Goal: Information Seeking & Learning: Understand process/instructions

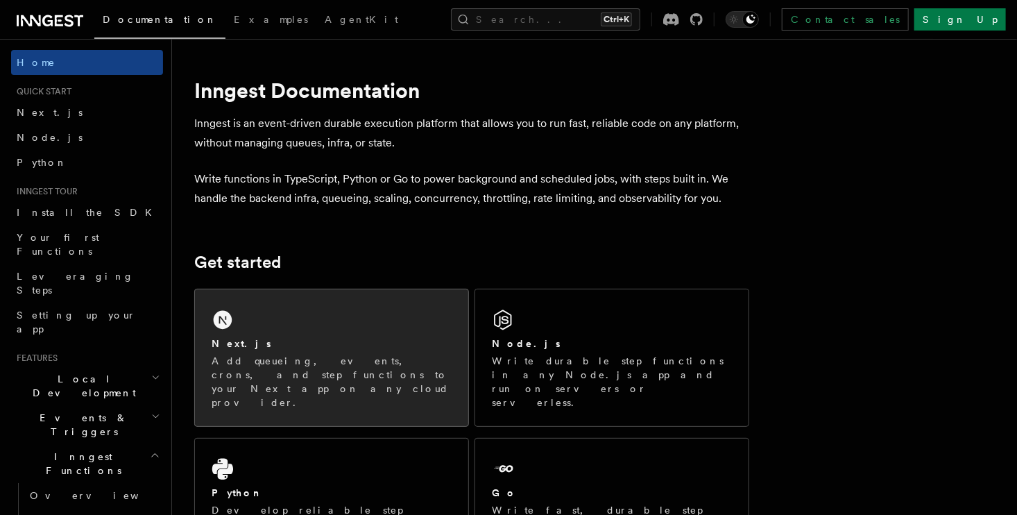
click at [350, 330] on div "Next.js Add queueing, events, crons, and step functions to your Next app on any…" at bounding box center [331, 357] width 273 height 137
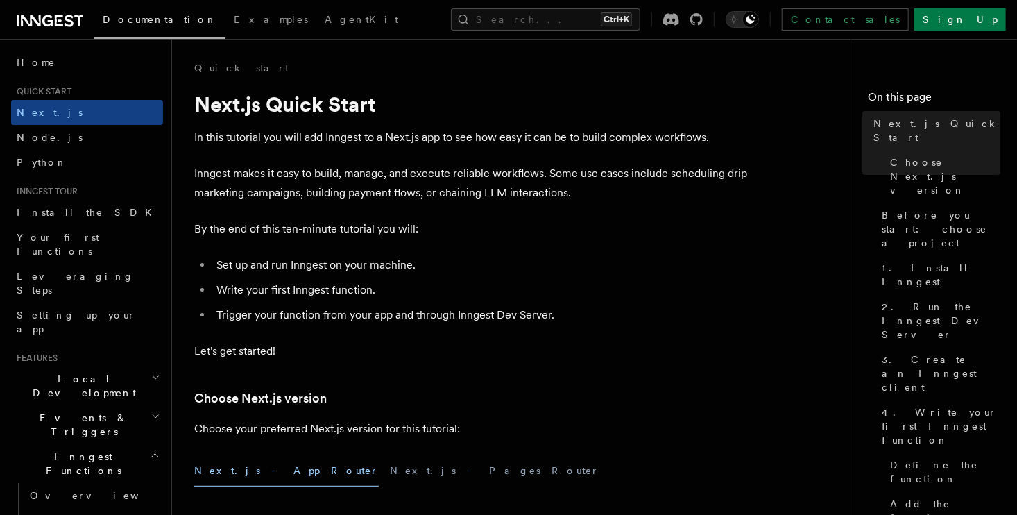
drag, startPoint x: 337, startPoint y: 310, endPoint x: 352, endPoint y: 309, distance: 15.3
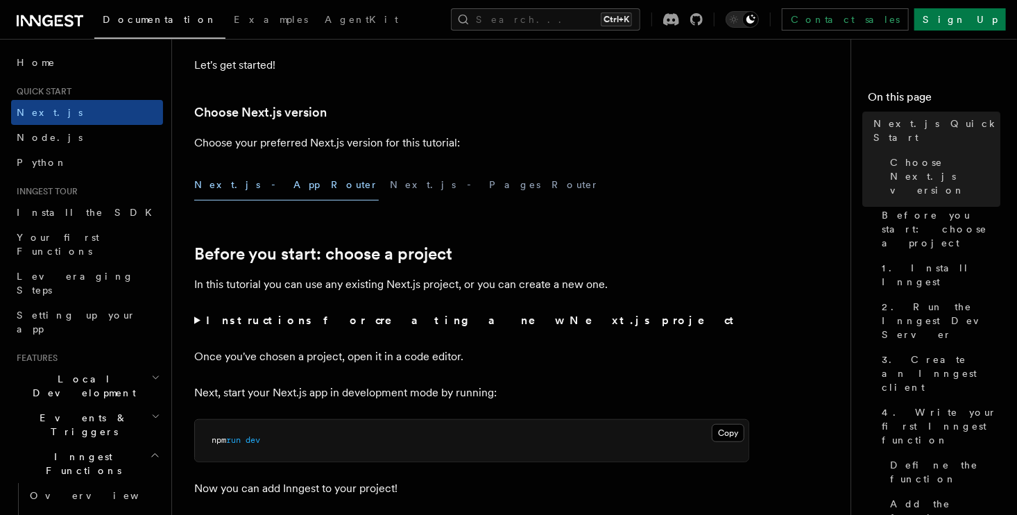
scroll to position [347, 0]
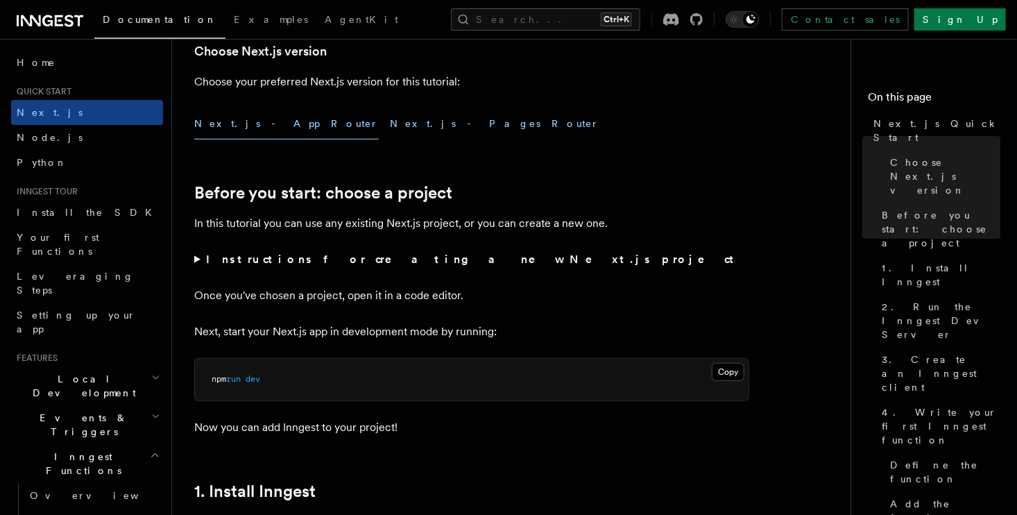
click at [390, 127] on button "Next.js - Pages Router" at bounding box center [495, 123] width 210 height 31
click at [241, 135] on button "Next.js - App Router" at bounding box center [286, 123] width 185 height 31
drag, startPoint x: 375, startPoint y: 219, endPoint x: 581, endPoint y: 221, distance: 206.1
click at [581, 221] on p "In this tutorial you can use any existing Next.js project, or you can create a …" at bounding box center [471, 223] width 555 height 19
click at [206, 260] on strong "Instructions for creating a new Next.js project" at bounding box center [473, 259] width 534 height 13
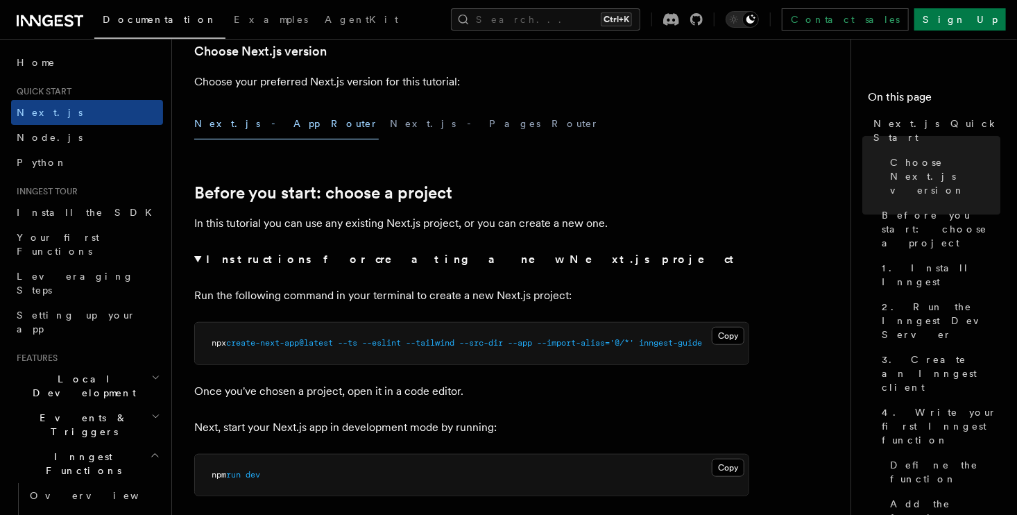
click at [201, 257] on summary "Instructions for creating a new Next.js project" at bounding box center [471, 259] width 555 height 19
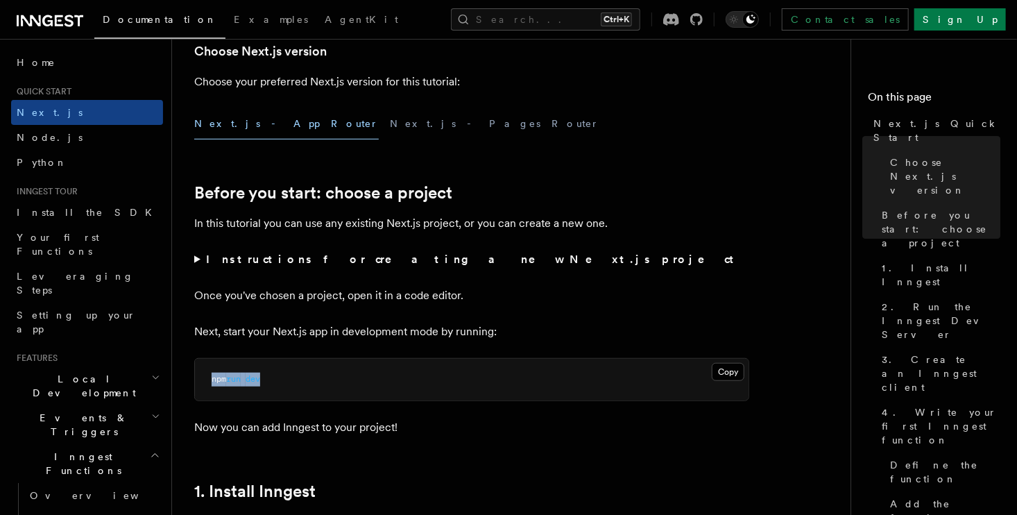
drag, startPoint x: 214, startPoint y: 373, endPoint x: 198, endPoint y: 374, distance: 16.7
click at [198, 374] on pre "npm run dev" at bounding box center [472, 380] width 554 height 42
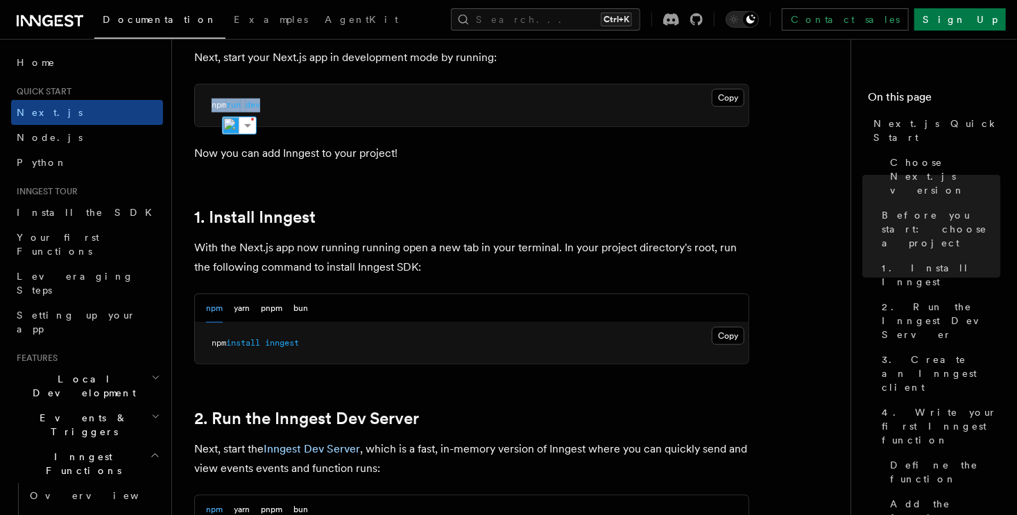
scroll to position [624, 0]
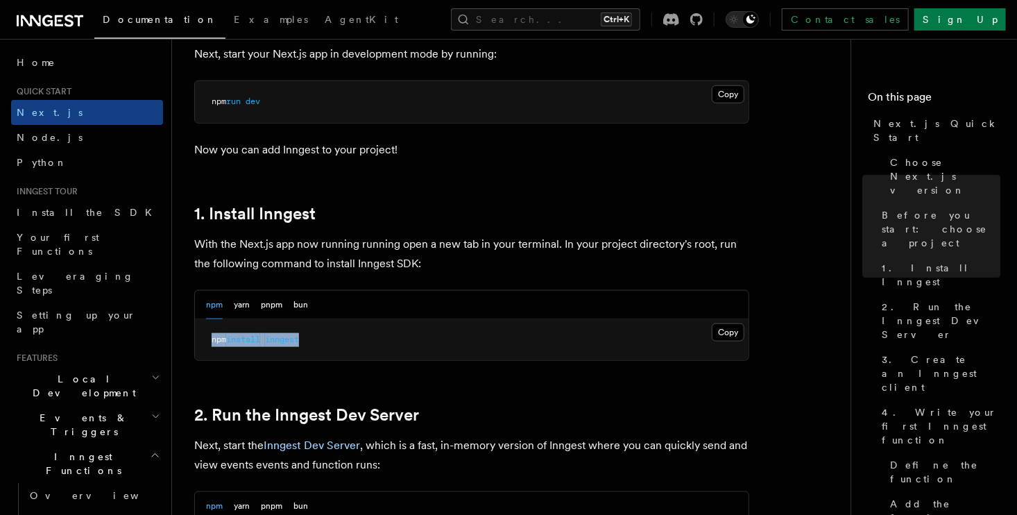
drag, startPoint x: 298, startPoint y: 343, endPoint x: 203, endPoint y: 343, distance: 95.1
click at [203, 343] on pre "npm install inngest" at bounding box center [472, 340] width 554 height 42
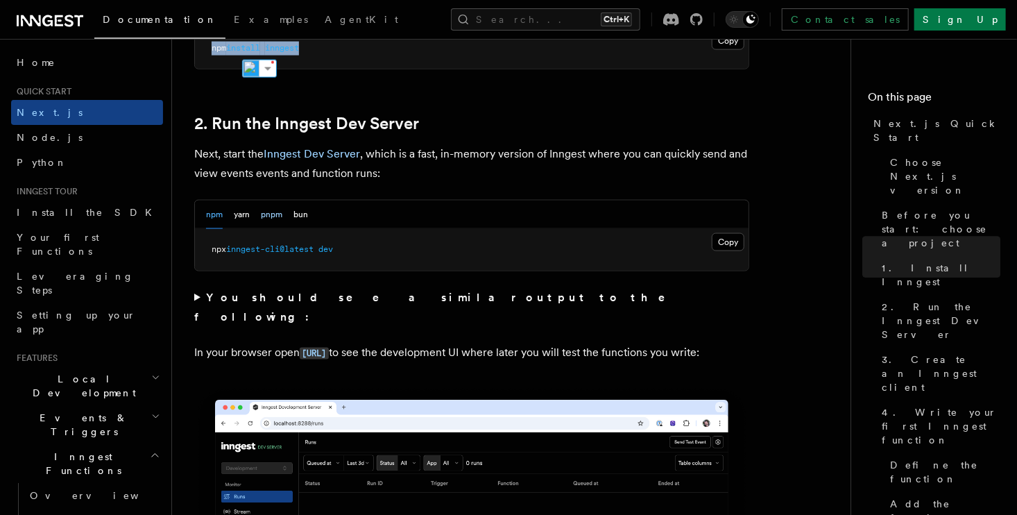
scroll to position [902, 0]
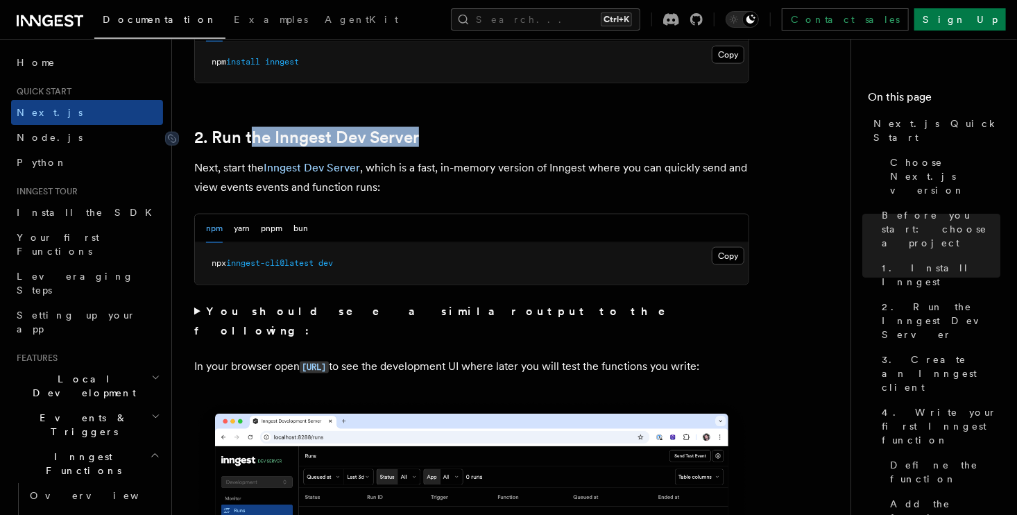
drag, startPoint x: 446, startPoint y: 138, endPoint x: 244, endPoint y: 146, distance: 202.1
click at [250, 142] on h2 "2. Run the Inngest Dev Server" at bounding box center [471, 137] width 555 height 19
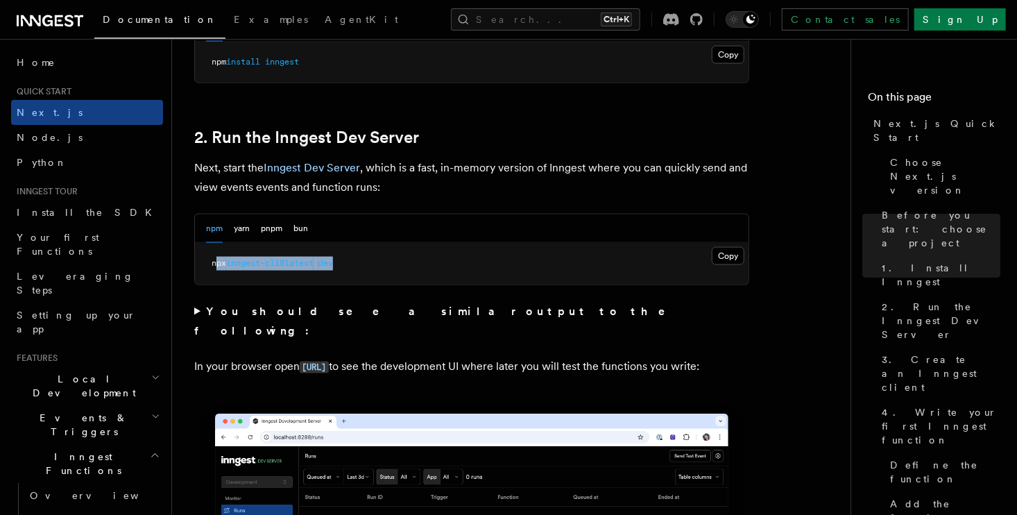
drag, startPoint x: 216, startPoint y: 253, endPoint x: 382, endPoint y: 261, distance: 166.0
click at [382, 261] on pre "npx inngest-cli@latest dev" at bounding box center [472, 264] width 554 height 42
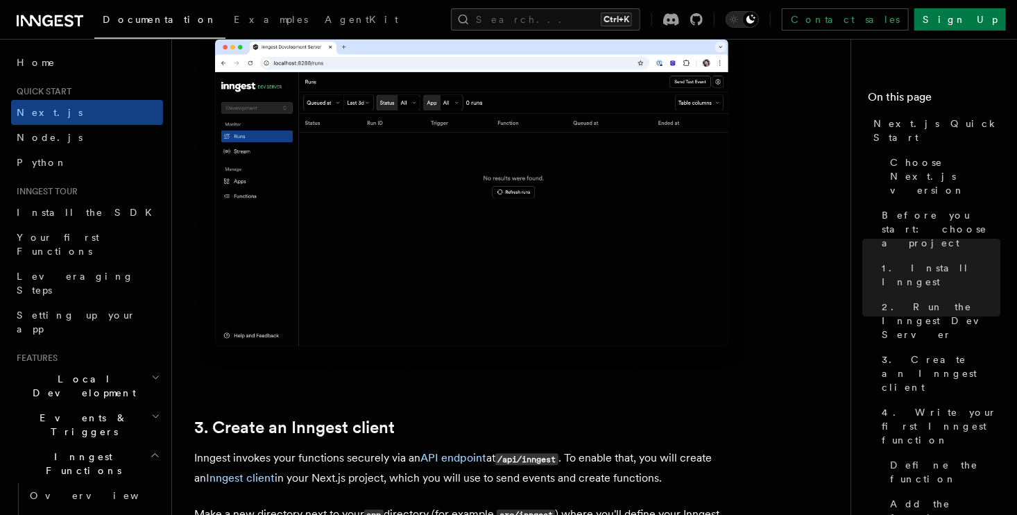
scroll to position [1388, 0]
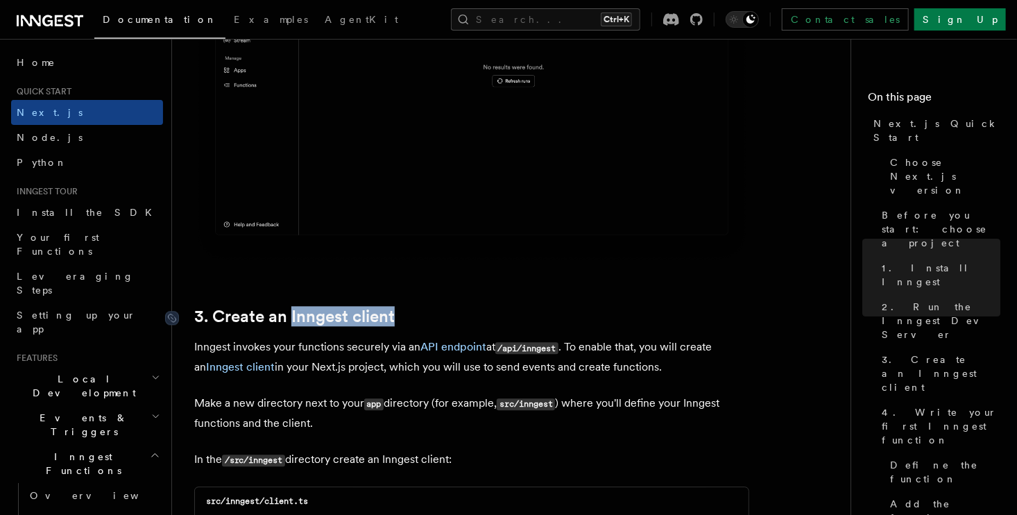
drag, startPoint x: 419, startPoint y: 311, endPoint x: 282, endPoint y: 316, distance: 136.8
click at [284, 316] on h2 "3. Create an Inngest client" at bounding box center [471, 316] width 555 height 19
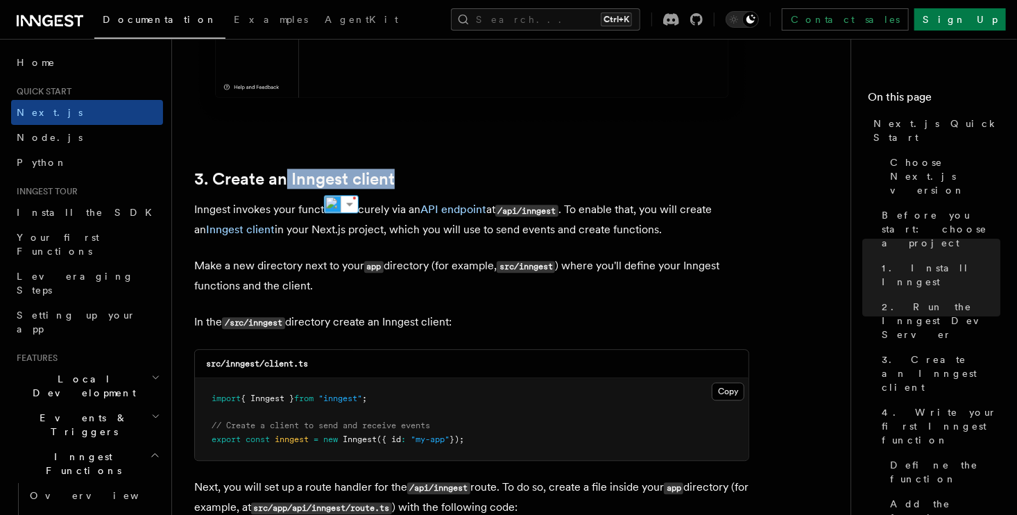
scroll to position [1596, 0]
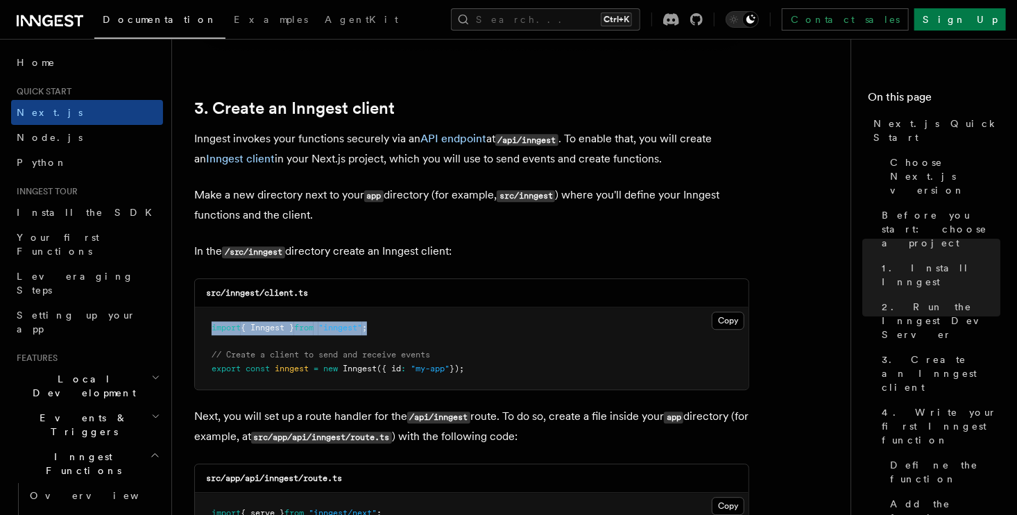
drag, startPoint x: 210, startPoint y: 323, endPoint x: 392, endPoint y: 327, distance: 182.5
click at [387, 327] on pre "import { Inngest } from "inngest" ; // Create a client to send and receive even…" at bounding box center [472, 348] width 554 height 82
click at [395, 326] on pre "import { Inngest } from "inngest" ; // Create a client to send and receive even…" at bounding box center [472, 348] width 554 height 82
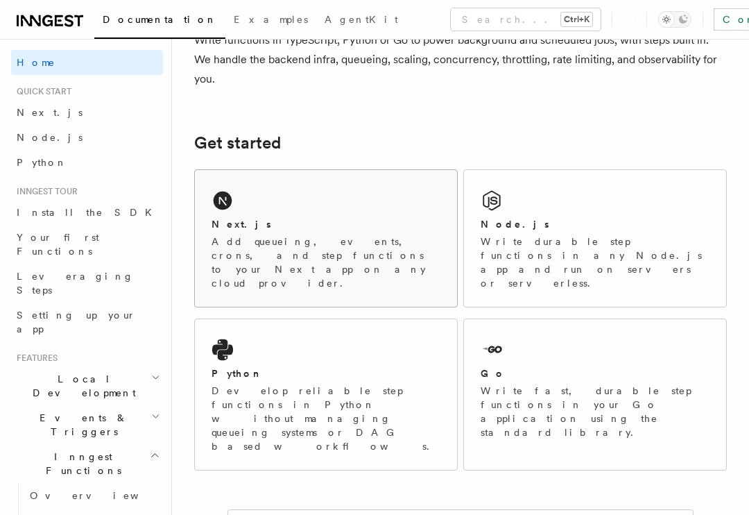
click at [293, 221] on div "Next.js" at bounding box center [326, 224] width 229 height 15
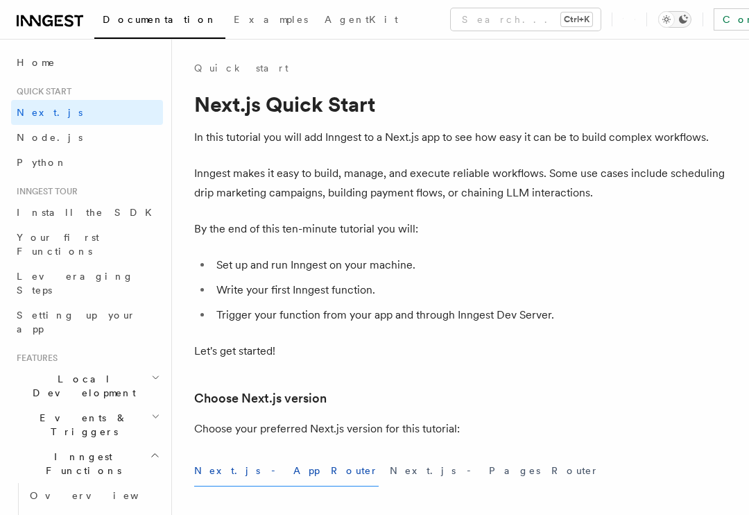
click at [660, 20] on icon "Toggle dark mode" at bounding box center [667, 19] width 14 height 14
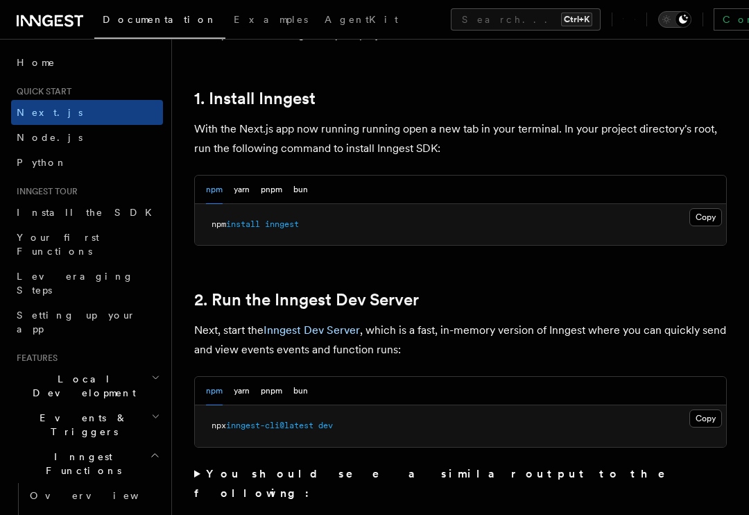
scroll to position [833, 0]
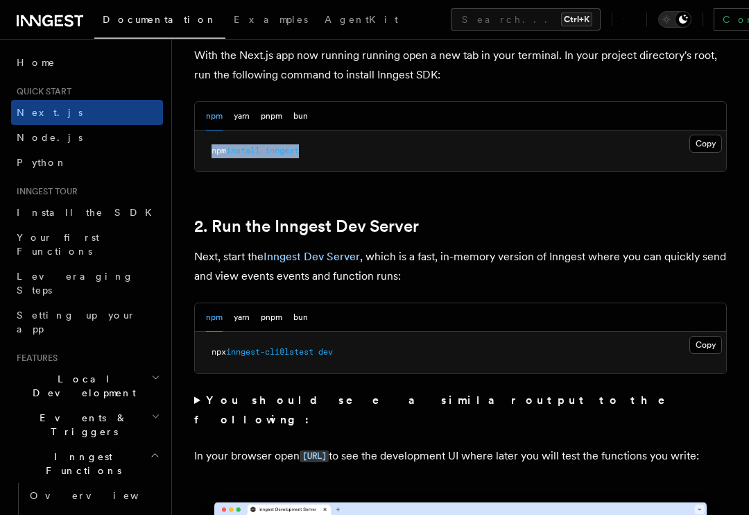
drag, startPoint x: 370, startPoint y: 117, endPoint x: 206, endPoint y: 137, distance: 165.1
click at [207, 137] on pre "npm install inngest" at bounding box center [460, 151] width 531 height 42
copy span "npm install inngest"
drag, startPoint x: 226, startPoint y: 226, endPoint x: 481, endPoint y: 210, distance: 255.1
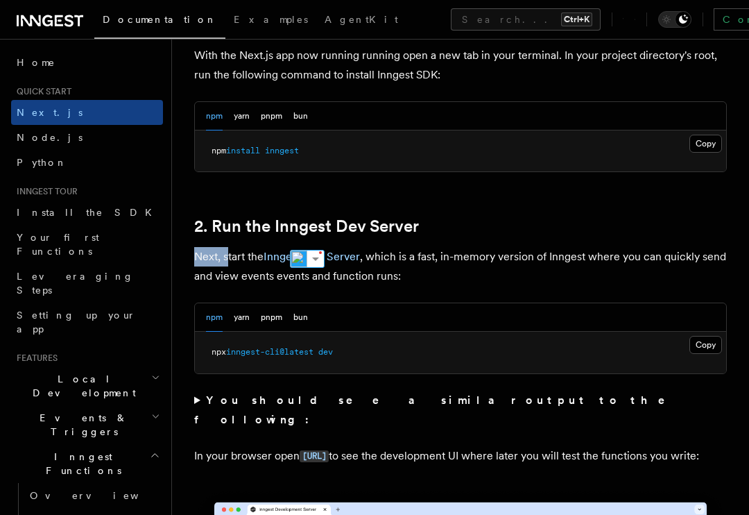
click at [481, 216] on h2 "2. Run the Inngest Dev Server" at bounding box center [460, 225] width 533 height 19
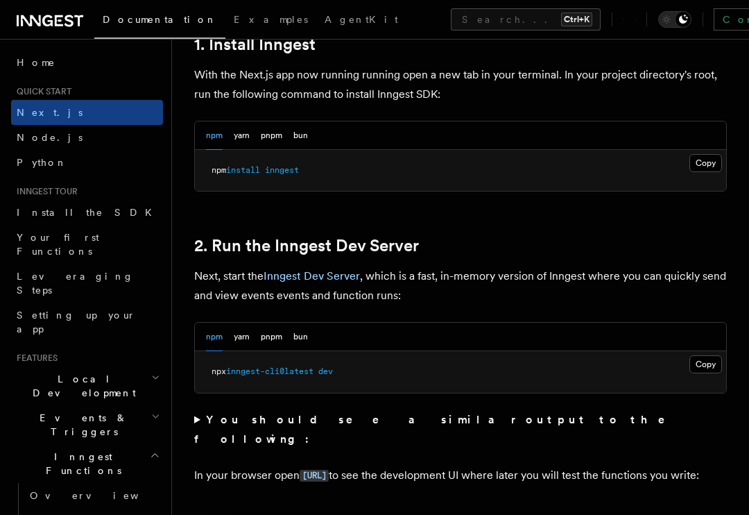
scroll to position [763, 0]
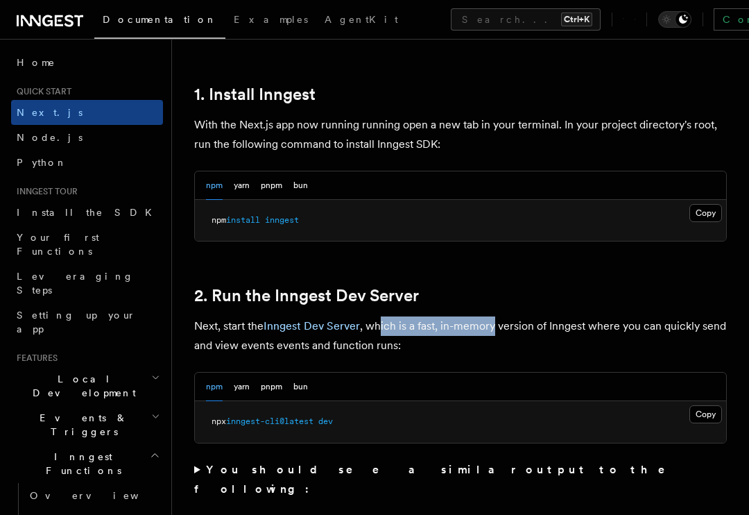
drag, startPoint x: 381, startPoint y: 307, endPoint x: 495, endPoint y: 309, distance: 114.5
click at [495, 316] on p "Next, start the Inngest Dev Server , which is a fast, in-memory version of Inng…" at bounding box center [460, 335] width 533 height 39
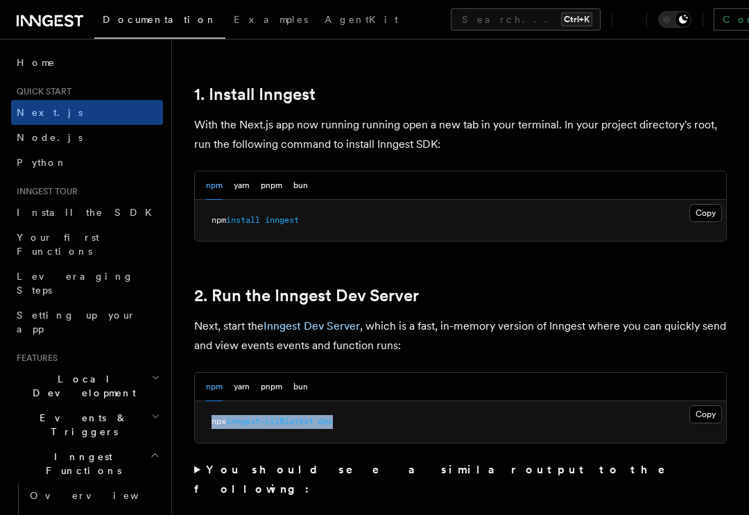
drag, startPoint x: 346, startPoint y: 401, endPoint x: 195, endPoint y: 406, distance: 151.3
click at [195, 406] on pre "npx inngest-cli@latest dev" at bounding box center [460, 422] width 531 height 42
click at [242, 416] on span "inngest-cli@latest" at bounding box center [269, 421] width 87 height 10
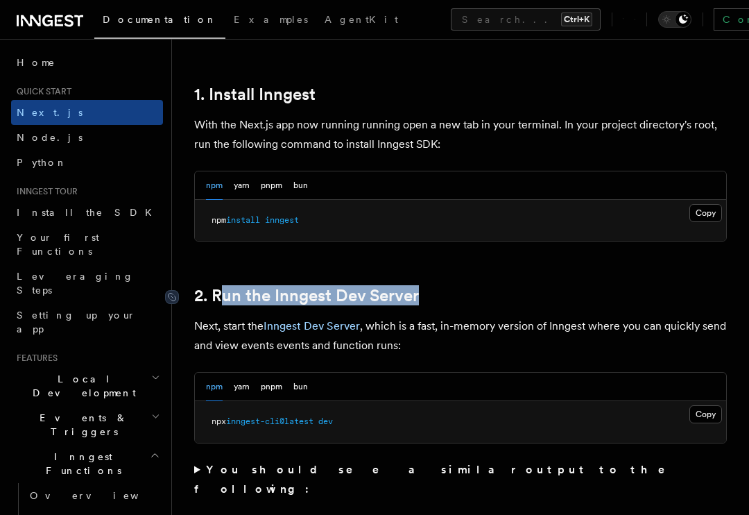
drag, startPoint x: 452, startPoint y: 273, endPoint x: 223, endPoint y: 279, distance: 229.0
click at [223, 286] on h2 "2. Run the Inngest Dev Server" at bounding box center [460, 295] width 533 height 19
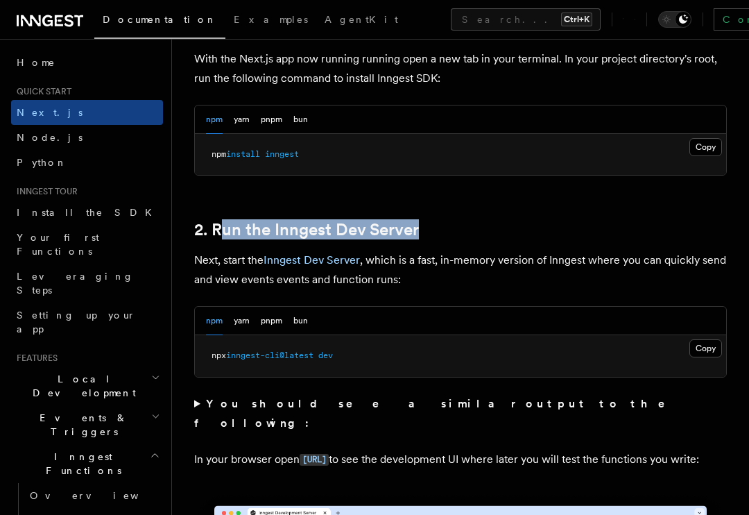
scroll to position [833, 0]
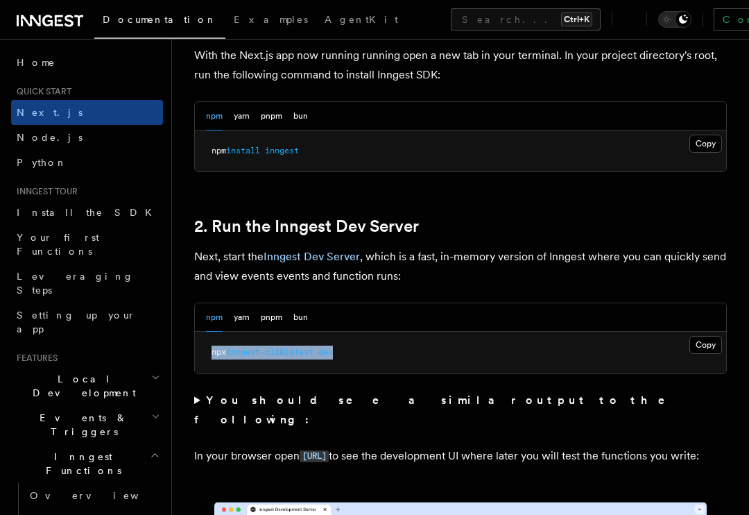
drag, startPoint x: 377, startPoint y: 335, endPoint x: 206, endPoint y: 330, distance: 170.8
click at [206, 332] on pre "npx inngest-cli@latest dev" at bounding box center [460, 353] width 531 height 42
copy span "npx inngest-cli@latest dev"
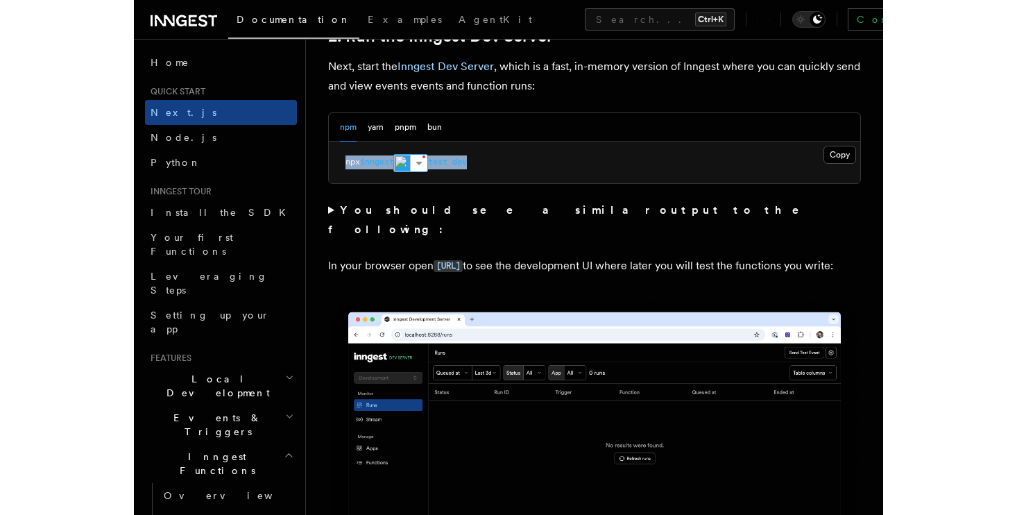
scroll to position [1041, 0]
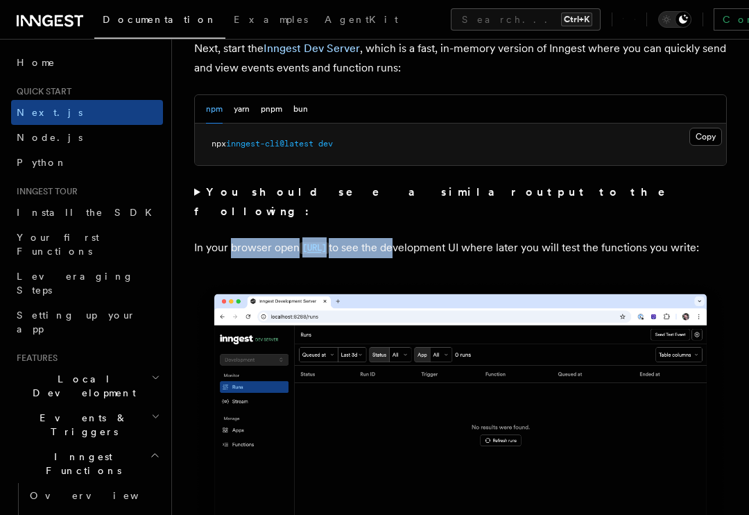
drag, startPoint x: 231, startPoint y: 208, endPoint x: 481, endPoint y: 204, distance: 249.8
click at [479, 238] on p "In your browser open [URL] to see the development UI where later you will test …" at bounding box center [460, 248] width 533 height 20
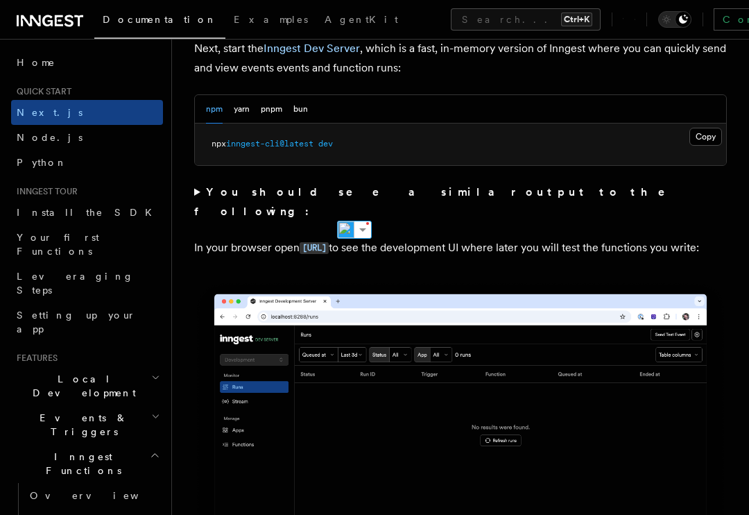
click at [484, 238] on p "In your browser open [URL] to see the development UI where later you will test …" at bounding box center [460, 248] width 533 height 20
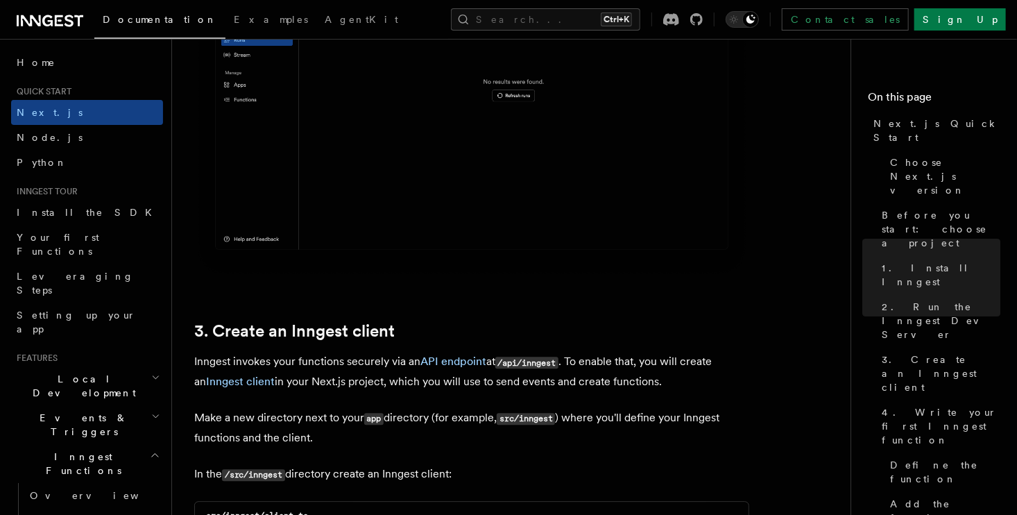
scroll to position [1596, 0]
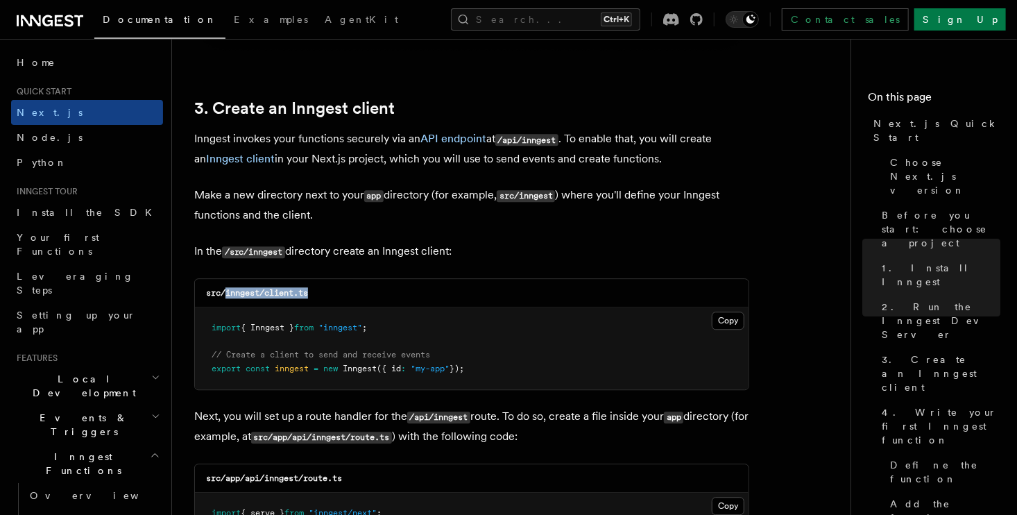
drag, startPoint x: 323, startPoint y: 298, endPoint x: 226, endPoint y: 301, distance: 97.9
click at [226, 301] on div "src/inngest/client.ts" at bounding box center [472, 293] width 554 height 28
copy code "inngest/client.ts"
click at [278, 374] on pre "import { Inngest } from "inngest" ; // Create a client to send and receive even…" at bounding box center [472, 348] width 554 height 82
drag, startPoint x: 205, startPoint y: 318, endPoint x: 525, endPoint y: 371, distance: 324.2
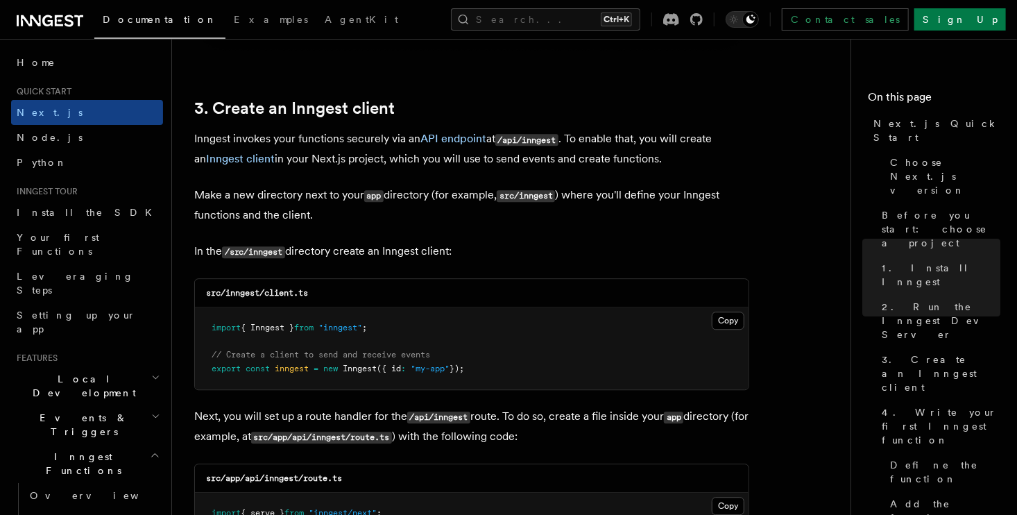
click at [525, 371] on pre "import { Inngest } from "inngest" ; // Create a client to send and receive even…" at bounding box center [472, 348] width 554 height 82
copy code "import { Inngest } from "inngest" ; // Create a client to send and receive even…"
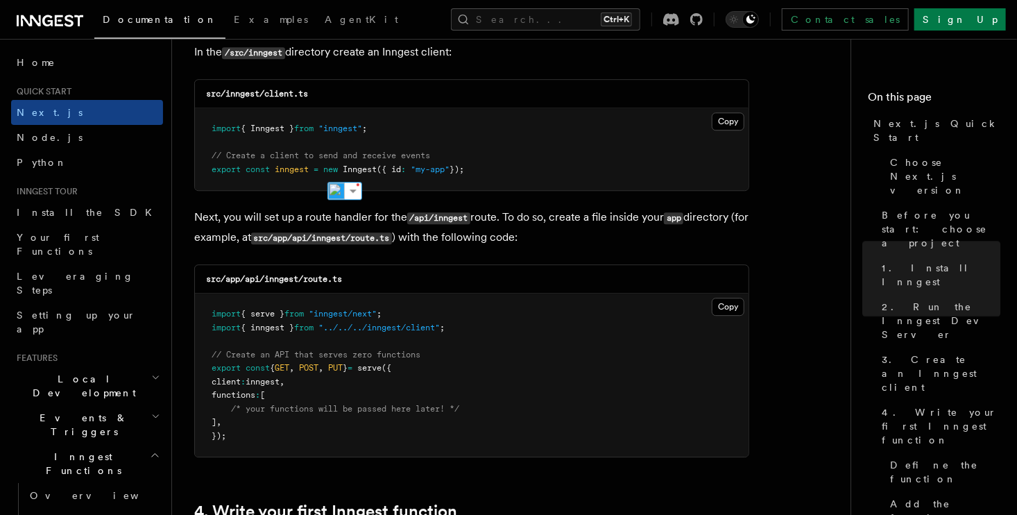
scroll to position [1804, 0]
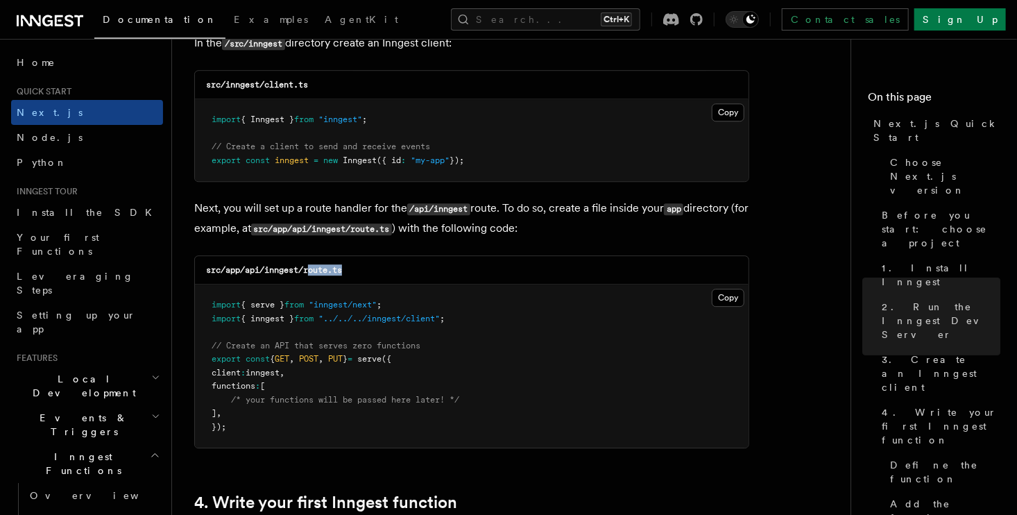
drag, startPoint x: 341, startPoint y: 267, endPoint x: 312, endPoint y: 269, distance: 29.9
click at [312, 269] on div "src/app/api/inngest/route.ts" at bounding box center [472, 270] width 554 height 28
click at [352, 337] on pre "import { serve } from "inngest/next" ; import { inngest } from "../../../innges…" at bounding box center [472, 365] width 554 height 163
drag, startPoint x: 305, startPoint y: 271, endPoint x: 368, endPoint y: 273, distance: 63.2
click at [368, 273] on div "src/app/api/inngest/route.ts" at bounding box center [472, 270] width 554 height 28
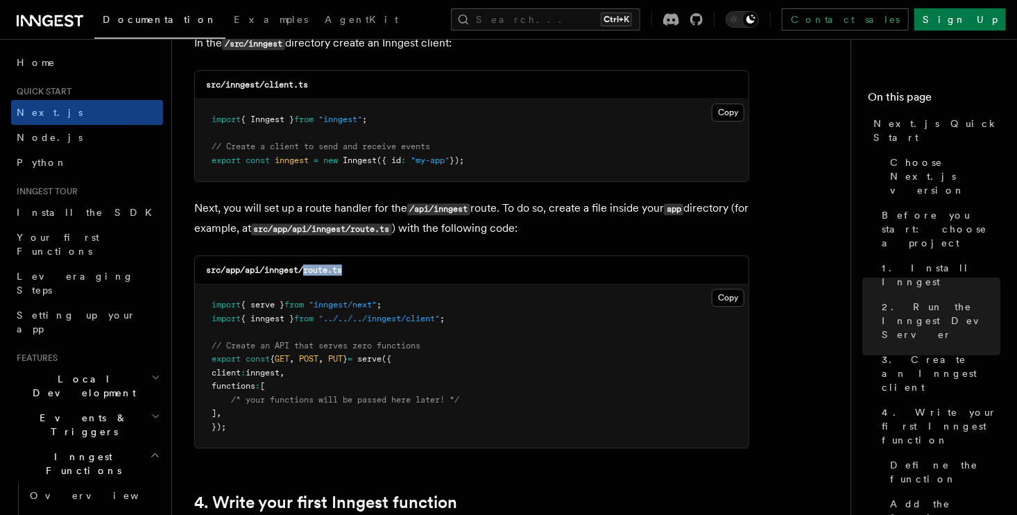
copy code "route.ts"
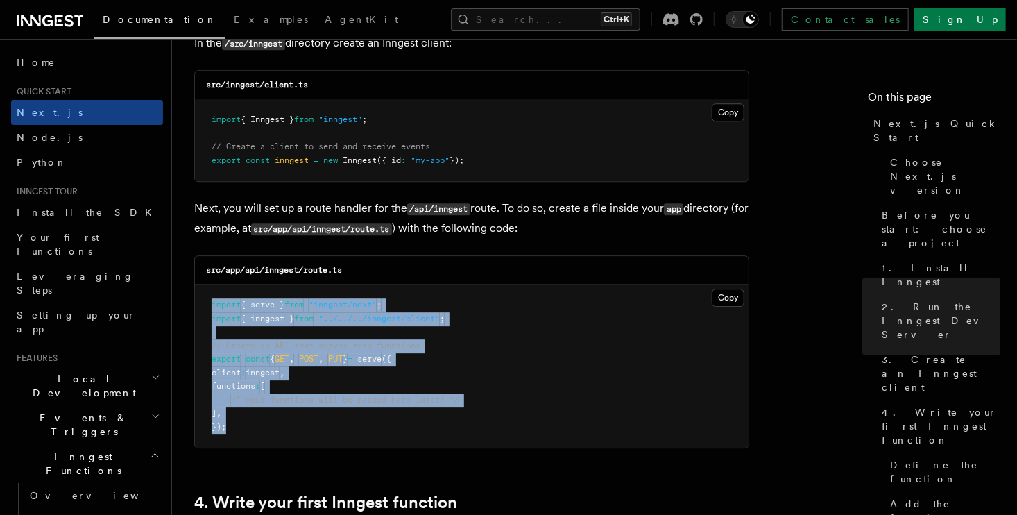
drag, startPoint x: 209, startPoint y: 296, endPoint x: 282, endPoint y: 437, distance: 159.5
click at [282, 437] on pre "import { serve } from "inngest/next" ; import { inngest } from "../../../innges…" at bounding box center [472, 365] width 554 height 163
copy code "import { serve } from "inngest/next" ; import { inngest } from "../../../innges…"
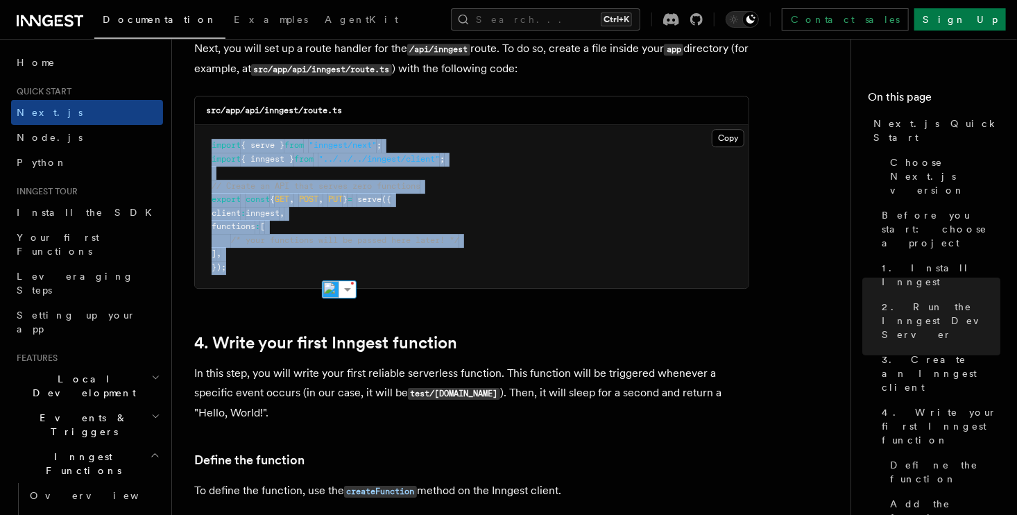
scroll to position [2082, 0]
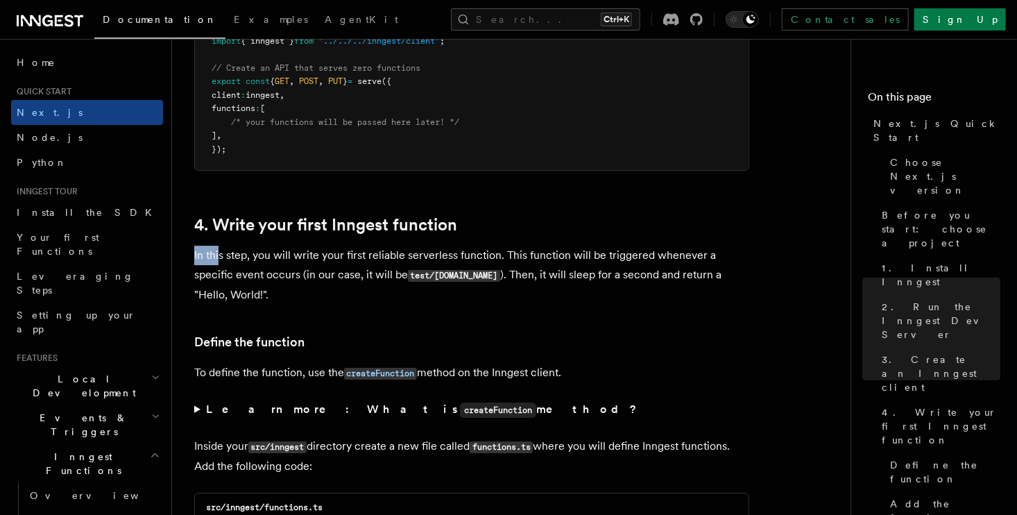
drag, startPoint x: 384, startPoint y: 251, endPoint x: 219, endPoint y: 253, distance: 165.2
drag, startPoint x: 508, startPoint y: 253, endPoint x: 720, endPoint y: 241, distance: 211.9
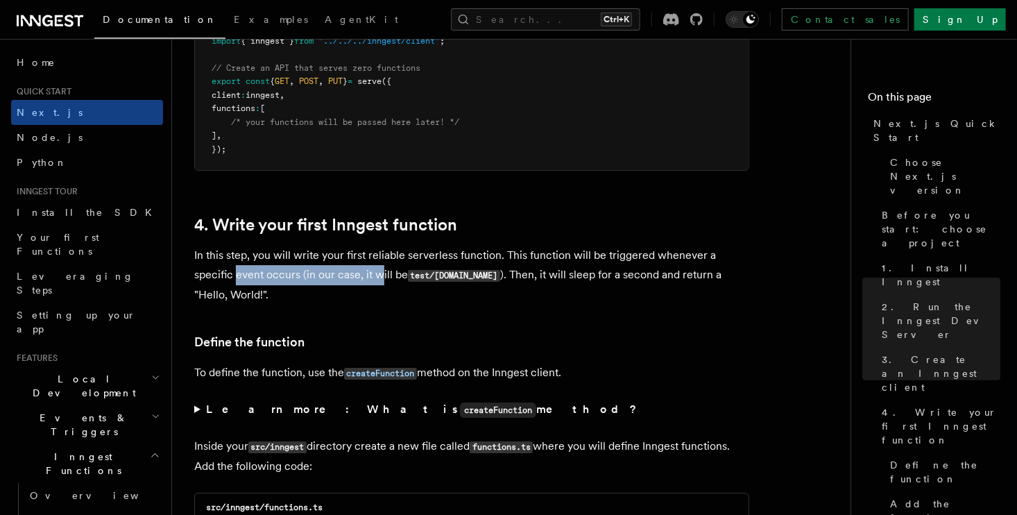
drag, startPoint x: 255, startPoint y: 275, endPoint x: 419, endPoint y: 268, distance: 163.9
click at [387, 269] on p "In this step, you will write your first reliable serverless function. This func…" at bounding box center [471, 275] width 555 height 59
drag, startPoint x: 412, startPoint y: 275, endPoint x: 500, endPoint y: 271, distance: 88.2
click at [492, 271] on p "In this step, you will write your first reliable serverless function. This func…" at bounding box center [471, 275] width 555 height 59
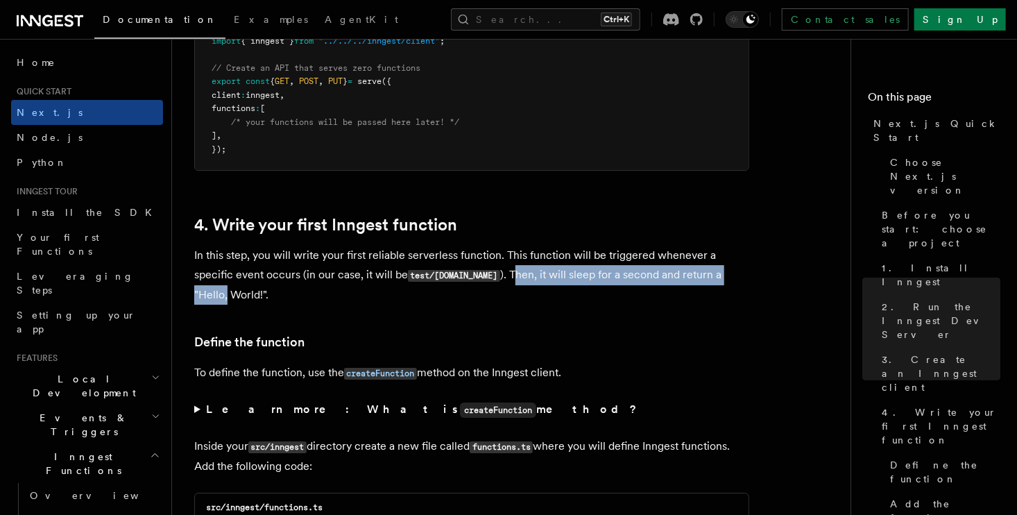
drag, startPoint x: 507, startPoint y: 271, endPoint x: 748, endPoint y: 273, distance: 240.8
click at [748, 273] on p "In this step, you will write your first reliable serverless function. This func…" at bounding box center [471, 275] width 555 height 59
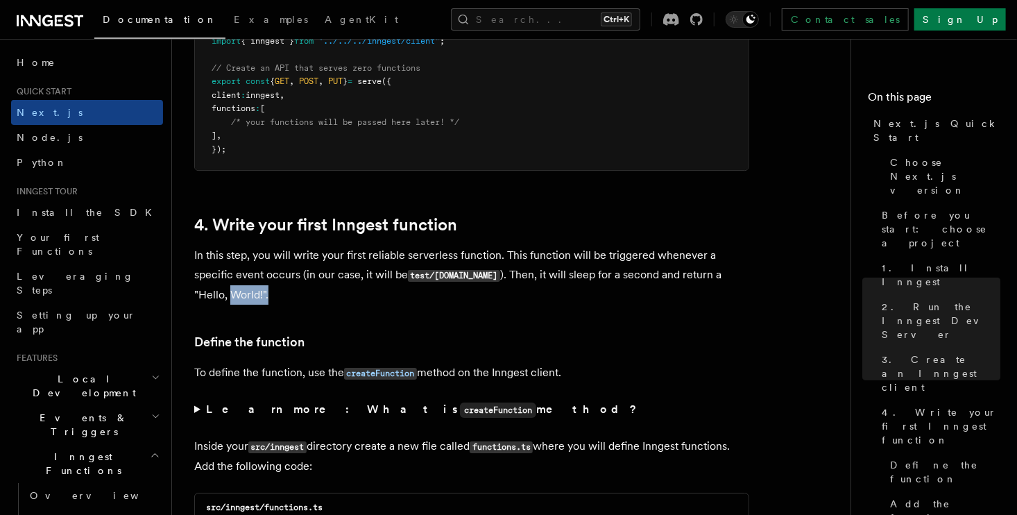
drag, startPoint x: 253, startPoint y: 305, endPoint x: 191, endPoint y: 298, distance: 62.8
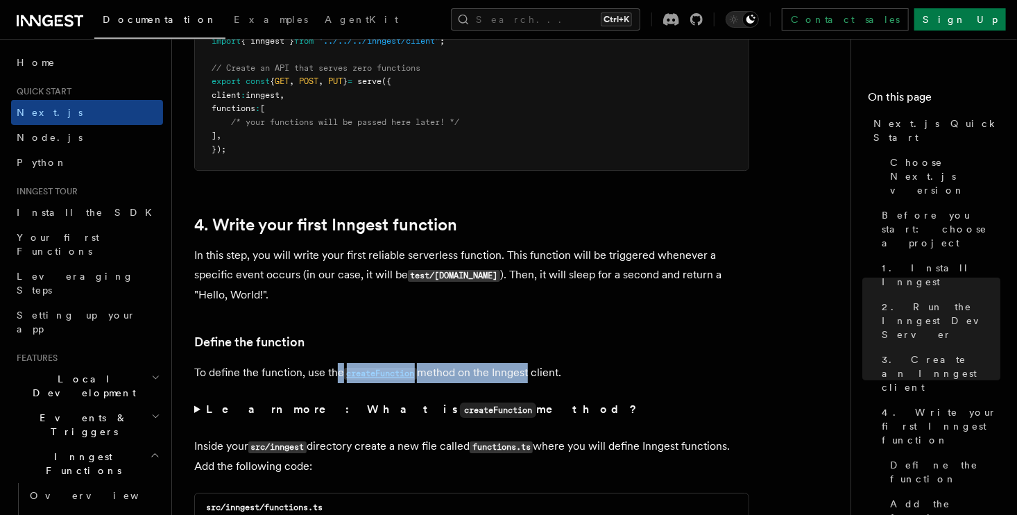
drag, startPoint x: 340, startPoint y: 371, endPoint x: 528, endPoint y: 374, distance: 188.1
click at [528, 374] on p "To define the function, use the createFunction method on the Inngest client." at bounding box center [471, 373] width 555 height 20
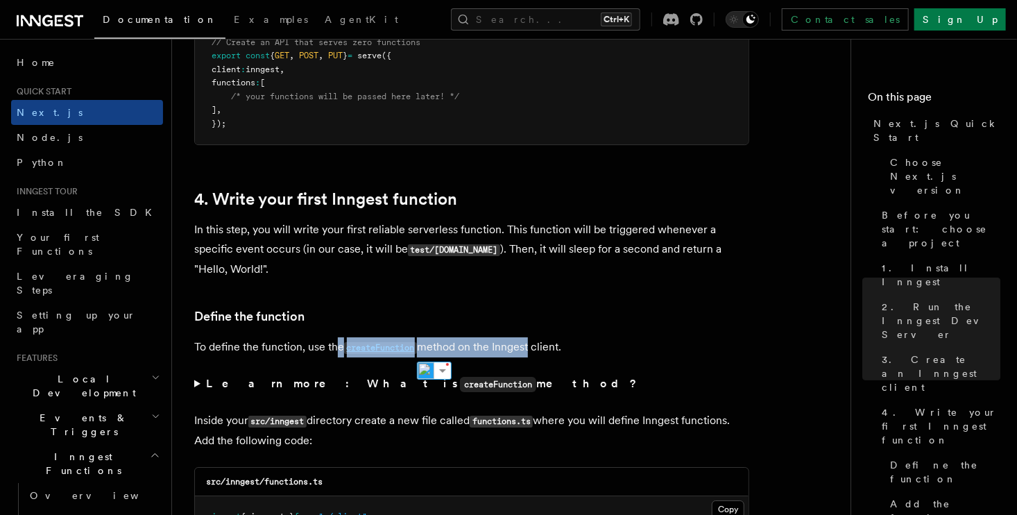
scroll to position [2151, 0]
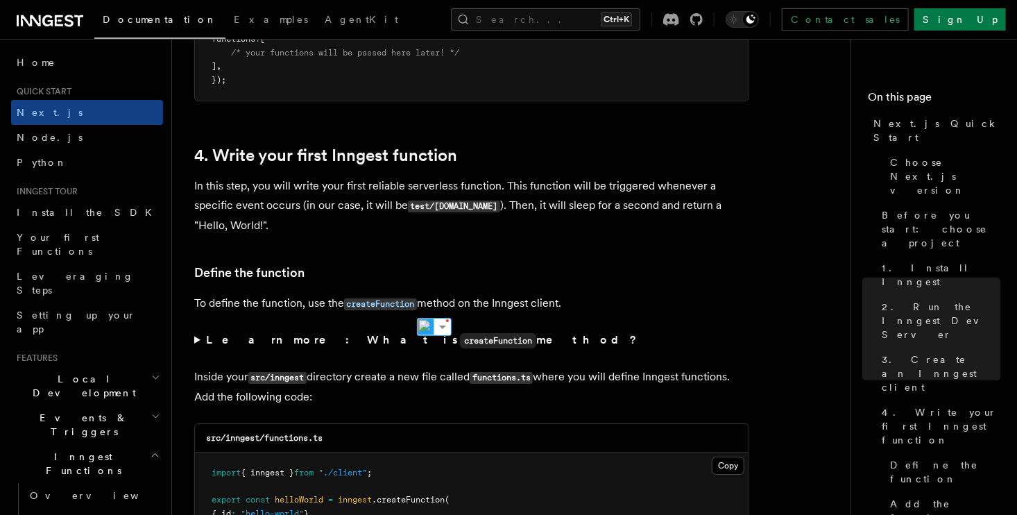
click at [246, 344] on strong "Learn more: What is createFunction method?" at bounding box center [423, 339] width 434 height 13
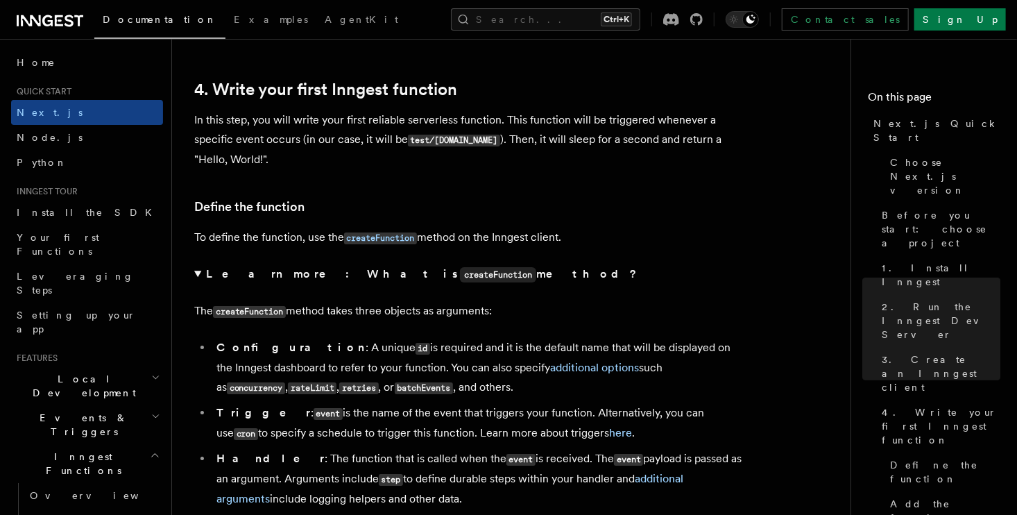
scroll to position [2220, 0]
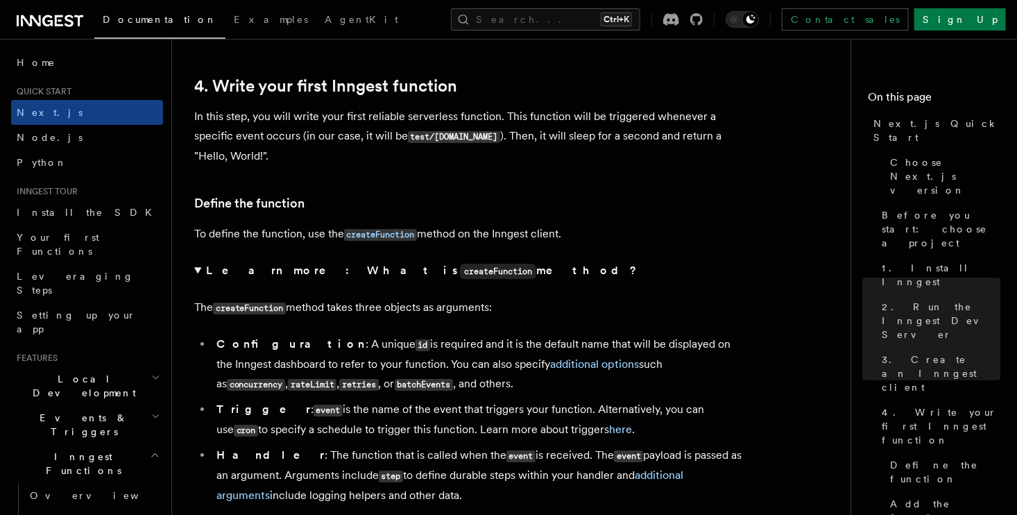
drag, startPoint x: 295, startPoint y: 314, endPoint x: 520, endPoint y: 307, distance: 225.6
click at [520, 307] on p "The createFunction method takes three objects as arguments:" at bounding box center [471, 308] width 555 height 20
click at [521, 307] on p "The createFunction method takes three objects as arguments:" at bounding box center [471, 308] width 555 height 20
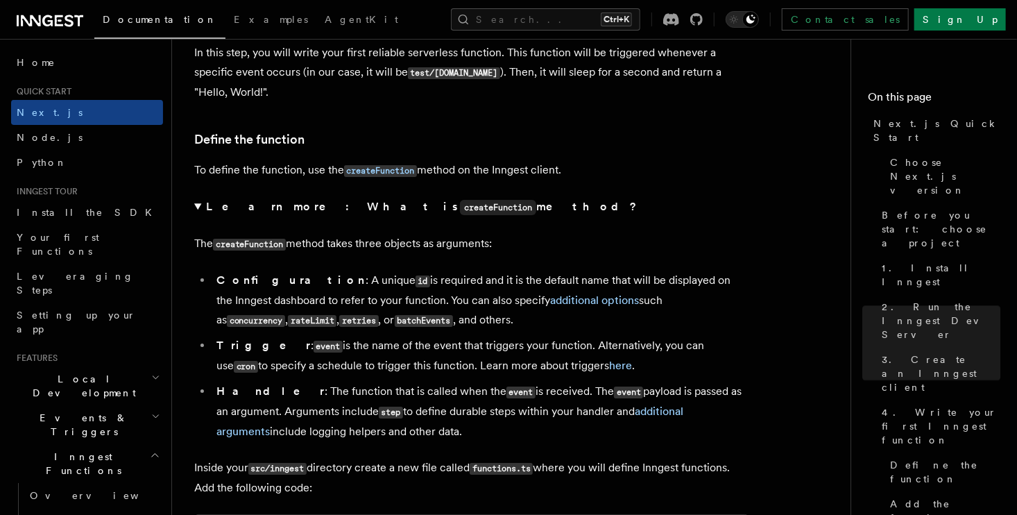
scroll to position [2290, 0]
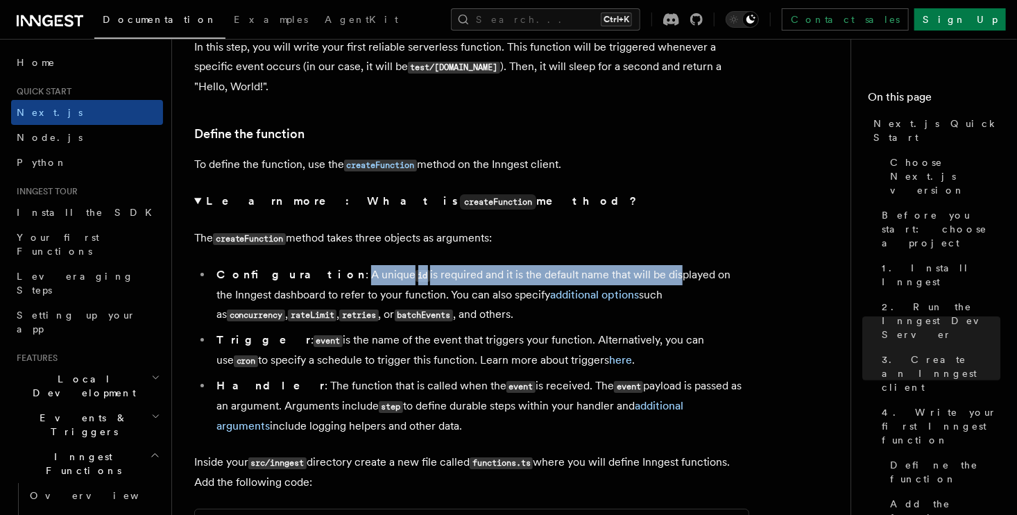
drag, startPoint x: 294, startPoint y: 277, endPoint x: 606, endPoint y: 273, distance: 311.6
click at [605, 273] on li "Configuration : A unique id is required and it is the default name that will be…" at bounding box center [480, 295] width 537 height 60
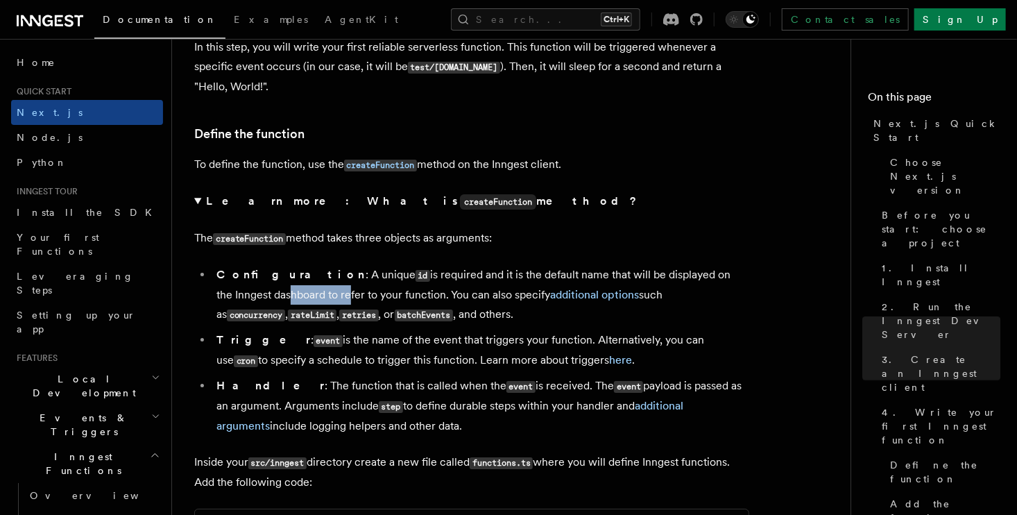
drag, startPoint x: 230, startPoint y: 298, endPoint x: 291, endPoint y: 298, distance: 61.8
click at [287, 298] on li "Configuration : A unique id is required and it is the default name that will be…" at bounding box center [480, 295] width 537 height 60
drag, startPoint x: 422, startPoint y: 292, endPoint x: 507, endPoint y: 295, distance: 85.4
click at [486, 294] on li "Configuration : A unique id is required and it is the default name that will be…" at bounding box center [480, 295] width 537 height 60
drag, startPoint x: 657, startPoint y: 289, endPoint x: 734, endPoint y: 289, distance: 77.0
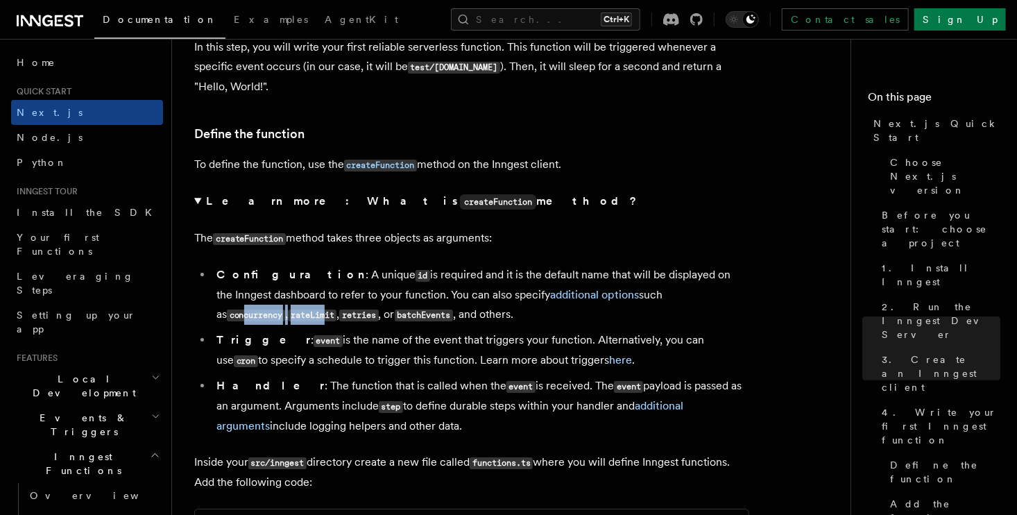
click at [733, 289] on li "Configuration : A unique id is required and it is the default name that will be…" at bounding box center [480, 295] width 537 height 60
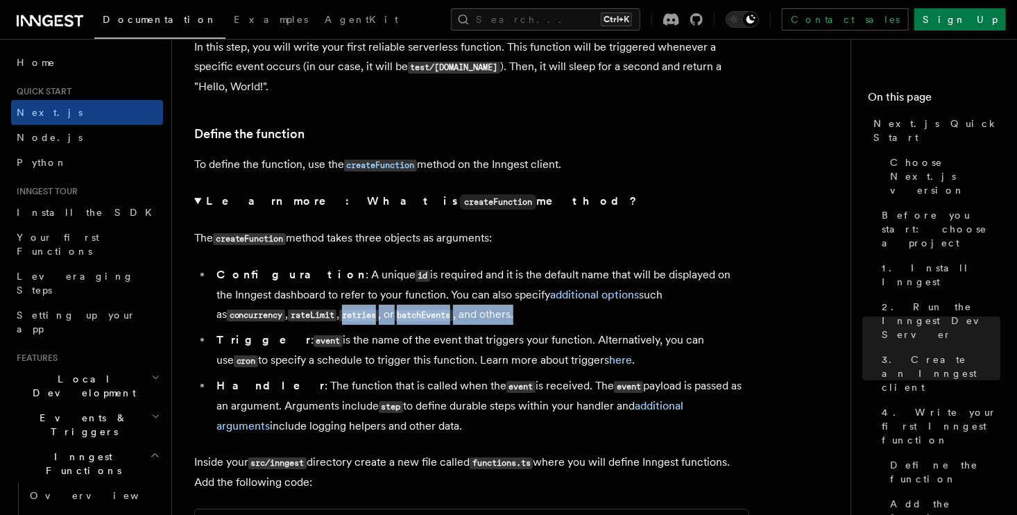
drag, startPoint x: 216, startPoint y: 320, endPoint x: 412, endPoint y: 318, distance: 195.7
click at [411, 318] on li "Configuration : A unique id is required and it is the default name that will be…" at bounding box center [480, 295] width 537 height 60
click at [412, 318] on li "Configuration : A unique id is required and it is the default name that will be…" at bounding box center [480, 295] width 537 height 60
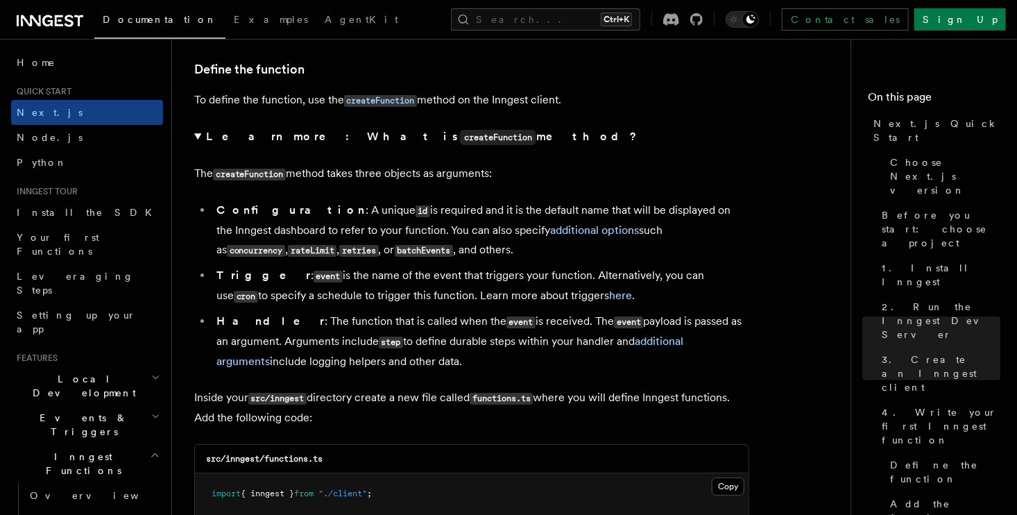
scroll to position [2359, 0]
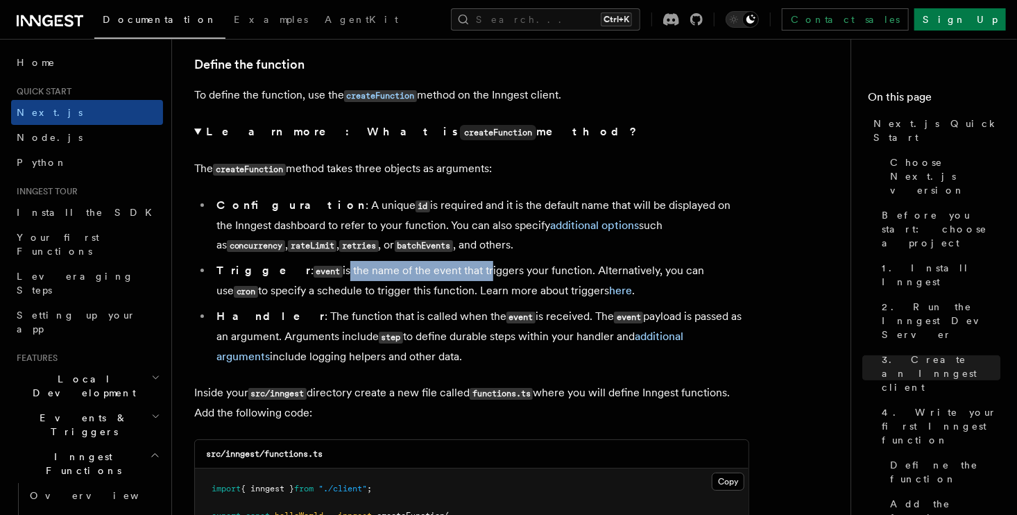
drag, startPoint x: 296, startPoint y: 273, endPoint x: 444, endPoint y: 276, distance: 148.5
click at [440, 276] on li "Trigger : event is the name of the event that triggers your function. Alternati…" at bounding box center [480, 281] width 537 height 40
drag, startPoint x: 566, startPoint y: 276, endPoint x: 588, endPoint y: 275, distance: 22.2
click at [588, 275] on li "Trigger : event is the name of the event that triggers your function. Alternati…" at bounding box center [480, 281] width 537 height 40
click at [616, 273] on li "Trigger : event is the name of the event that triggers your function. Alternati…" at bounding box center [480, 281] width 537 height 40
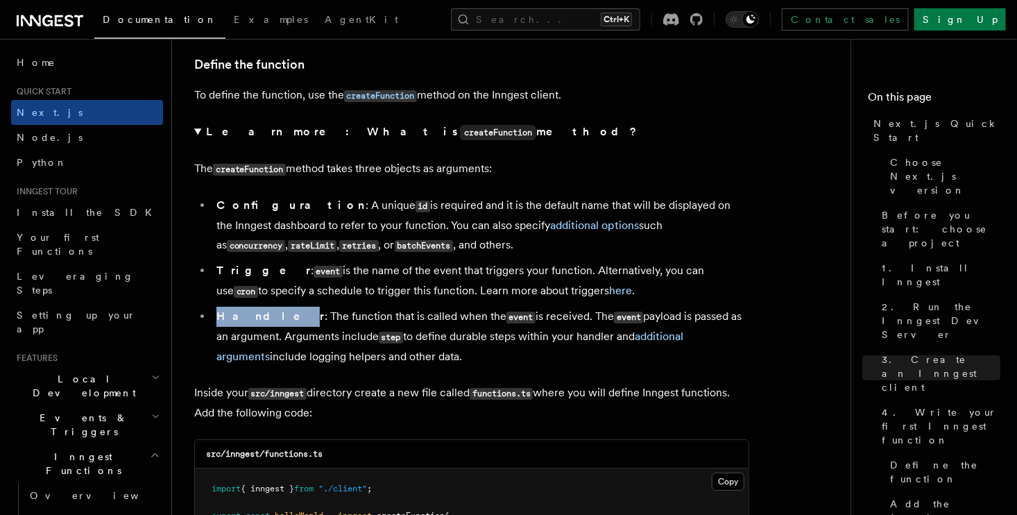
drag, startPoint x: 217, startPoint y: 319, endPoint x: 253, endPoint y: 319, distance: 36.1
click at [253, 319] on strong "Handler" at bounding box center [270, 315] width 108 height 13
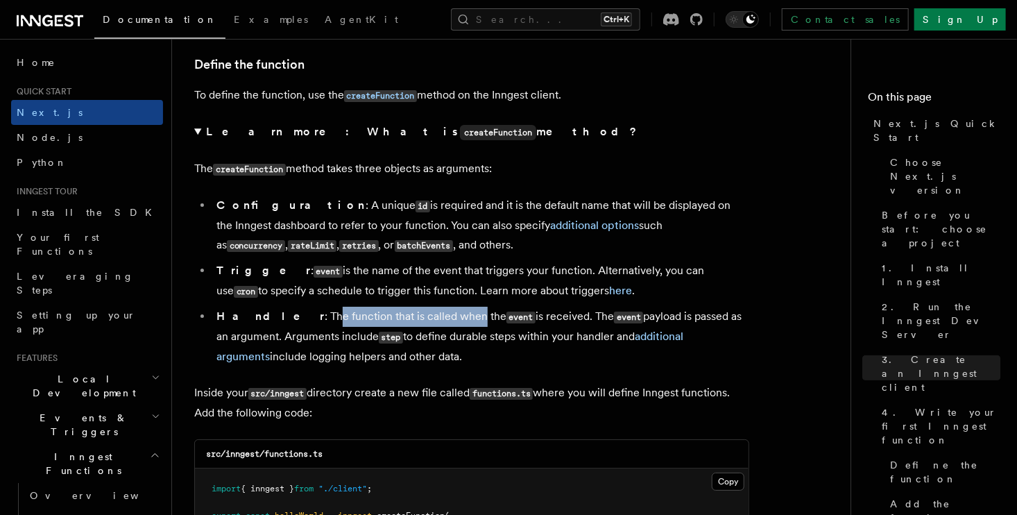
drag, startPoint x: 275, startPoint y: 318, endPoint x: 427, endPoint y: 314, distance: 151.3
click at [418, 314] on li "Handler : The function that is called when the event is received. The event pay…" at bounding box center [480, 337] width 537 height 60
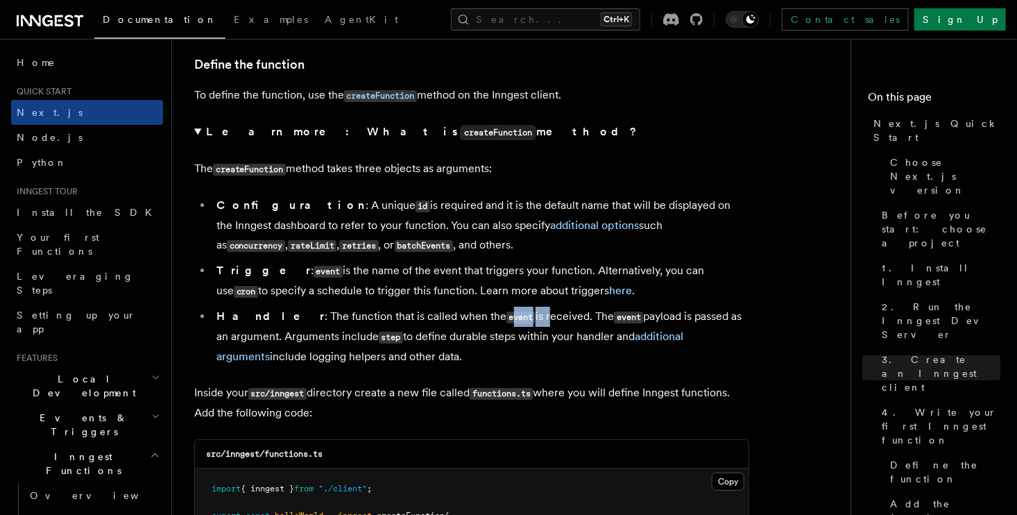
drag, startPoint x: 455, startPoint y: 318, endPoint x: 482, endPoint y: 318, distance: 27.1
click at [482, 318] on li "Handler : The function that is called when the event is received. The event pay…" at bounding box center [480, 337] width 537 height 60
click at [483, 318] on li "Handler : The function that is called when the event is received. The event pay…" at bounding box center [480, 337] width 537 height 60
drag, startPoint x: 500, startPoint y: 321, endPoint x: 604, endPoint y: 317, distance: 104.1
click at [604, 317] on li "Handler : The function that is called when the event is received. The event pay…" at bounding box center [480, 337] width 537 height 60
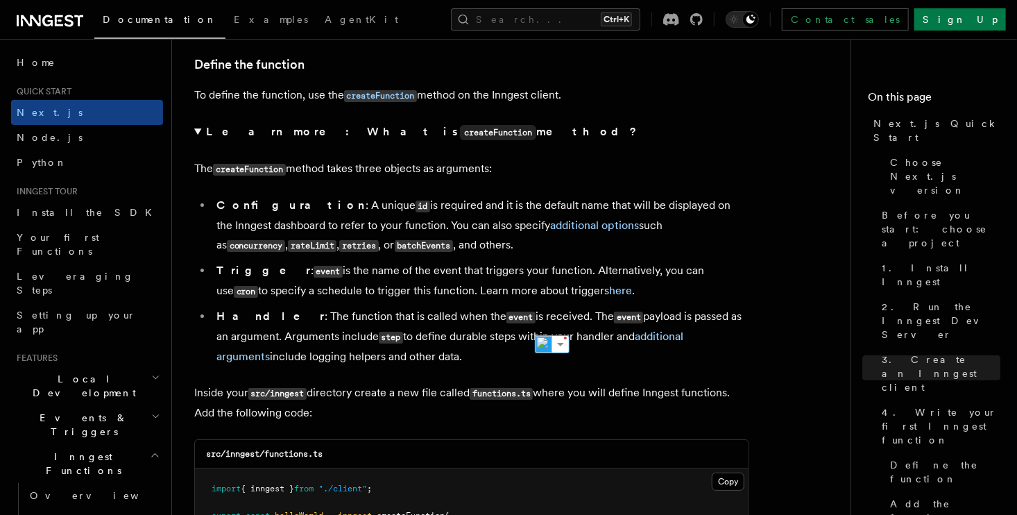
click at [381, 334] on li "Handler : The function that is called when the event is received. The event pay…" at bounding box center [480, 337] width 537 height 60
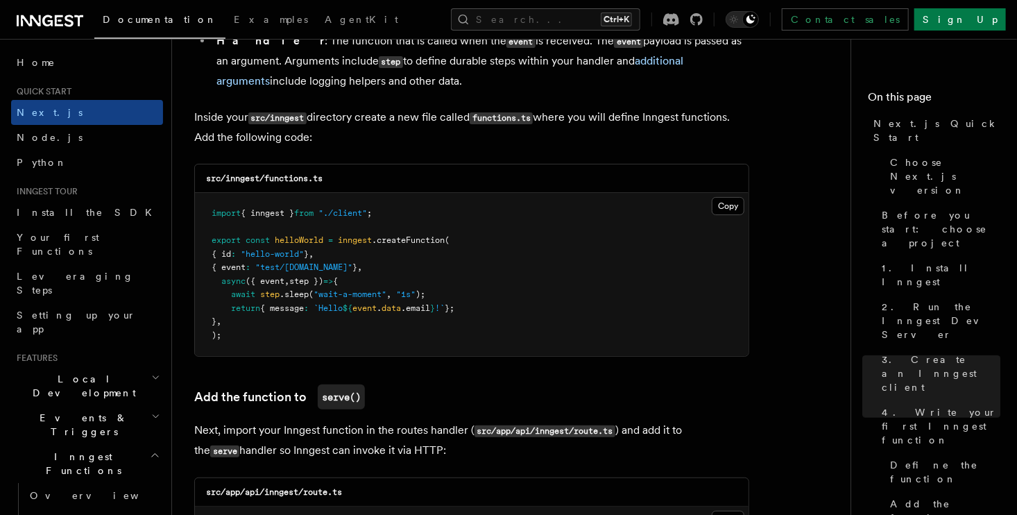
scroll to position [2637, 0]
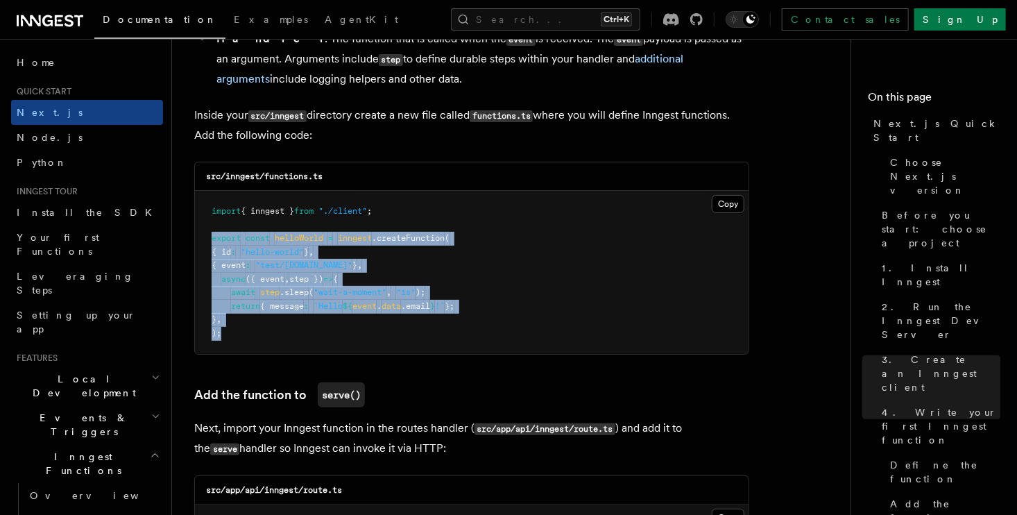
drag, startPoint x: 201, startPoint y: 246, endPoint x: 243, endPoint y: 341, distance: 104.1
click at [240, 335] on pre "import { inngest } from "./client" ; export const helloWorld = inngest .createF…" at bounding box center [472, 272] width 554 height 163
click at [244, 344] on pre "import { inngest } from "./client" ; export const helloWorld = inngest .createF…" at bounding box center [472, 272] width 554 height 163
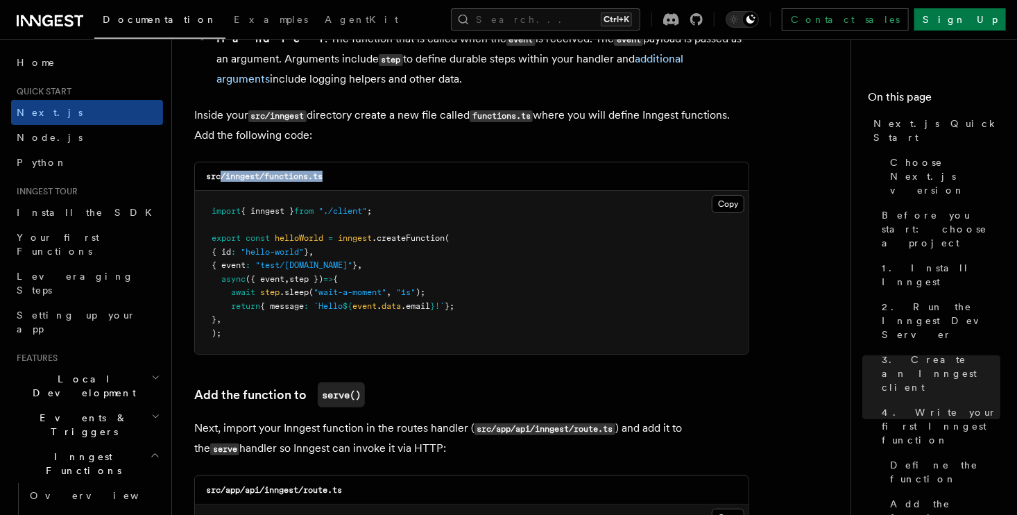
drag, startPoint x: 219, startPoint y: 183, endPoint x: 370, endPoint y: 171, distance: 151.8
click at [370, 171] on div "src/inngest/functions.ts" at bounding box center [472, 176] width 554 height 28
drag, startPoint x: 278, startPoint y: 237, endPoint x: 451, endPoint y: 238, distance: 172.8
click at [450, 238] on pre "import { inngest } from "./client" ; export const helloWorld = inngest .createF…" at bounding box center [472, 272] width 554 height 163
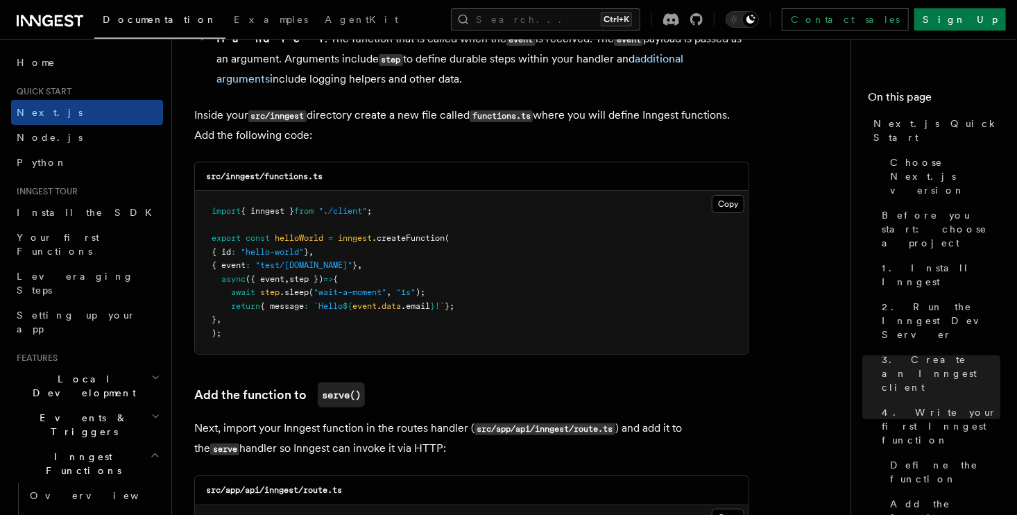
click at [459, 241] on pre "import { inngest } from "./client" ; export const helloWorld = inngest .createF…" at bounding box center [472, 272] width 554 height 163
drag, startPoint x: 226, startPoint y: 256, endPoint x: 357, endPoint y: 250, distance: 132.0
click at [357, 248] on code "import { inngest } from "./client" ; export const helloWorld = inngest .createF…" at bounding box center [333, 272] width 243 height 132
click at [357, 250] on pre "import { inngest } from "./client" ; export const helloWorld = inngest .createF…" at bounding box center [472, 272] width 554 height 163
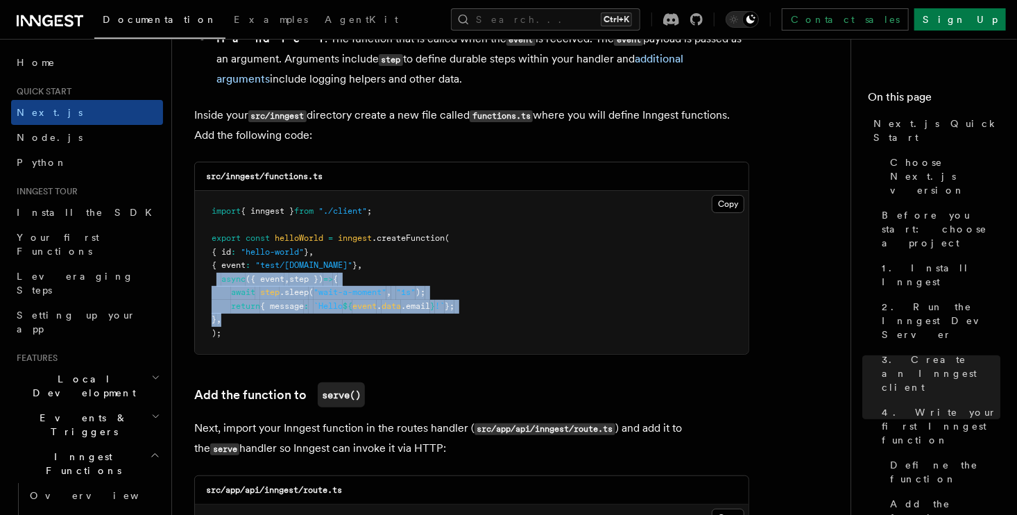
drag, startPoint x: 218, startPoint y: 282, endPoint x: 255, endPoint y: 328, distance: 59.2
click at [255, 328] on pre "import { inngest } from "./client" ; export const helloWorld = inngest .createF…" at bounding box center [472, 272] width 554 height 163
click at [256, 330] on pre "import { inngest } from "./client" ; export const helloWorld = inngest .createF…" at bounding box center [472, 272] width 554 height 163
click at [235, 303] on pre "import { inngest } from "./client" ; export const helloWorld = inngest .createF…" at bounding box center [472, 272] width 554 height 163
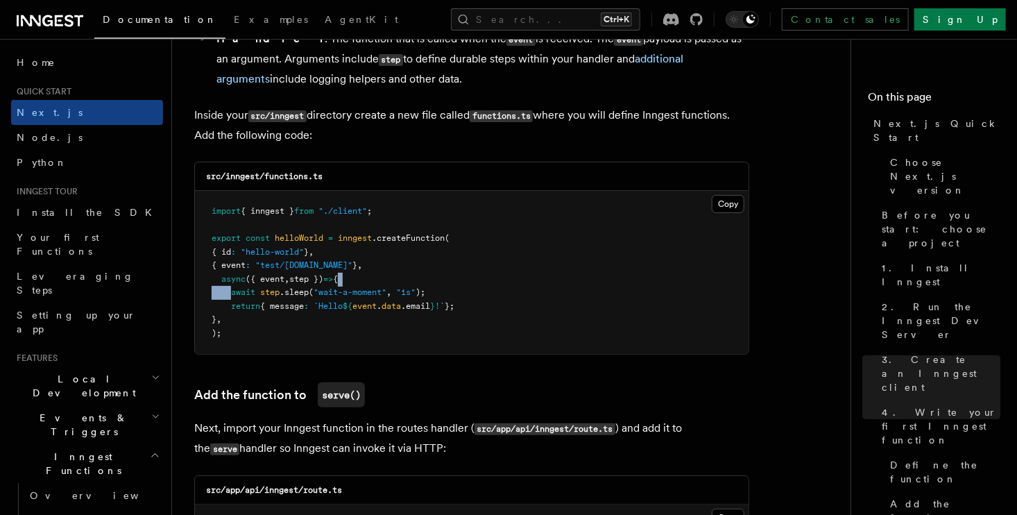
drag, startPoint x: 231, startPoint y: 297, endPoint x: 453, endPoint y: 291, distance: 222.1
click at [453, 291] on pre "import { inngest } from "./client" ; export const helloWorld = inngest .createF…" at bounding box center [472, 272] width 554 height 163
click at [454, 293] on pre "import { inngest } from "./client" ; export const helloWorld = inngest .createF…" at bounding box center [472, 272] width 554 height 163
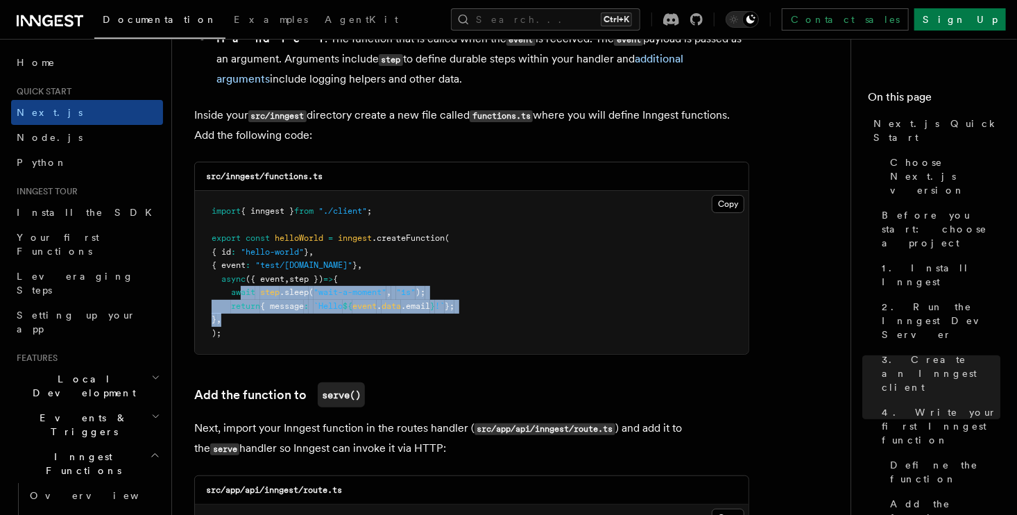
drag, startPoint x: 268, startPoint y: 320, endPoint x: 239, endPoint y: 289, distance: 42.7
click at [239, 290] on pre "import { inngest } from "./client" ; export const helloWorld = inngest .createF…" at bounding box center [472, 272] width 554 height 163
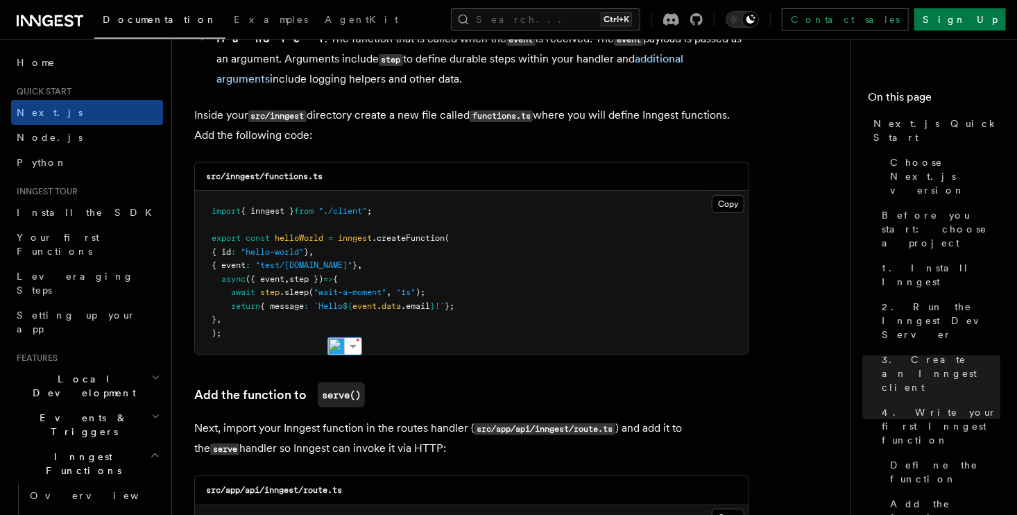
click at [238, 284] on span "async" at bounding box center [233, 279] width 24 height 10
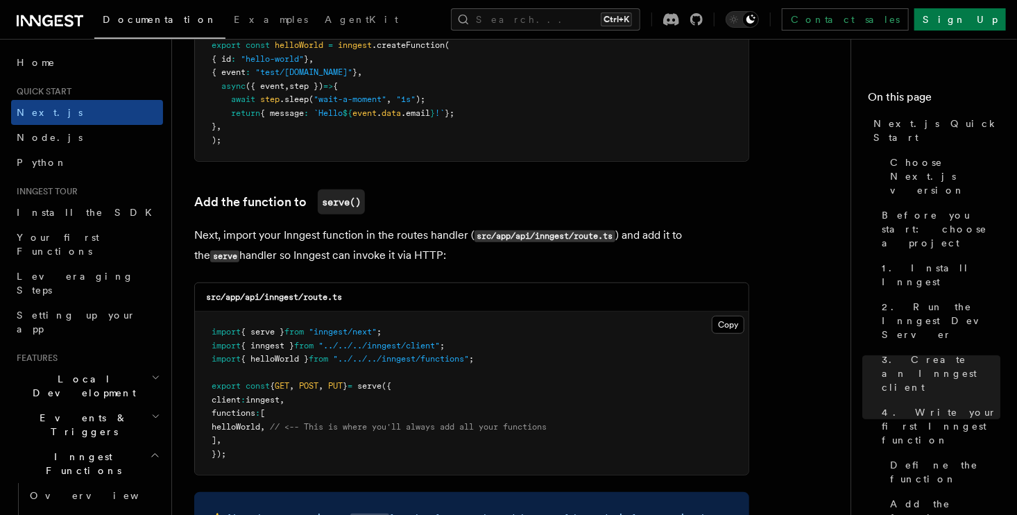
scroll to position [2845, 0]
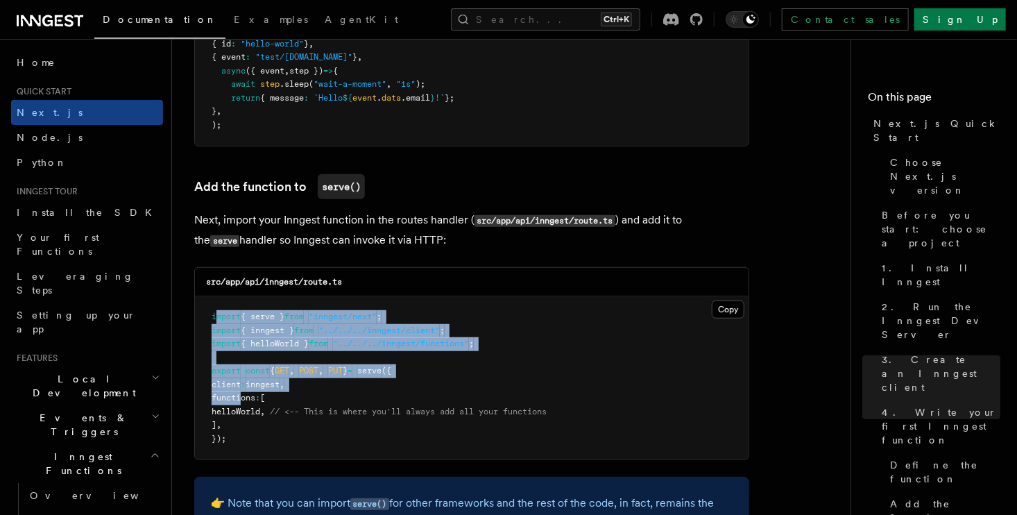
drag, startPoint x: 217, startPoint y: 317, endPoint x: 239, endPoint y: 409, distance: 94.2
click at [239, 408] on pre "import { serve } from "inngest/next" ; import { inngest } from "../../../innges…" at bounding box center [472, 377] width 554 height 163
click at [240, 409] on pre "import { serve } from "inngest/next" ; import { inngest } from "../../../innges…" at bounding box center [472, 377] width 554 height 163
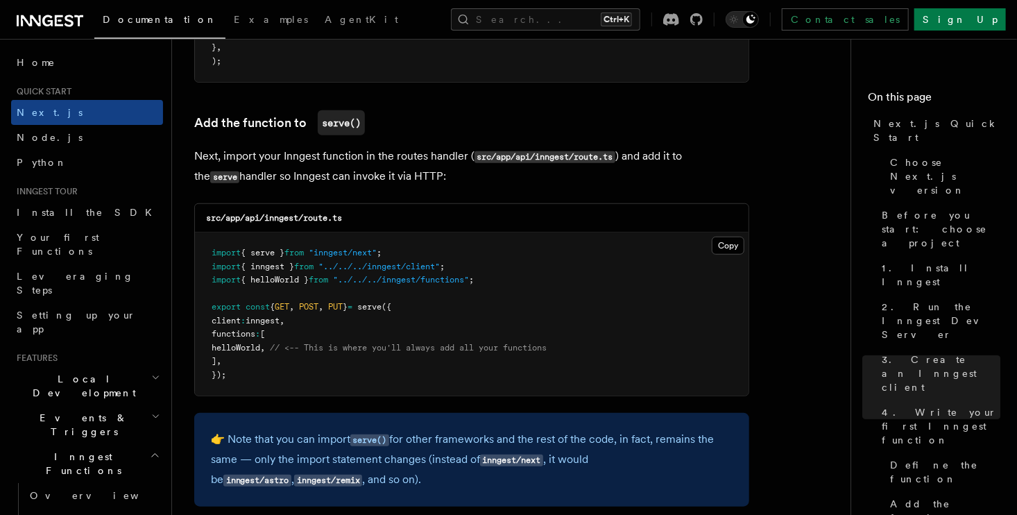
scroll to position [2914, 0]
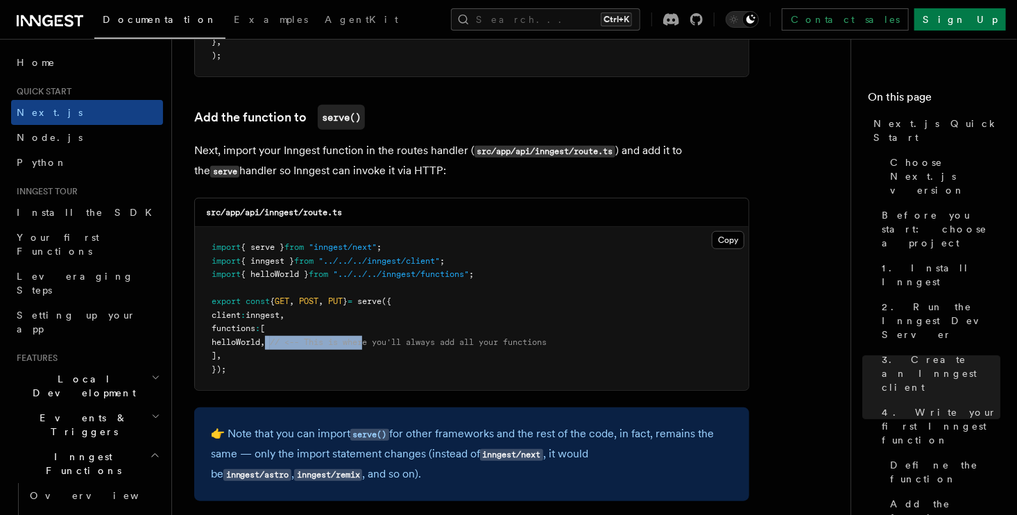
drag, startPoint x: 299, startPoint y: 346, endPoint x: 400, endPoint y: 344, distance: 101.3
click at [389, 345] on span "helloWorld , // <-- This is where you'll always add all your functions" at bounding box center [379, 342] width 335 height 10
click at [407, 344] on span "// <-- This is where you'll always add all your functions" at bounding box center [408, 342] width 277 height 10
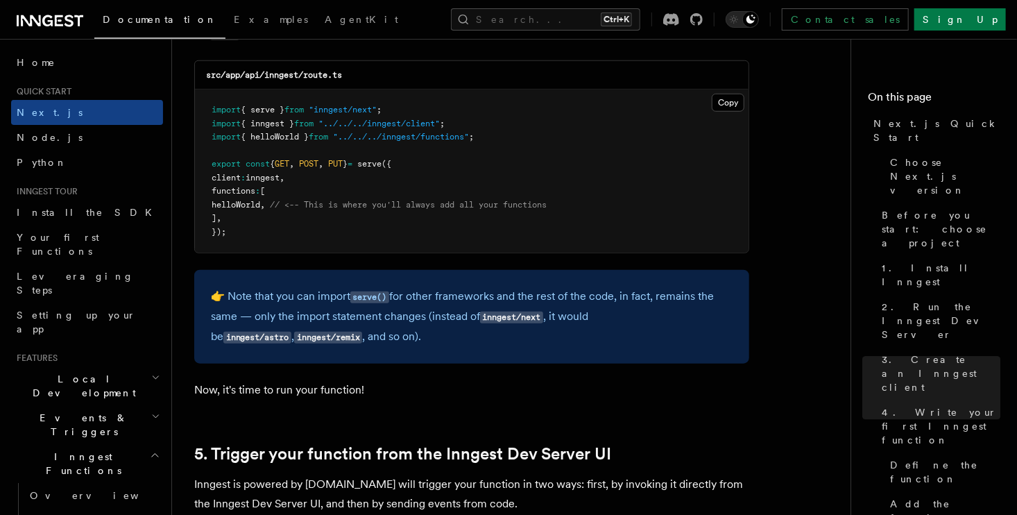
scroll to position [3053, 0]
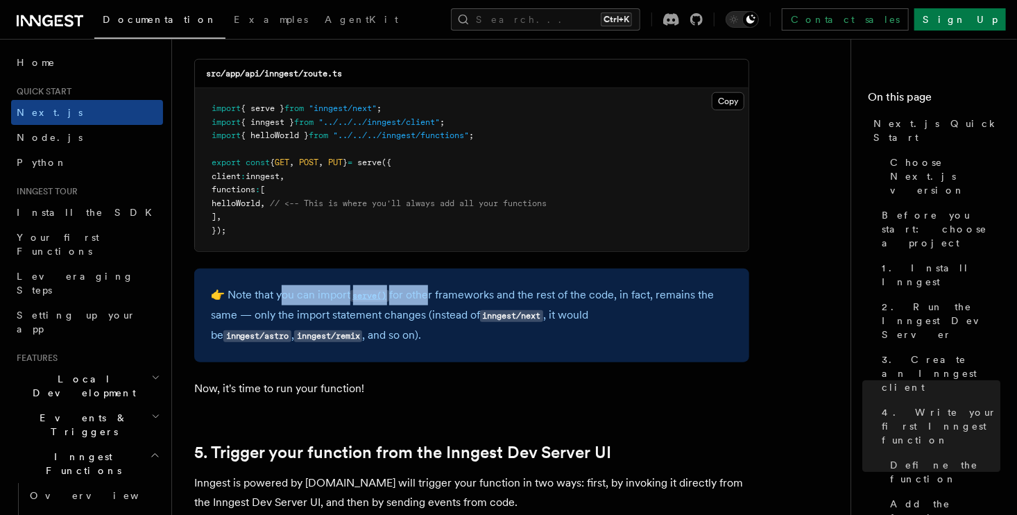
drag, startPoint x: 281, startPoint y: 303, endPoint x: 436, endPoint y: 300, distance: 154.7
click at [431, 300] on p "👉 Note that you can import serve() for other frameworks and the rest of the cod…" at bounding box center [472, 315] width 522 height 60
click at [442, 300] on p "👉 Note that you can import serve() for other frameworks and the rest of the cod…" at bounding box center [472, 315] width 522 height 60
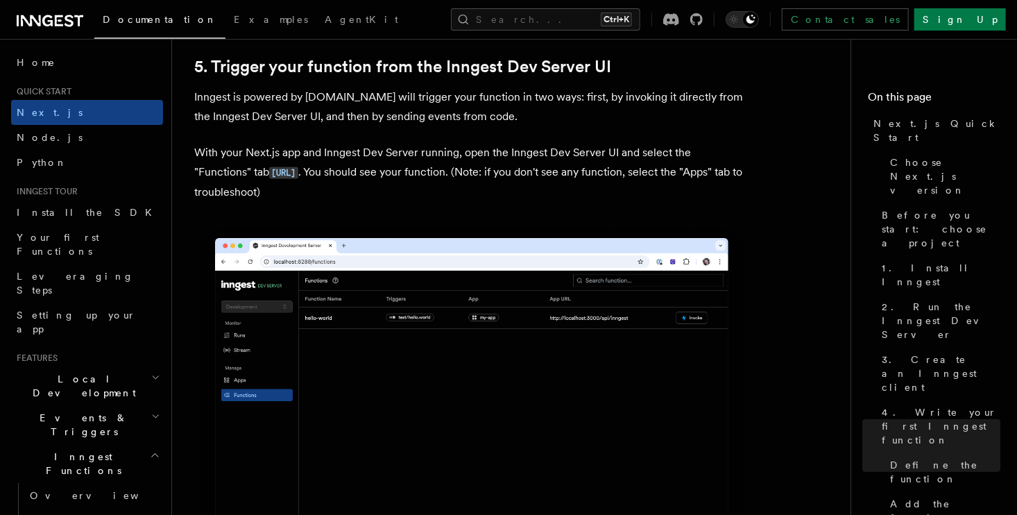
scroll to position [3400, 0]
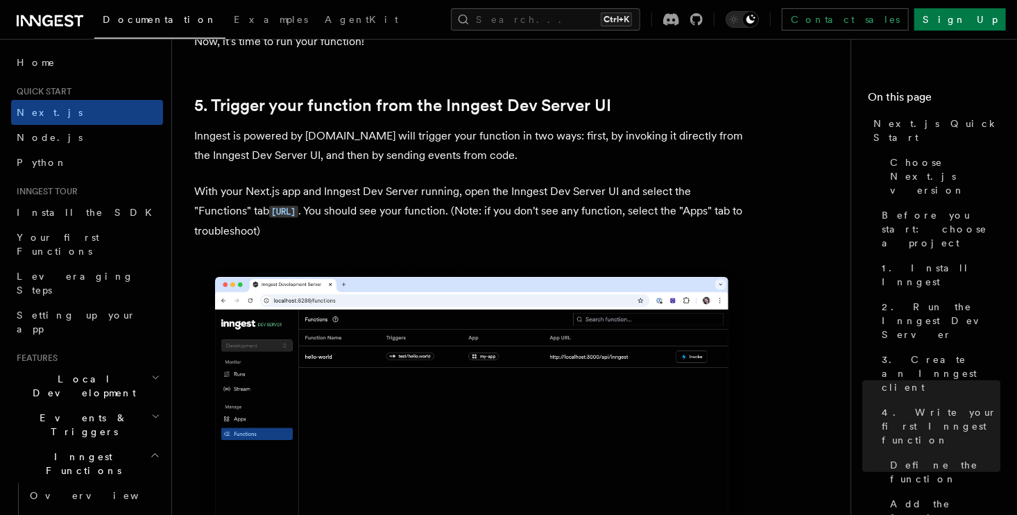
click at [402, 240] on p "With your Next.js app and Inngest Dev Server running, open the Inngest Dev Serv…" at bounding box center [471, 211] width 555 height 59
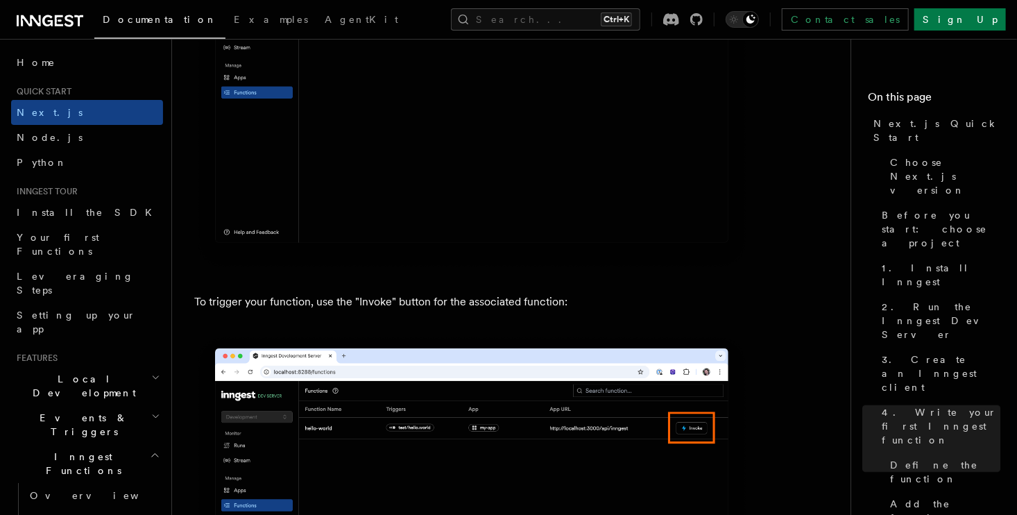
scroll to position [3816, 0]
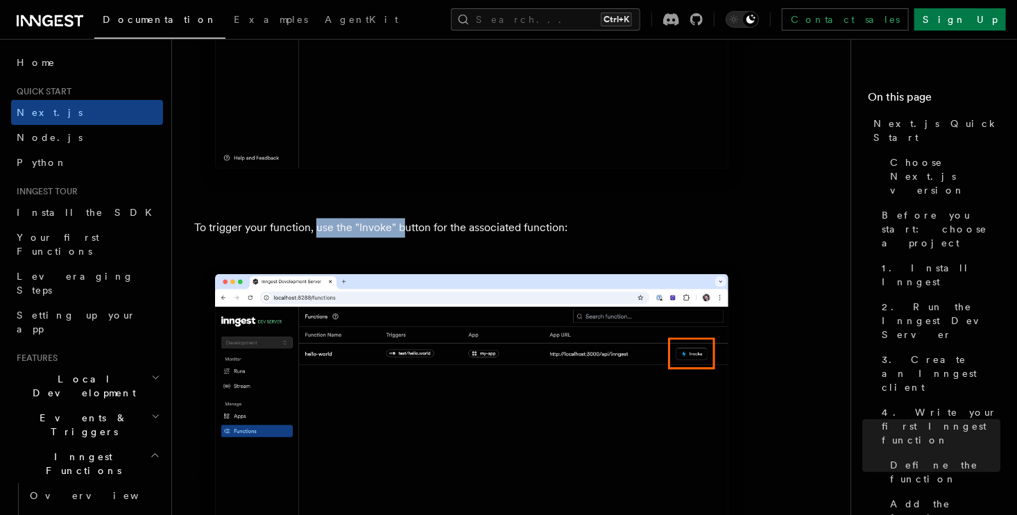
drag, startPoint x: 389, startPoint y: 235, endPoint x: 439, endPoint y: 230, distance: 51.0
click at [418, 234] on p "To trigger your function, use the "Invoke" button for the associated function:" at bounding box center [471, 227] width 555 height 19
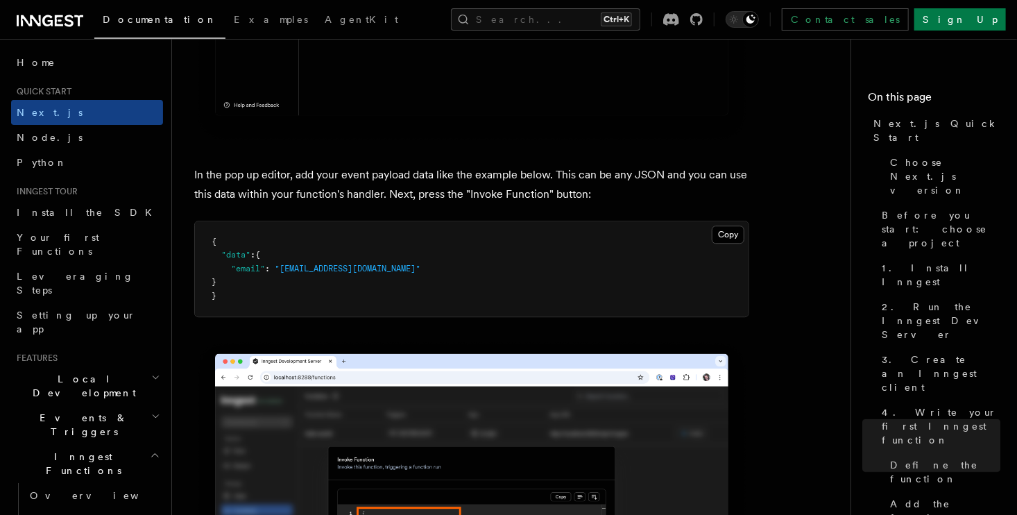
scroll to position [4302, 0]
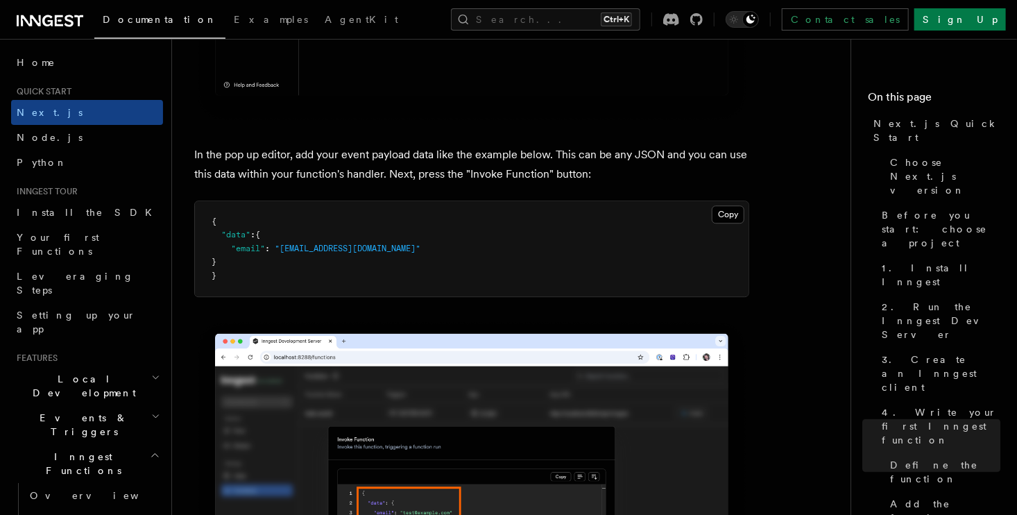
drag, startPoint x: 203, startPoint y: 223, endPoint x: 225, endPoint y: 273, distance: 54.4
click at [223, 271] on pre "{ "data" : { "email" : "[EMAIL_ADDRESS][DOMAIN_NAME]" } }" at bounding box center [472, 249] width 554 height 96
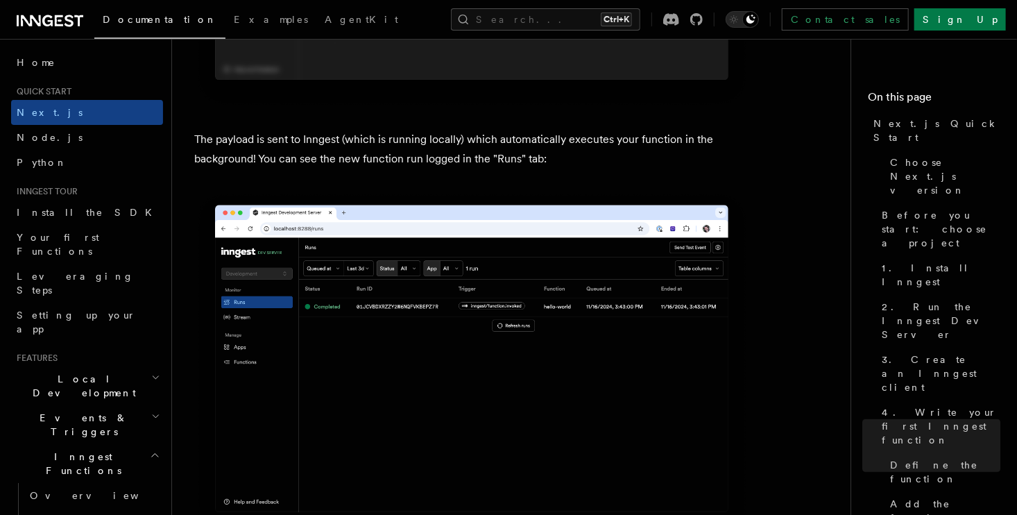
scroll to position [5135, 0]
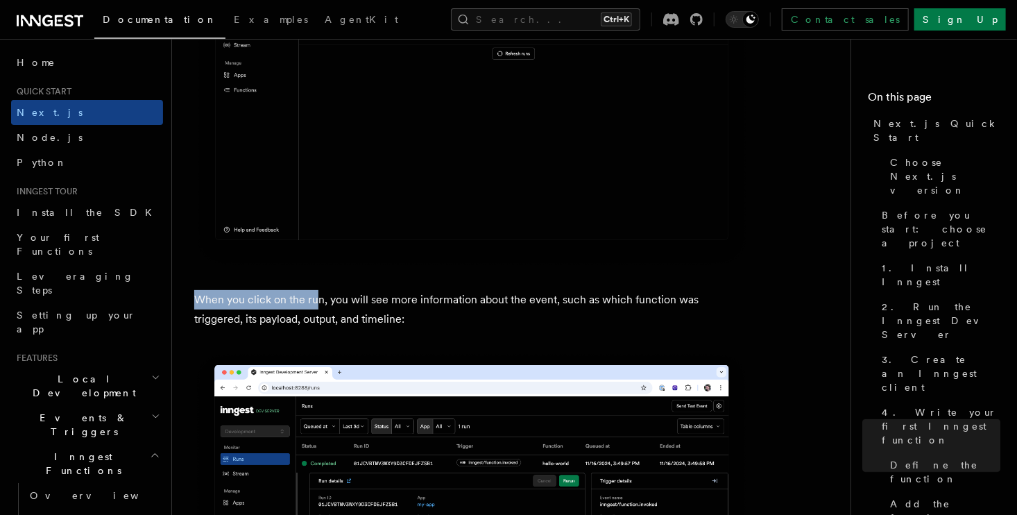
drag, startPoint x: 197, startPoint y: 307, endPoint x: 317, endPoint y: 300, distance: 120.2
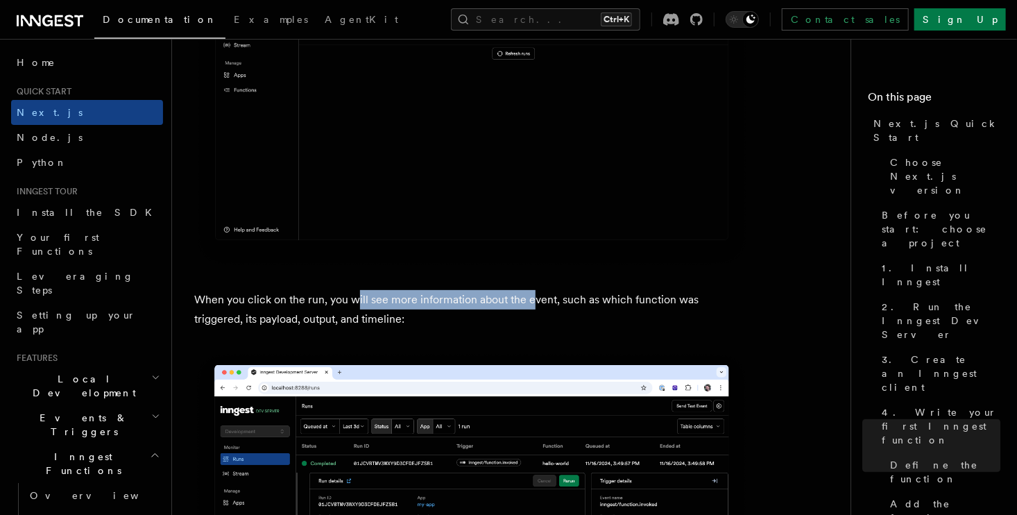
drag, startPoint x: 364, startPoint y: 301, endPoint x: 534, endPoint y: 296, distance: 169.4
click at [534, 296] on p "When you click on the run, you will see more information about the event, such …" at bounding box center [471, 309] width 555 height 39
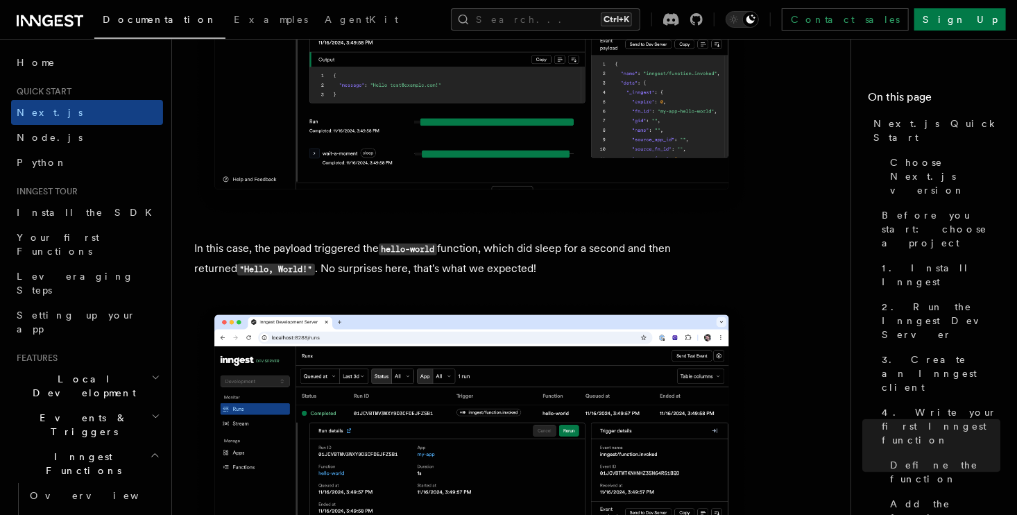
scroll to position [5690, 0]
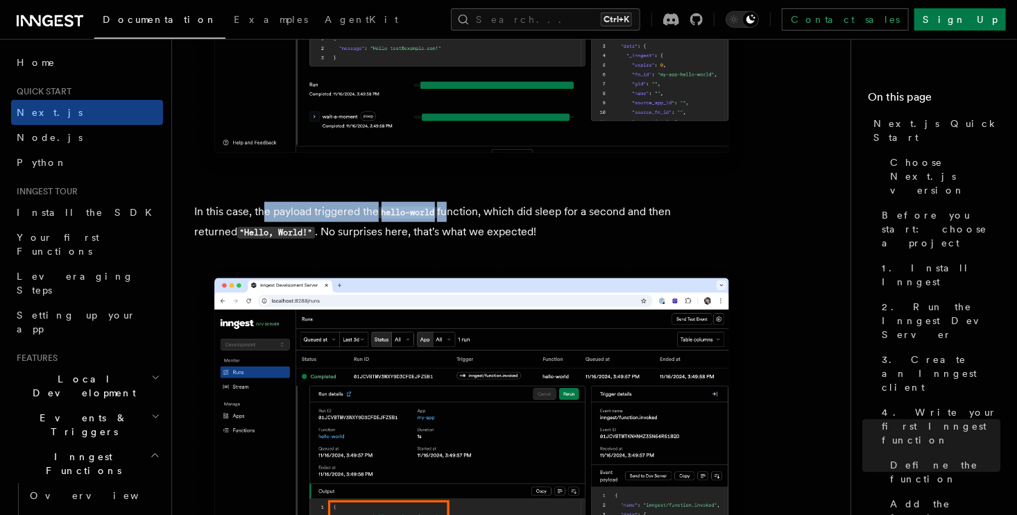
drag, startPoint x: 271, startPoint y: 219, endPoint x: 479, endPoint y: 215, distance: 207.5
click at [461, 215] on p "In this case, the payload triggered the hello-world function, which did sleep f…" at bounding box center [471, 222] width 555 height 40
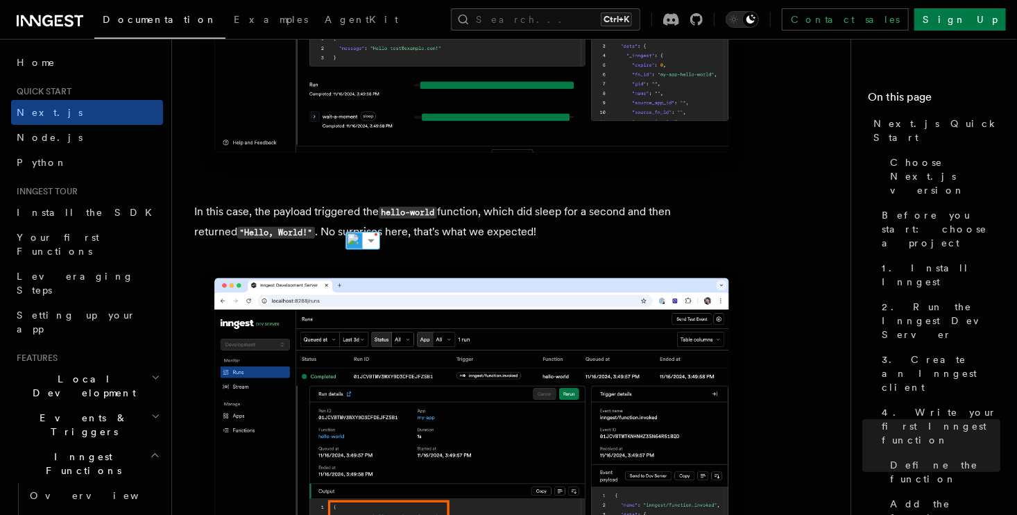
click at [479, 215] on p "In this case, the payload triggered the hello-world function, which did sleep f…" at bounding box center [471, 222] width 555 height 40
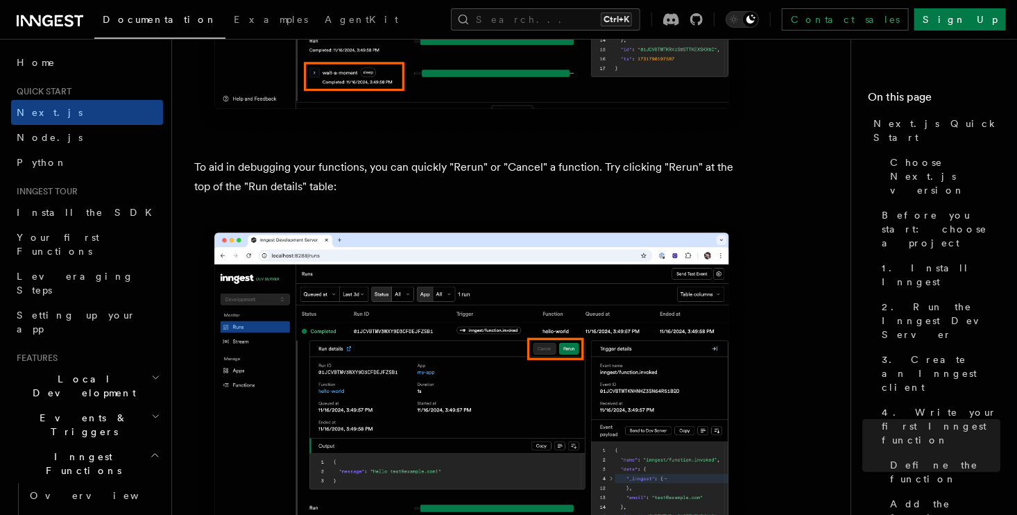
scroll to position [6175, 0]
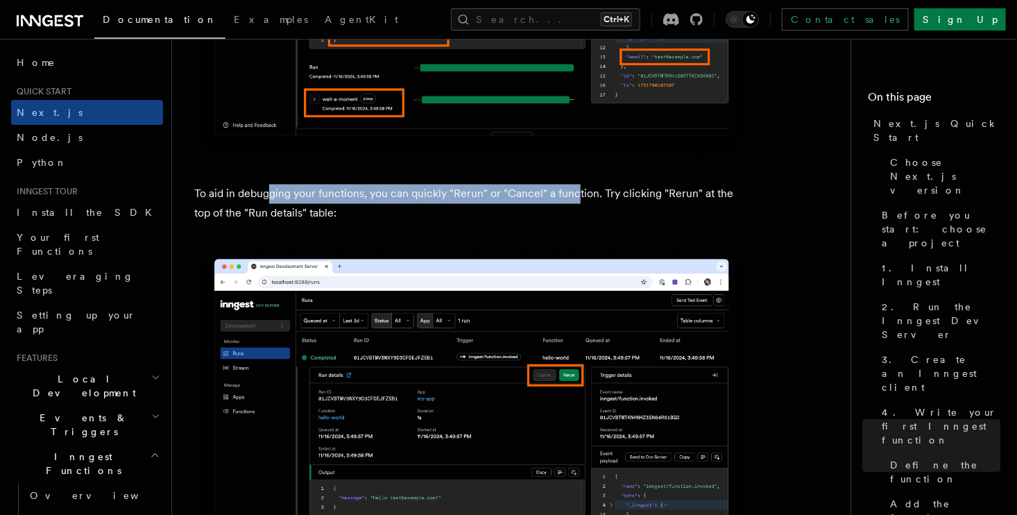
drag, startPoint x: 351, startPoint y: 196, endPoint x: 582, endPoint y: 196, distance: 231.1
click at [581, 196] on p "To aid in debugging your functions, you can quickly "Rerun" or "Cancel" a funct…" at bounding box center [471, 204] width 555 height 39
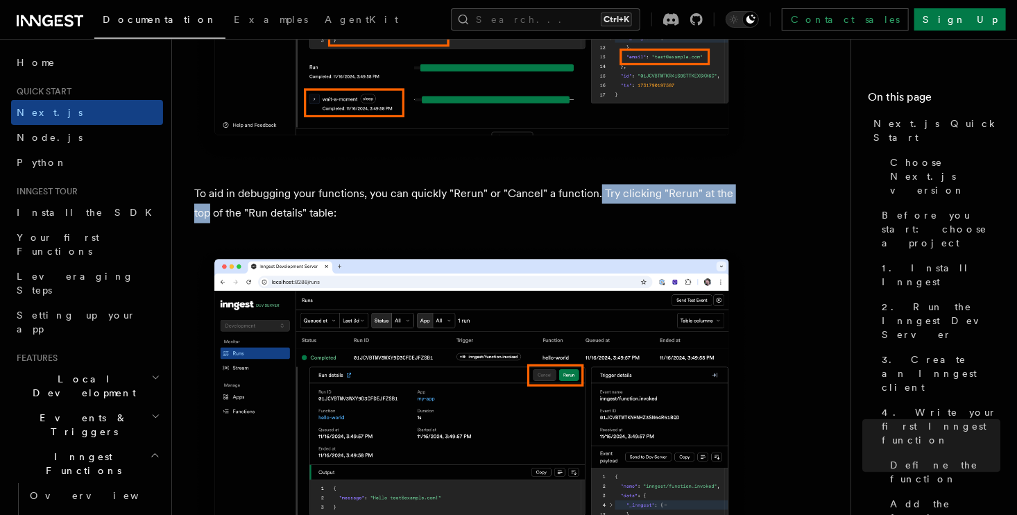
drag, startPoint x: 608, startPoint y: 198, endPoint x: 742, endPoint y: 206, distance: 134.9
click at [742, 206] on p "To aid in debugging your functions, you can quickly "Rerun" or "Cancel" a funct…" at bounding box center [471, 204] width 555 height 39
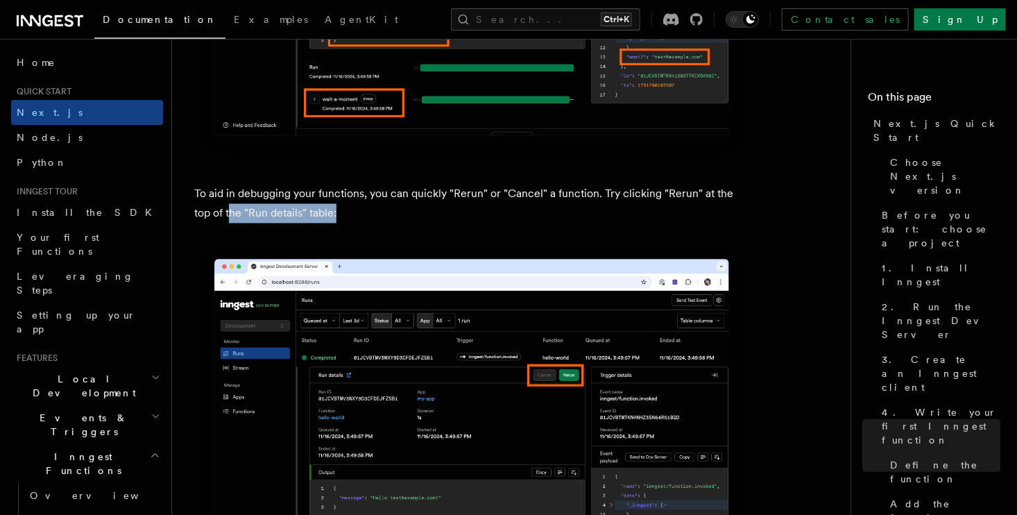
drag, startPoint x: 210, startPoint y: 220, endPoint x: 355, endPoint y: 221, distance: 145.0
click at [353, 221] on p "To aid in debugging your functions, you can quickly "Rerun" or "Cancel" a funct…" at bounding box center [471, 204] width 555 height 39
click at [355, 221] on p "To aid in debugging your functions, you can quickly "Rerun" or "Cancel" a funct…" at bounding box center [471, 204] width 555 height 39
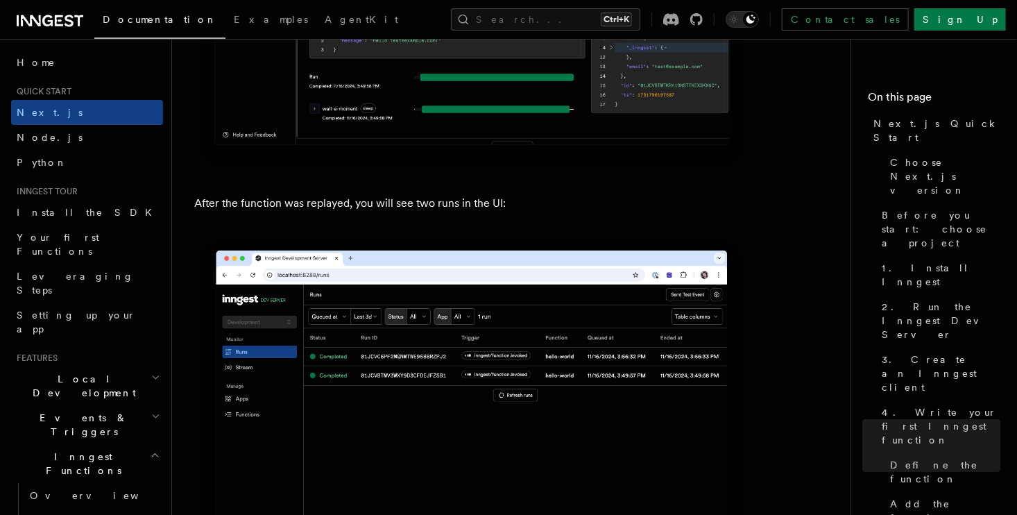
scroll to position [6661, 0]
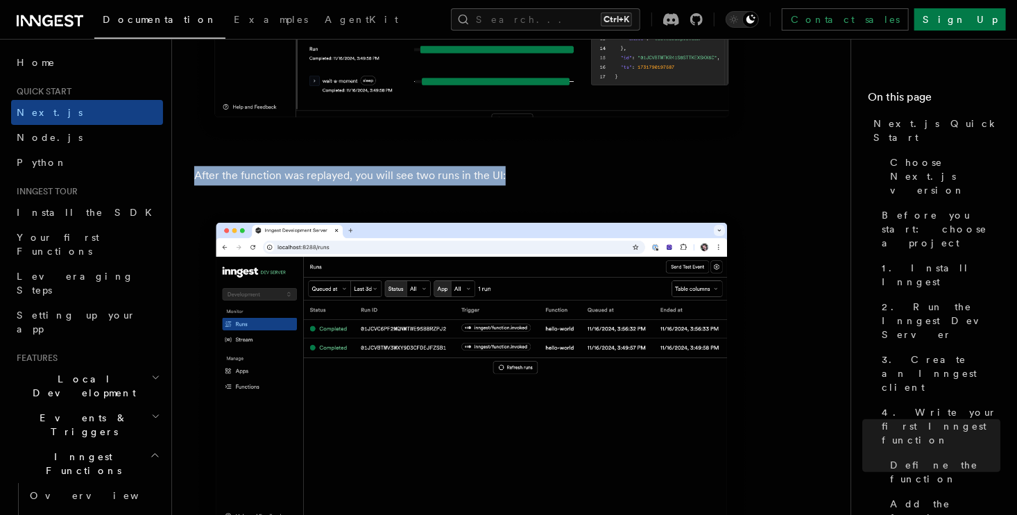
drag, startPoint x: 192, startPoint y: 187, endPoint x: 506, endPoint y: 182, distance: 313.7
click at [506, 182] on p "After the function was replayed, you will see two runs in the UI:" at bounding box center [471, 175] width 555 height 19
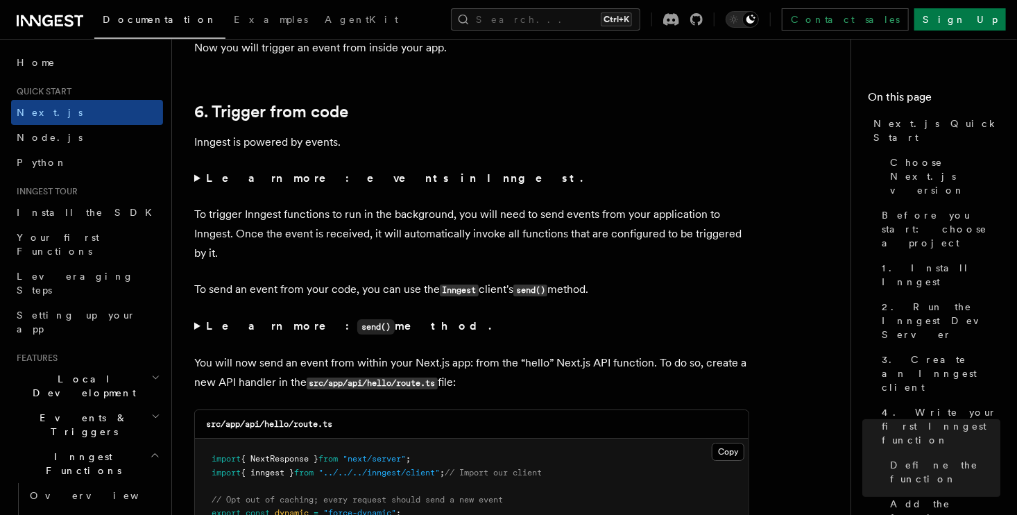
scroll to position [7216, 0]
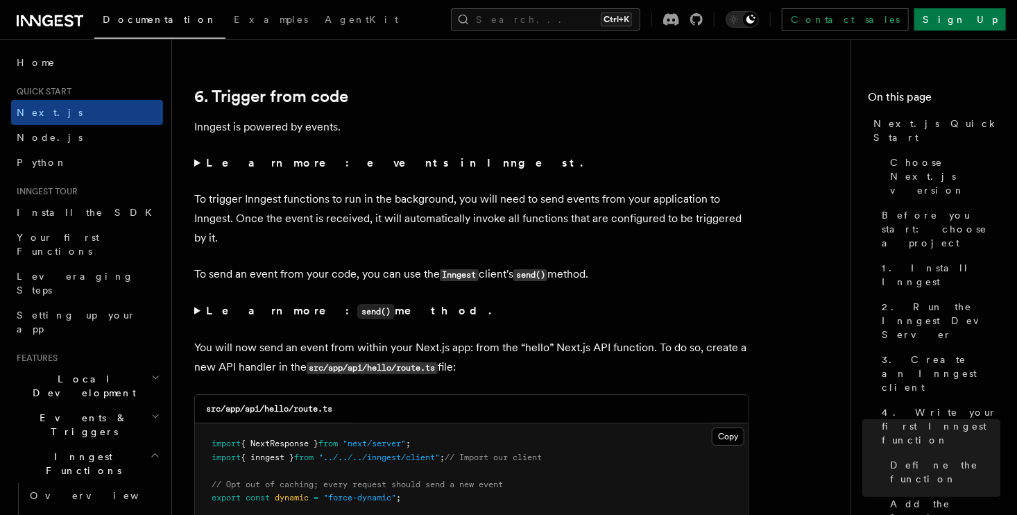
drag, startPoint x: 275, startPoint y: 304, endPoint x: 364, endPoint y: 308, distance: 88.9
click at [362, 308] on summary "Learn more: send() method." at bounding box center [471, 311] width 555 height 20
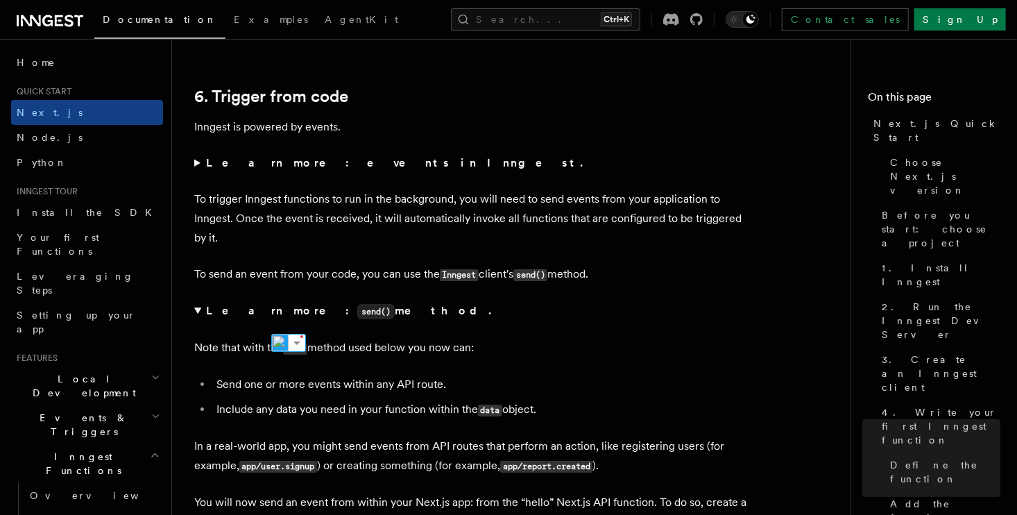
click at [365, 309] on summary "Learn more: send() method." at bounding box center [471, 311] width 555 height 20
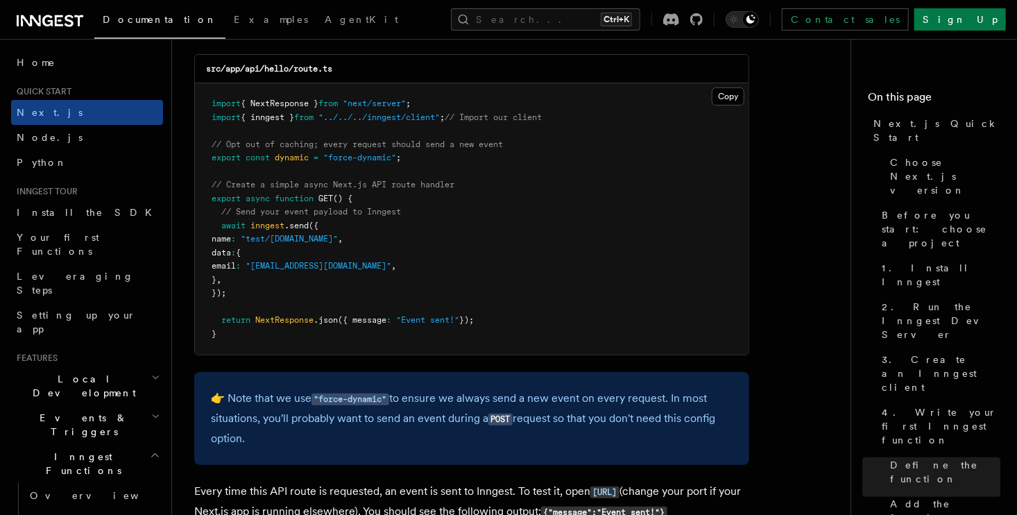
scroll to position [7563, 0]
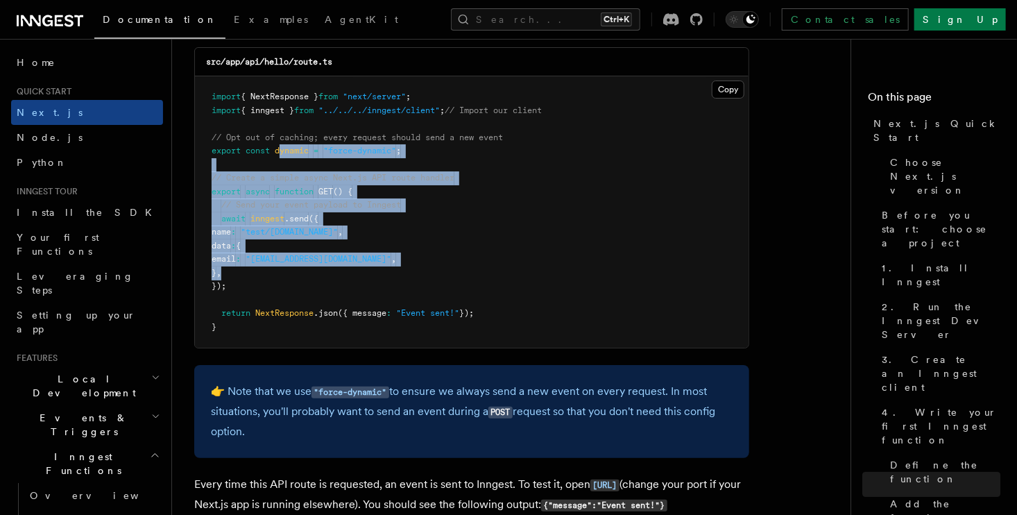
drag, startPoint x: 285, startPoint y: 219, endPoint x: 305, endPoint y: 276, distance: 61.0
click at [305, 275] on pre "import { NextResponse } from "next/server" ; import { inngest } from "../../../…" at bounding box center [472, 211] width 554 height 271
click at [307, 284] on pre "import { NextResponse } from "next/server" ; import { inngest } from "../../../…" at bounding box center [472, 211] width 554 height 271
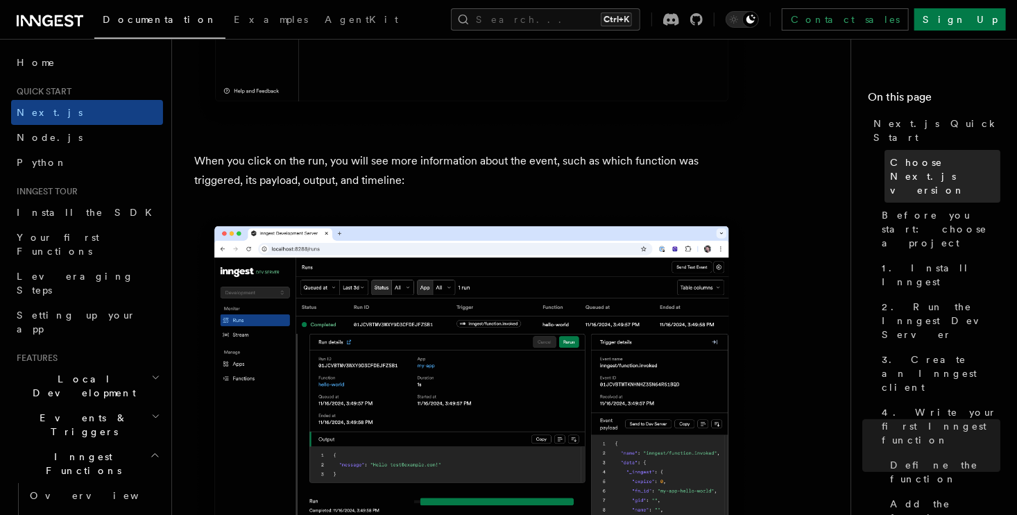
click at [749, 155] on span "Choose Next.js version" at bounding box center [945, 176] width 110 height 42
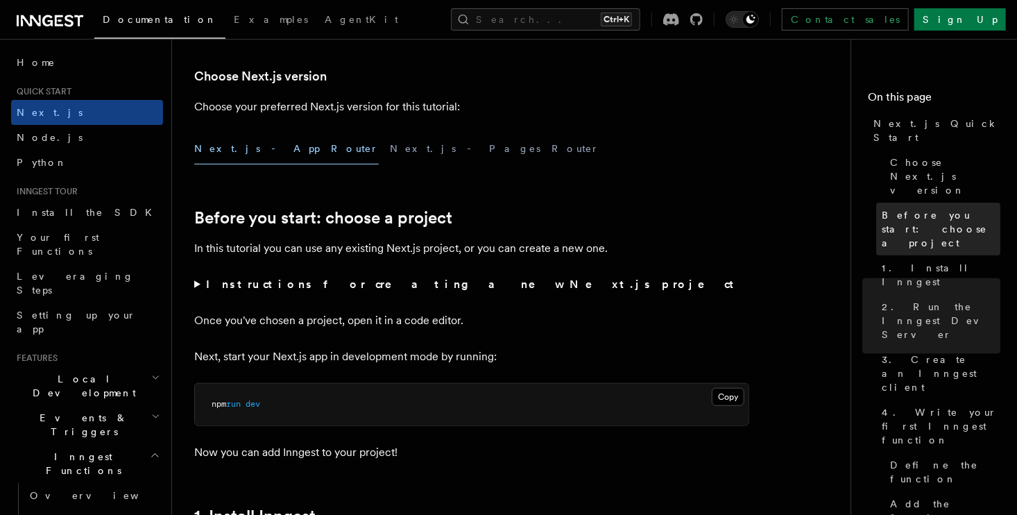
click at [749, 208] on span "Before you start: choose a project" at bounding box center [941, 229] width 119 height 42
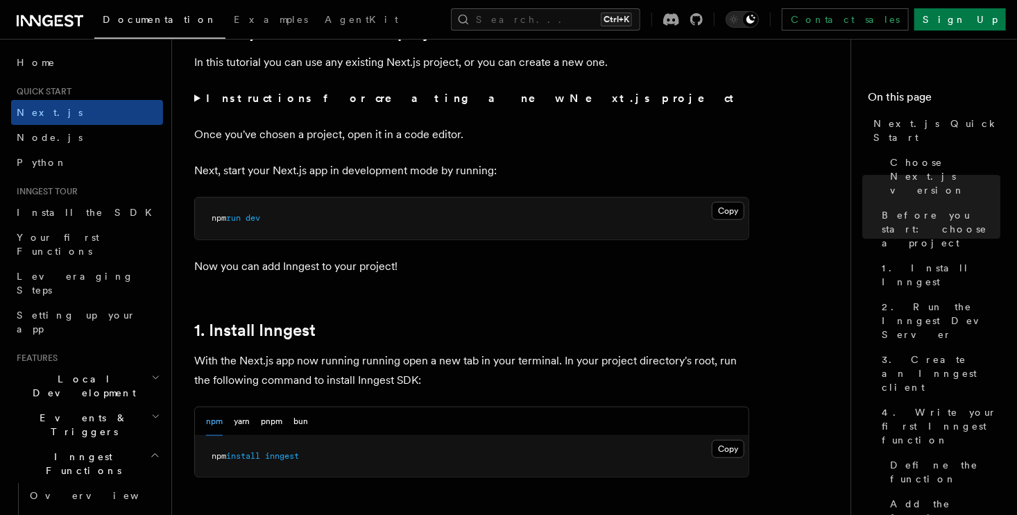
scroll to position [949, 0]
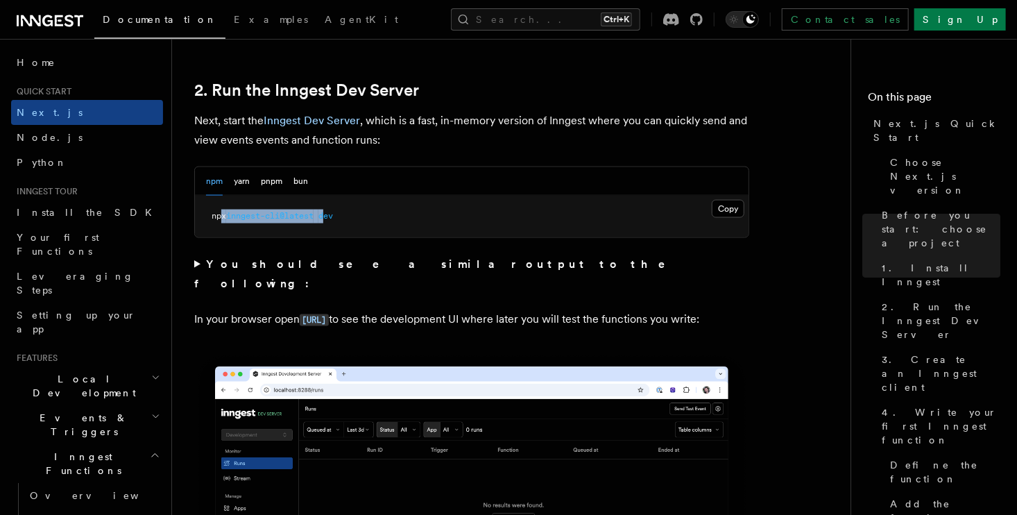
drag, startPoint x: 219, startPoint y: 212, endPoint x: 344, endPoint y: 215, distance: 124.9
click at [333, 216] on span "npx inngest-cli@latest dev" at bounding box center [272, 216] width 121 height 10
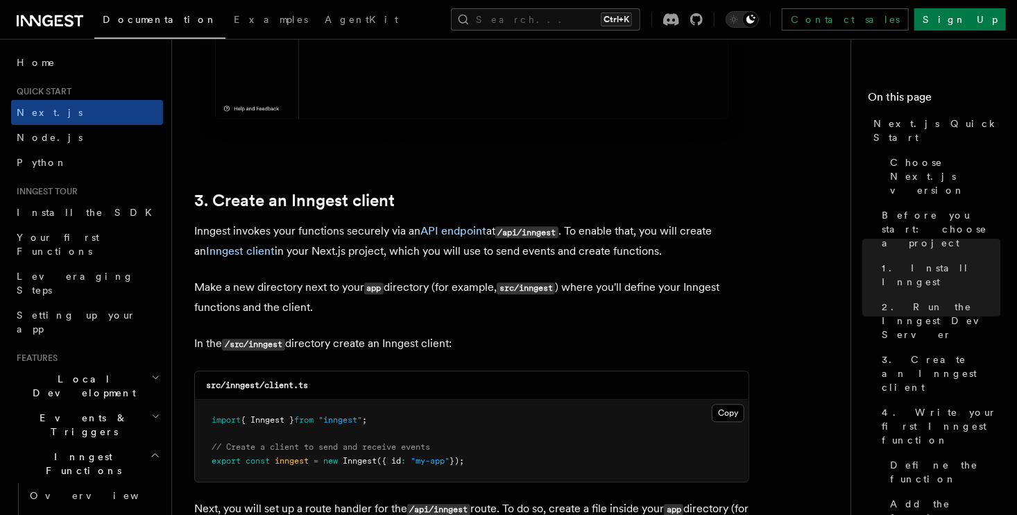
scroll to position [1504, 0]
drag, startPoint x: 362, startPoint y: 226, endPoint x: 486, endPoint y: 230, distance: 125.0
click at [463, 227] on p "Inngest invokes your functions securely via an API endpoint at /api/inngest . T…" at bounding box center [471, 241] width 555 height 40
click at [525, 231] on code "/api/inngest" at bounding box center [526, 232] width 63 height 12
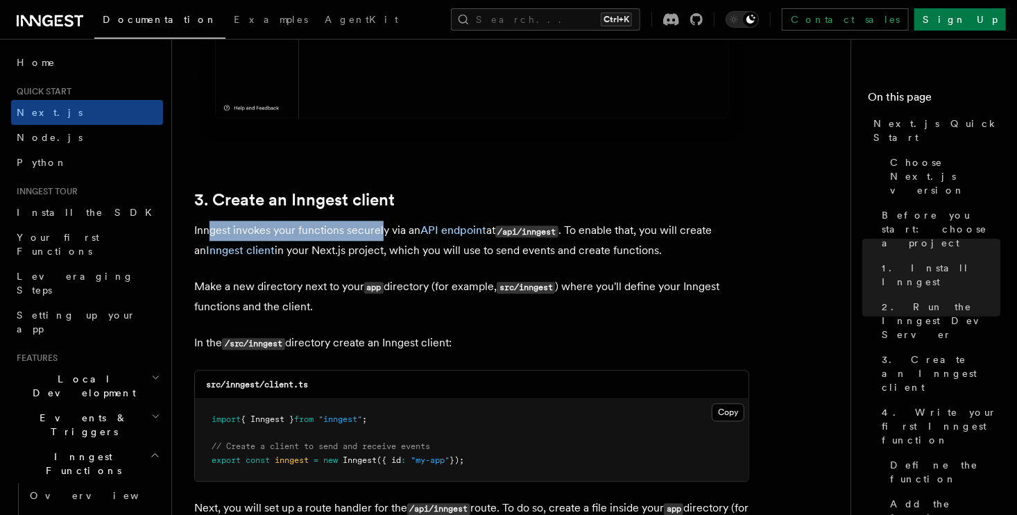
drag, startPoint x: 212, startPoint y: 229, endPoint x: 384, endPoint y: 229, distance: 172.1
click at [384, 229] on p "Inngest invokes your functions securely via an API endpoint at /api/inngest . T…" at bounding box center [471, 241] width 555 height 40
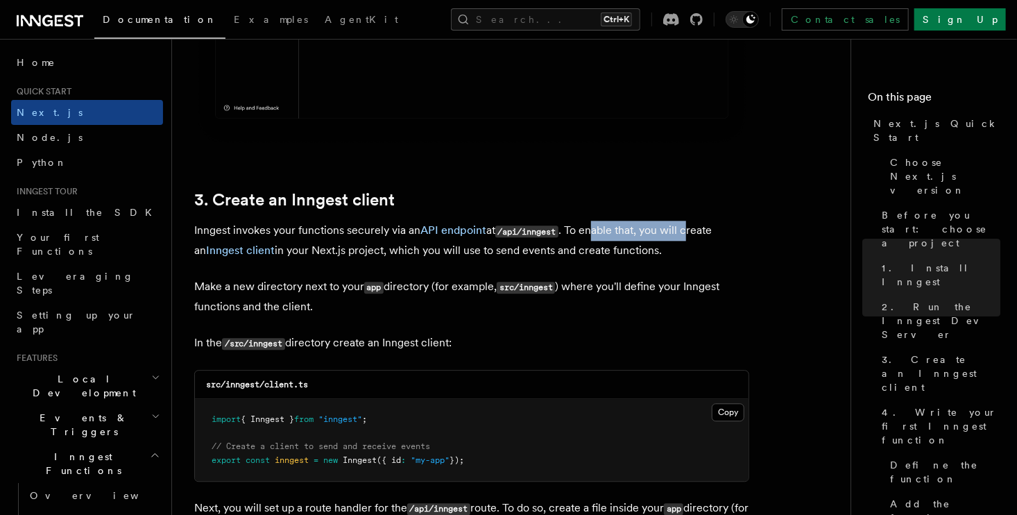
drag, startPoint x: 597, startPoint y: 229, endPoint x: 690, endPoint y: 226, distance: 93.7
click at [690, 226] on p "Inngest invokes your functions securely via an API endpoint at /api/inngest . T…" at bounding box center [471, 241] width 555 height 40
drag, startPoint x: 271, startPoint y: 248, endPoint x: 314, endPoint y: 248, distance: 43.0
click at [314, 248] on p "Inngest invokes your functions securely via an API endpoint at /api/inngest . T…" at bounding box center [471, 241] width 555 height 40
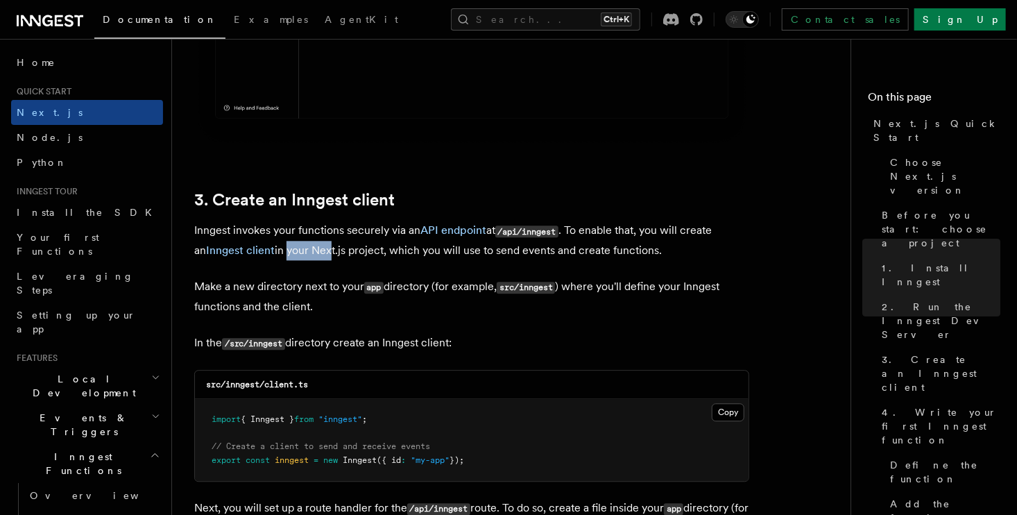
drag, startPoint x: 373, startPoint y: 248, endPoint x: 661, endPoint y: 251, distance: 288.7
click at [661, 251] on p "Inngest invokes your functions securely via an API endpoint at /api/inngest . T…" at bounding box center [471, 241] width 555 height 40
click at [334, 287] on p "Make a new directory next to your app directory (for example, src/inngest ) whe…" at bounding box center [471, 297] width 555 height 40
drag, startPoint x: 180, startPoint y: 287, endPoint x: 350, endPoint y: 284, distance: 170.0
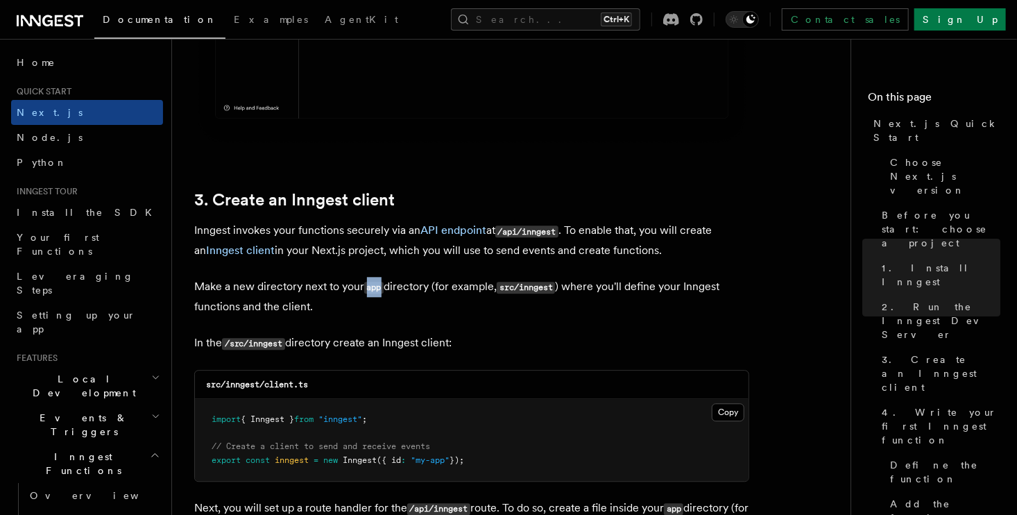
drag, startPoint x: 361, startPoint y: 284, endPoint x: 384, endPoint y: 287, distance: 23.8
click at [382, 287] on p "Make a new directory next to your app directory (for example, src/inngest ) whe…" at bounding box center [471, 297] width 555 height 40
drag, startPoint x: 429, startPoint y: 285, endPoint x: 520, endPoint y: 288, distance: 90.9
click at [520, 288] on p "Make a new directory next to your app directory (for example, src/inngest ) whe…" at bounding box center [471, 297] width 555 height 40
drag, startPoint x: 529, startPoint y: 290, endPoint x: 584, endPoint y: 294, distance: 55.0
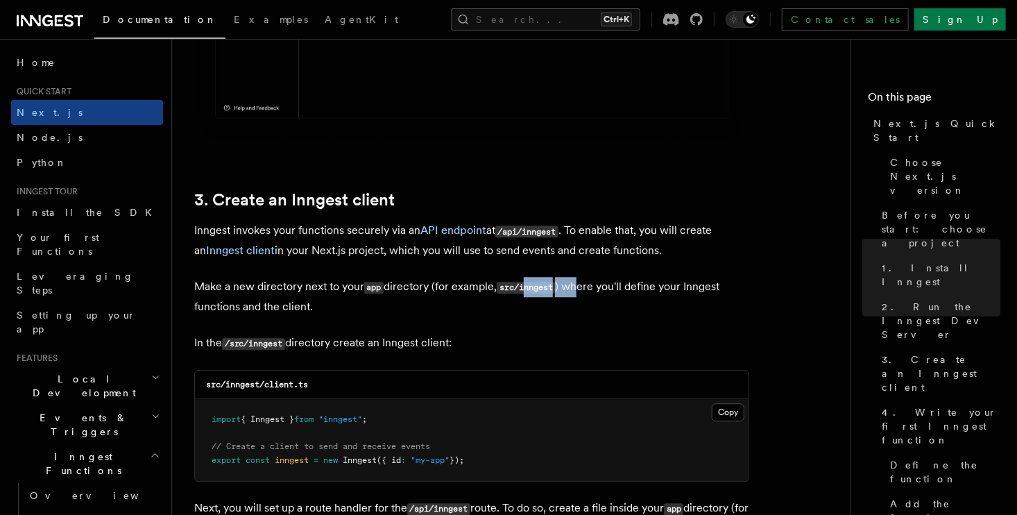
click at [584, 294] on p "Make a new directory next to your app directory (for example, src/inngest ) whe…" at bounding box center [471, 297] width 555 height 40
click at [211, 300] on p "Make a new directory next to your app directory (for example, src/inngest ) whe…" at bounding box center [471, 297] width 555 height 40
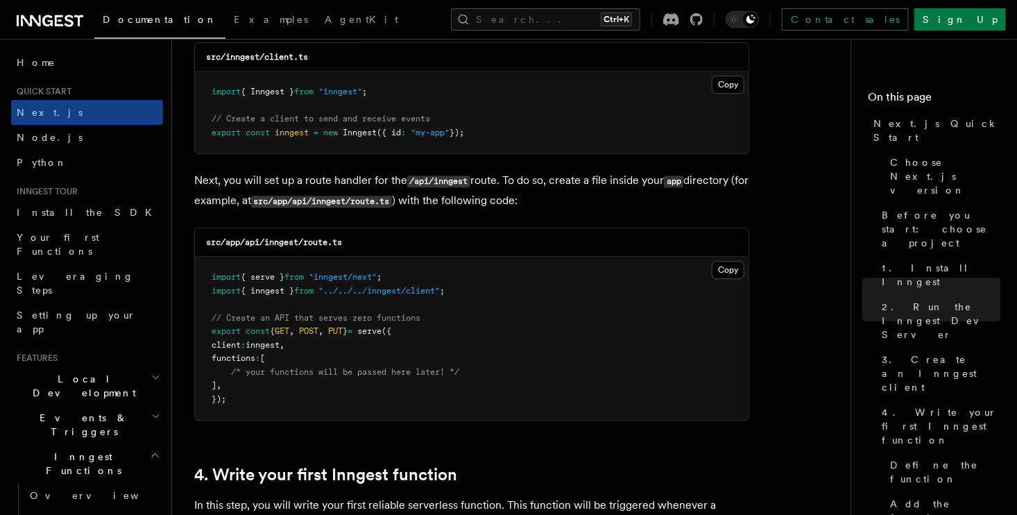
scroll to position [1851, 0]
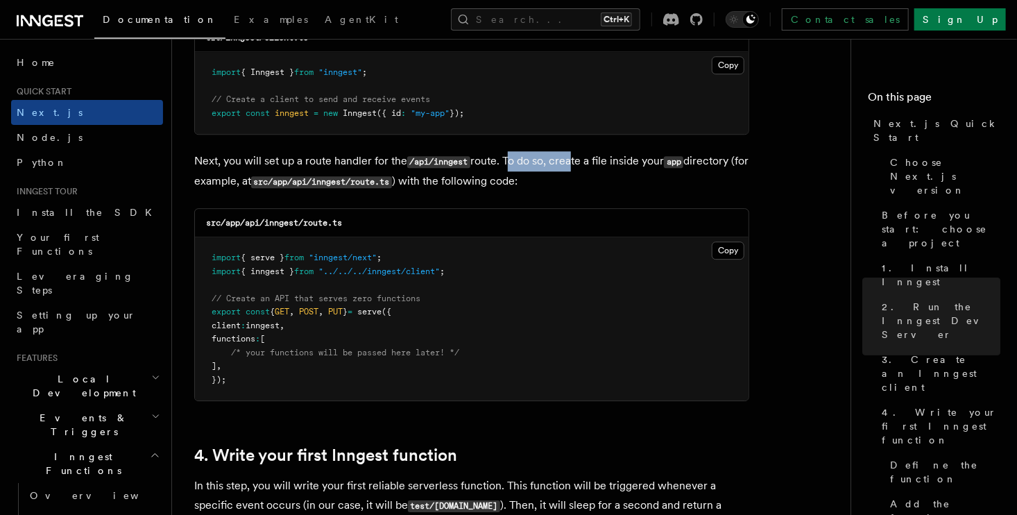
drag, startPoint x: 506, startPoint y: 159, endPoint x: 569, endPoint y: 156, distance: 63.2
click at [569, 156] on p "Next, you will set up a route handler for the /api/inngest route. To do so, cre…" at bounding box center [471, 171] width 555 height 40
click at [595, 162] on p "Next, you will set up a route handler for the /api/inngest route. To do so, cre…" at bounding box center [471, 171] width 555 height 40
click at [357, 178] on code "src/app/api/inngest/route.ts" at bounding box center [321, 182] width 141 height 12
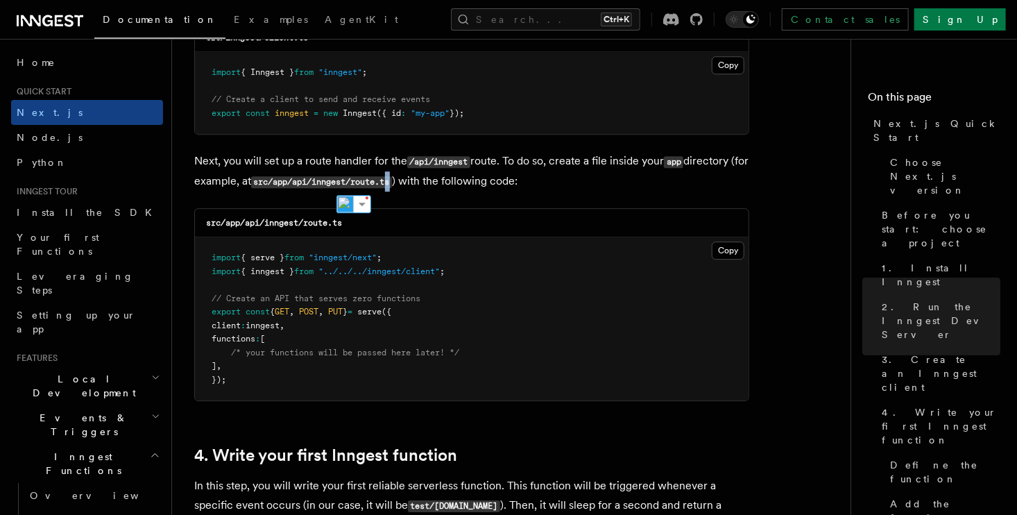
click at [414, 190] on p "Next, you will set up a route handler for the /api/inngest route. To do so, cre…" at bounding box center [471, 171] width 555 height 40
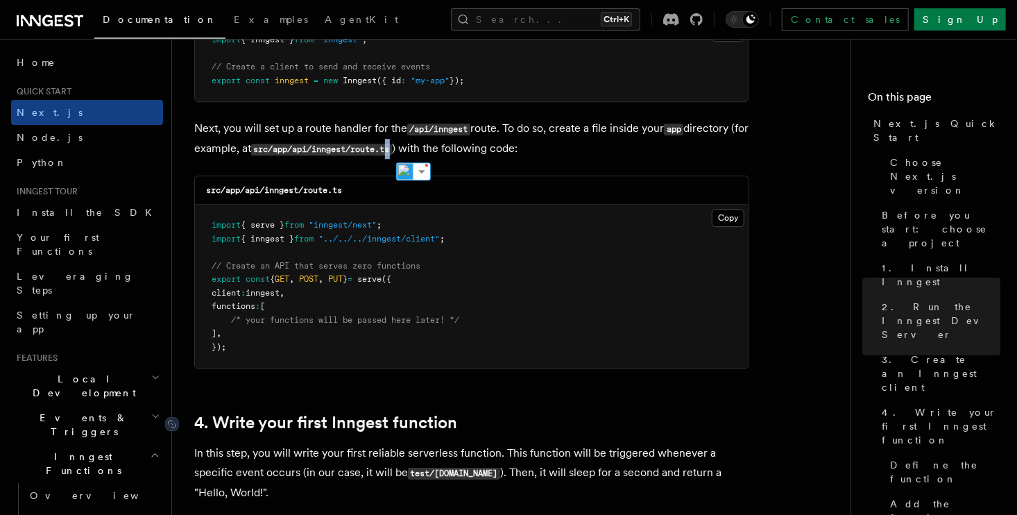
scroll to position [1990, 0]
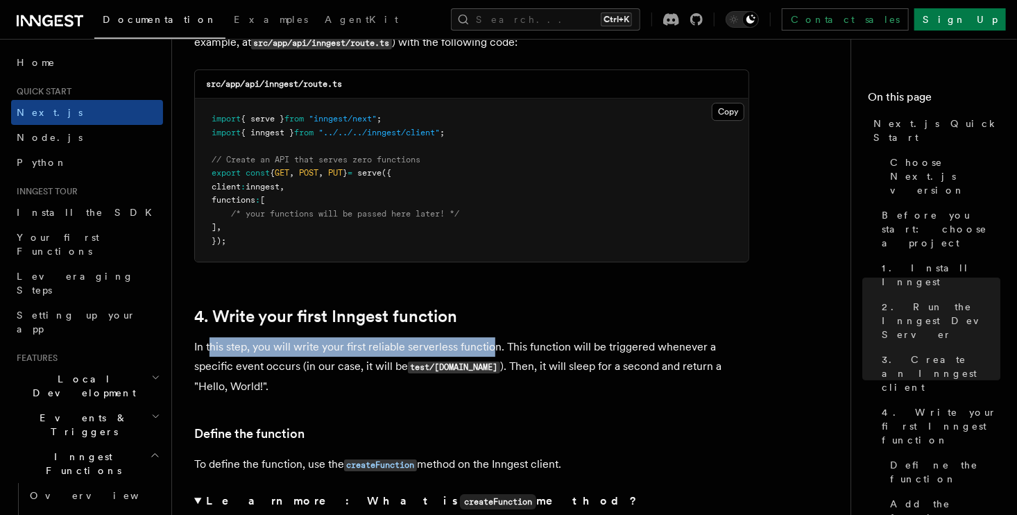
drag, startPoint x: 244, startPoint y: 348, endPoint x: 489, endPoint y: 350, distance: 244.9
click at [489, 350] on p "In this step, you will write your first reliable serverless function. This func…" at bounding box center [471, 366] width 555 height 59
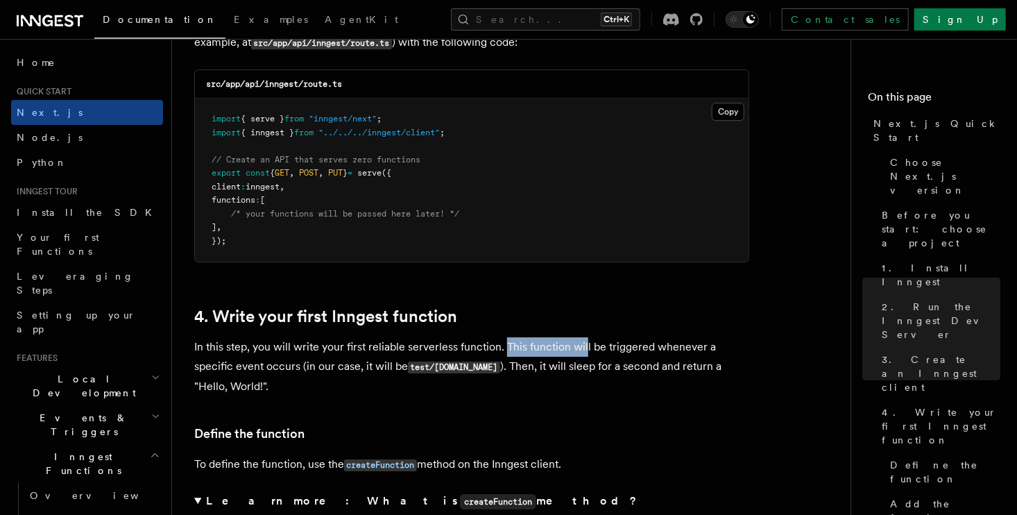
drag, startPoint x: 514, startPoint y: 350, endPoint x: 585, endPoint y: 348, distance: 70.8
click at [584, 348] on p "In this step, you will write your first reliable serverless function. This func…" at bounding box center [471, 366] width 555 height 59
drag, startPoint x: 626, startPoint y: 344, endPoint x: 716, endPoint y: 343, distance: 90.2
click at [717, 345] on p "In this step, you will write your first reliable serverless function. This func…" at bounding box center [471, 366] width 555 height 59
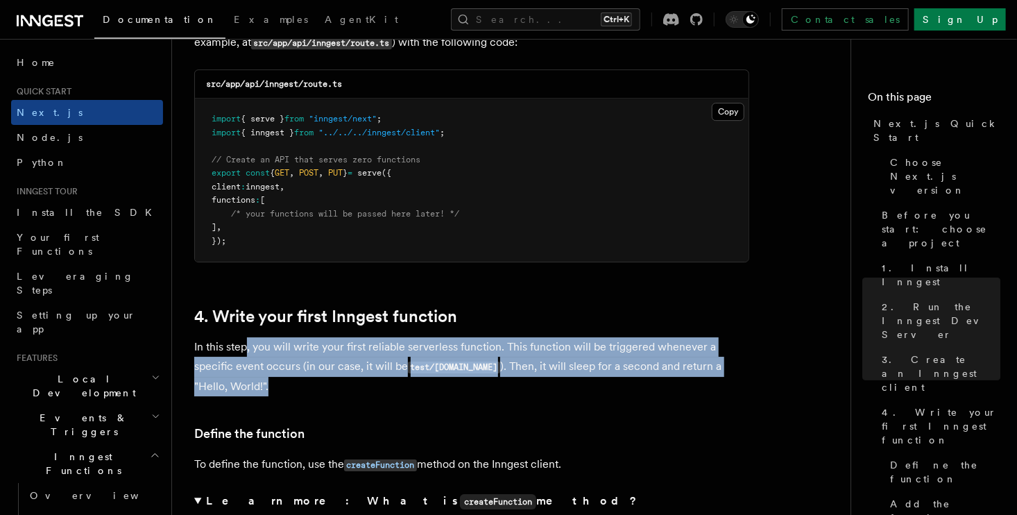
drag, startPoint x: 246, startPoint y: 357, endPoint x: 244, endPoint y: 388, distance: 31.3
click at [244, 388] on p "In this step, you will write your first reliable serverless function. This func…" at bounding box center [471, 366] width 555 height 59
click at [244, 391] on p "In this step, you will write your first reliable serverless function. This func…" at bounding box center [471, 366] width 555 height 59
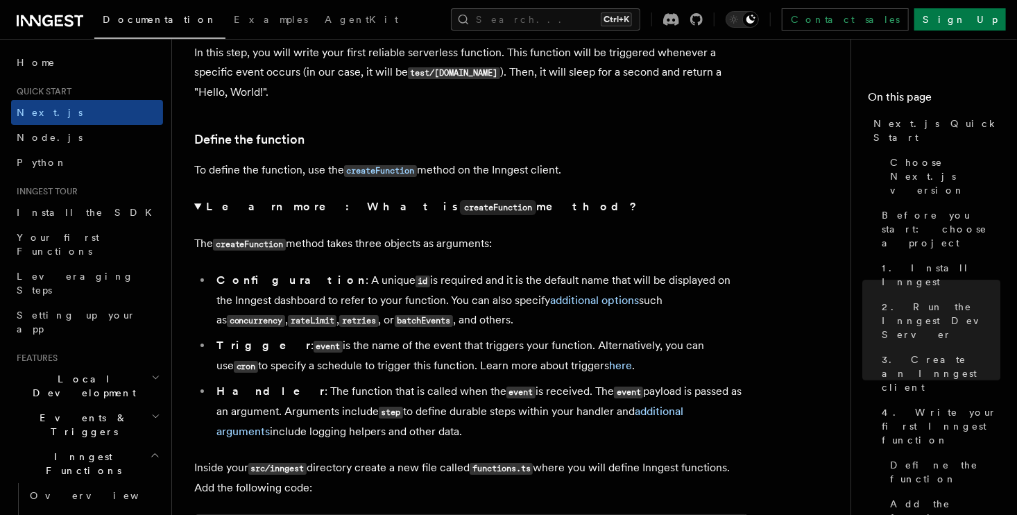
scroll to position [2337, 0]
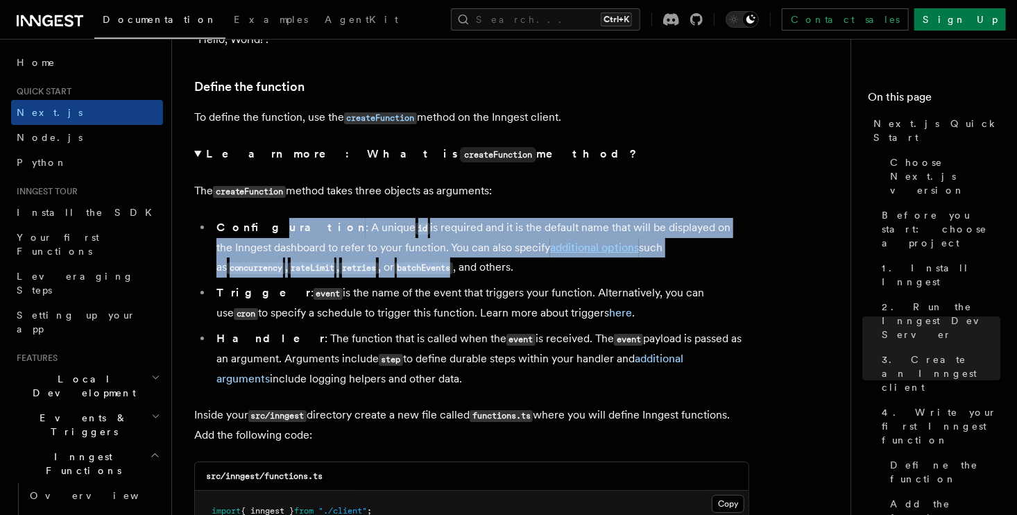
drag, startPoint x: 269, startPoint y: 245, endPoint x: 337, endPoint y: 271, distance: 73.6
click at [336, 271] on li "Configuration : A unique id is required and it is the default name that will be…" at bounding box center [480, 248] width 537 height 60
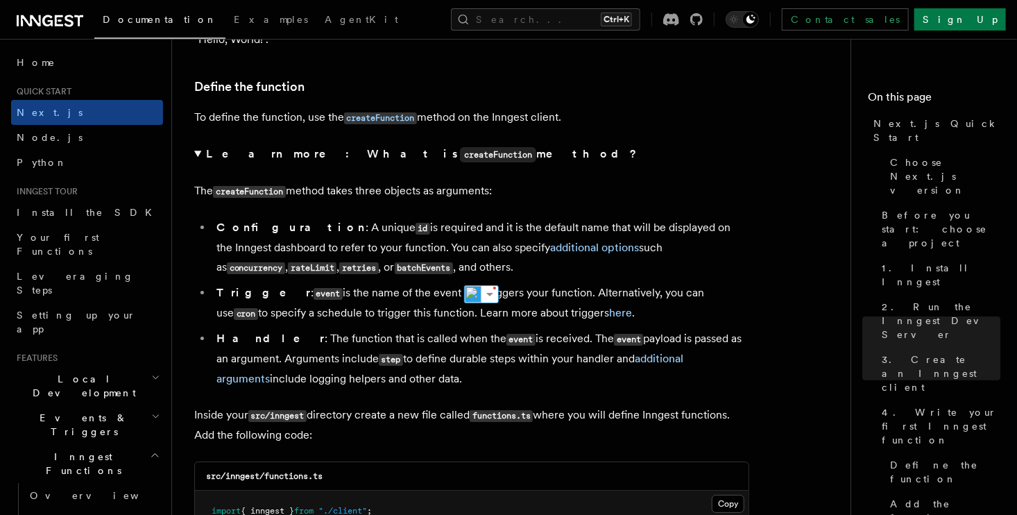
click at [368, 278] on li "Configuration : A unique id is required and it is the default name that will be…" at bounding box center [480, 248] width 537 height 60
drag, startPoint x: 512, startPoint y: 229, endPoint x: 647, endPoint y: 228, distance: 135.3
click at [639, 227] on li "Configuration : A unique id is required and it is the default name that will be…" at bounding box center [480, 248] width 537 height 60
drag, startPoint x: 661, startPoint y: 226, endPoint x: 689, endPoint y: 225, distance: 28.5
click at [700, 226] on li "Configuration : A unique id is required and it is the default name that will be…" at bounding box center [480, 248] width 537 height 60
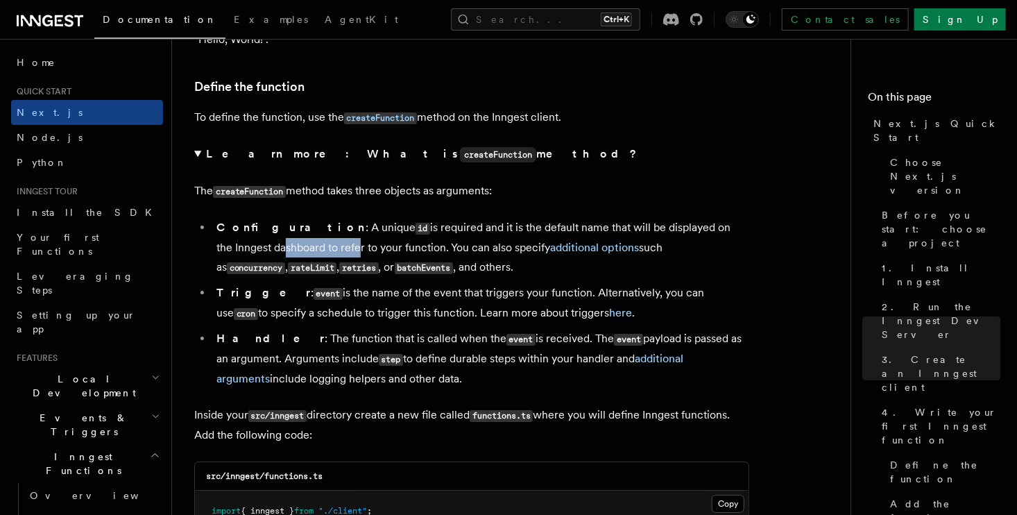
drag, startPoint x: 223, startPoint y: 247, endPoint x: 302, endPoint y: 248, distance: 78.4
click at [301, 248] on li "Configuration : A unique id is required and it is the default name that will be…" at bounding box center [480, 248] width 537 height 60
drag, startPoint x: 343, startPoint y: 246, endPoint x: 405, endPoint y: 246, distance: 61.1
click at [404, 246] on li "Configuration : A unique id is required and it is the default name that will be…" at bounding box center [480, 248] width 537 height 60
drag, startPoint x: 419, startPoint y: 248, endPoint x: 488, endPoint y: 253, distance: 69.6
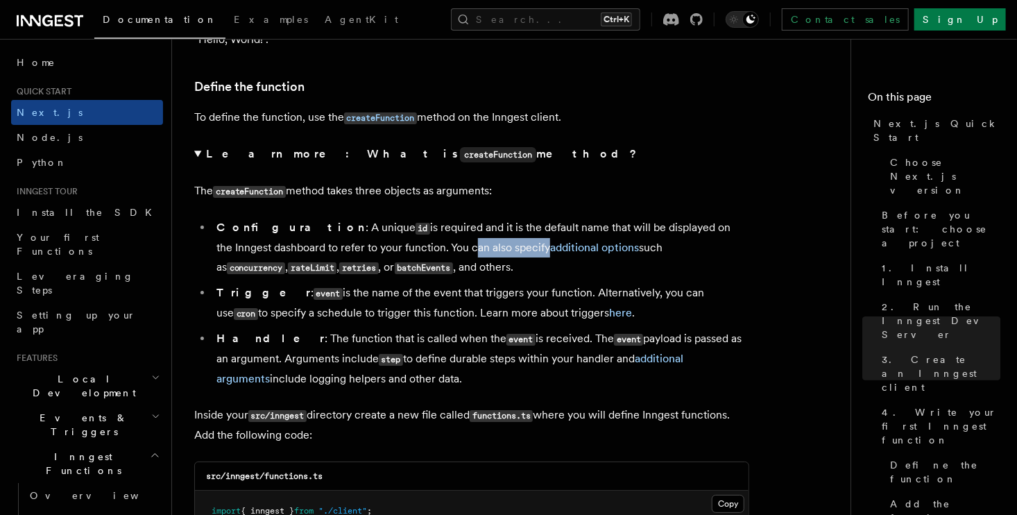
click at [486, 249] on li "Configuration : A unique id is required and it is the default name that will be…" at bounding box center [480, 248] width 537 height 60
click at [303, 284] on ul "Configuration : A unique id is required and it is the default name that will be…" at bounding box center [471, 303] width 555 height 171
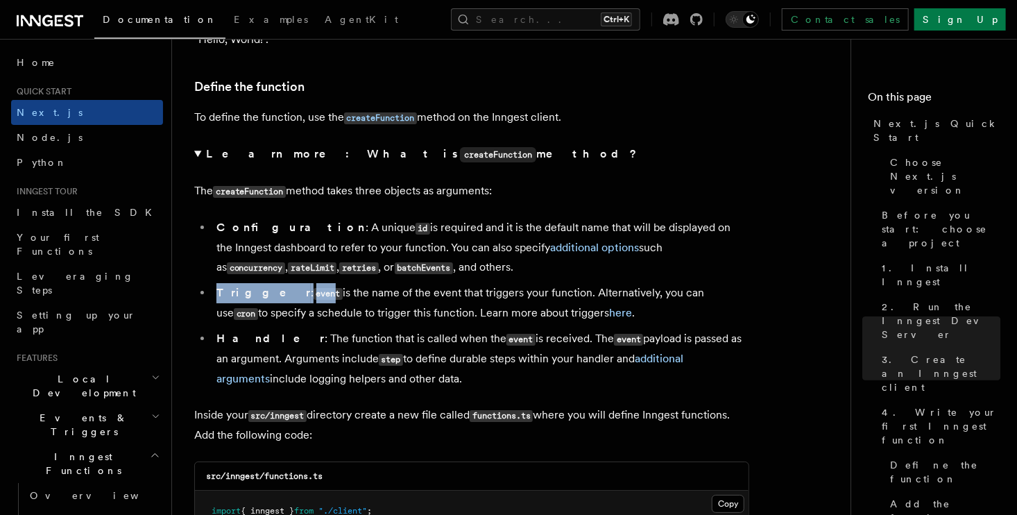
drag, startPoint x: 212, startPoint y: 291, endPoint x: 278, endPoint y: 299, distance: 67.0
click at [278, 299] on li "Trigger : event is the name of the event that triggers your function. Alternati…" at bounding box center [480, 303] width 537 height 40
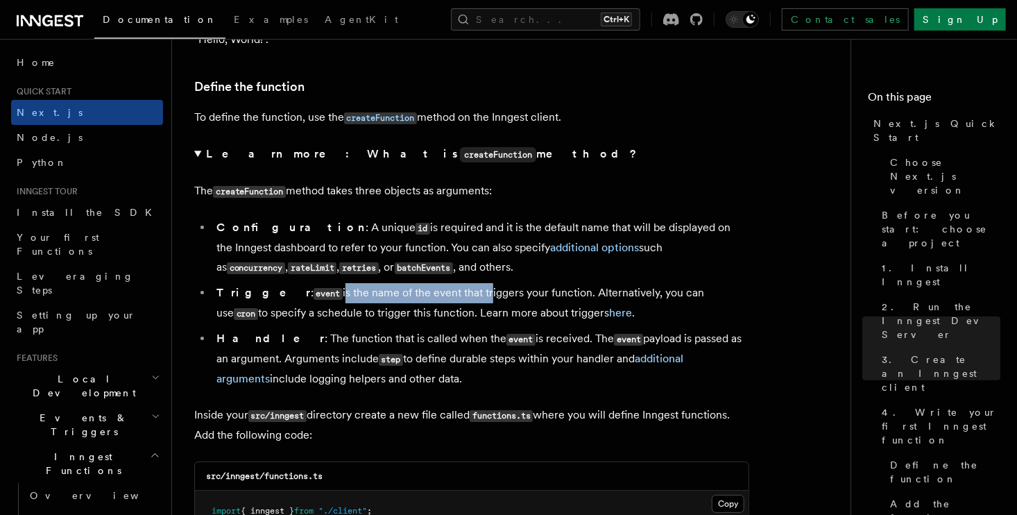
drag, startPoint x: 388, startPoint y: 290, endPoint x: 440, endPoint y: 297, distance: 52.5
click at [439, 297] on li "Trigger : event is the name of the event that triggers your function. Alternati…" at bounding box center [480, 303] width 537 height 40
click at [434, 309] on li "Trigger : event is the name of the event that triggers your function. Alternati…" at bounding box center [480, 303] width 537 height 40
drag, startPoint x: 353, startPoint y: 285, endPoint x: 478, endPoint y: 288, distance: 124.9
click at [477, 288] on ul "Configuration : A unique id is required and it is the default name that will be…" at bounding box center [471, 303] width 555 height 171
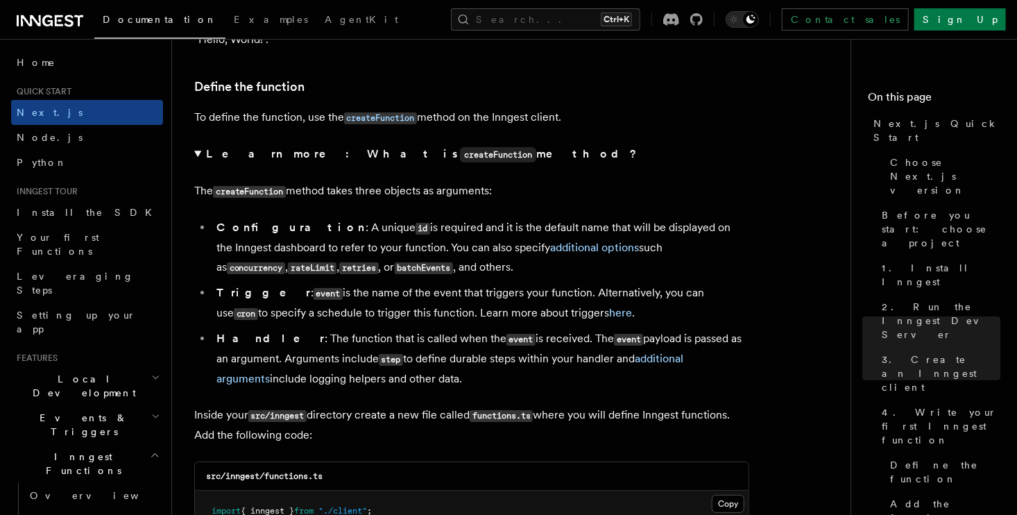
drag, startPoint x: 543, startPoint y: 296, endPoint x: 646, endPoint y: 295, distance: 102.7
click at [645, 296] on li "Trigger : event is the name of the event that triggers your function. Alternati…" at bounding box center [480, 303] width 537 height 40
click at [244, 313] on li "Trigger : event is the name of the event that triggers your function. Alternati…" at bounding box center [480, 303] width 537 height 40
drag, startPoint x: 289, startPoint y: 316, endPoint x: 382, endPoint y: 312, distance: 92.3
click at [382, 312] on li "Trigger : event is the name of the event that triggers your function. Alternati…" at bounding box center [480, 303] width 537 height 40
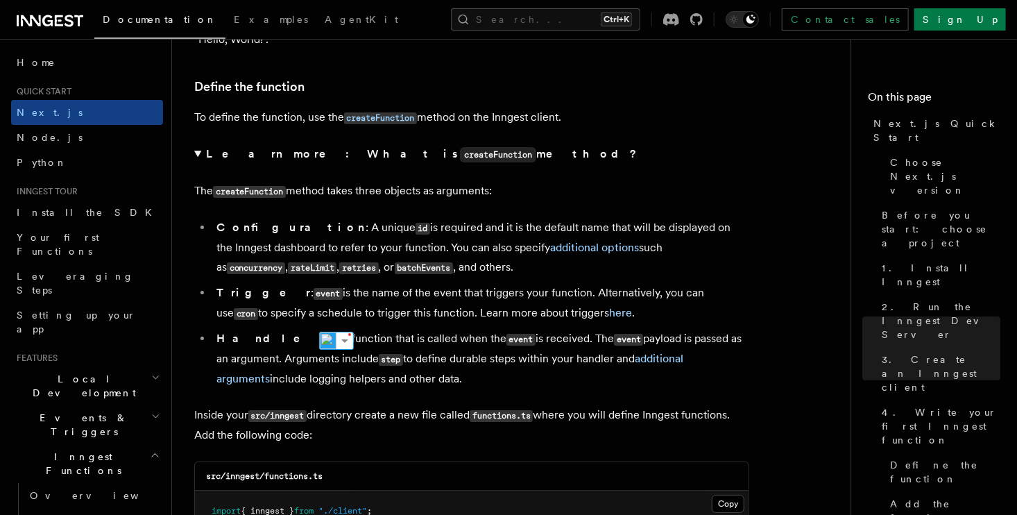
click at [429, 321] on li "Trigger : event is the name of the event that triggers your function. Alternati…" at bounding box center [480, 303] width 537 height 40
drag, startPoint x: 375, startPoint y: 316, endPoint x: 475, endPoint y: 312, distance: 100.0
click at [475, 312] on li "Trigger : event is the name of the event that triggers your function. Alternati…" at bounding box center [480, 303] width 537 height 40
drag, startPoint x: 665, startPoint y: 294, endPoint x: 765, endPoint y: 293, distance: 99.9
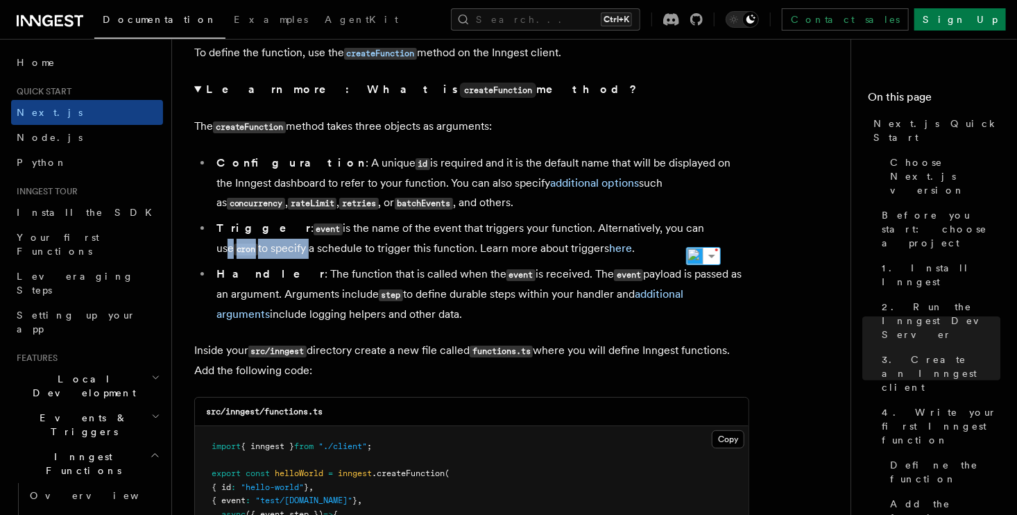
scroll to position [2406, 0]
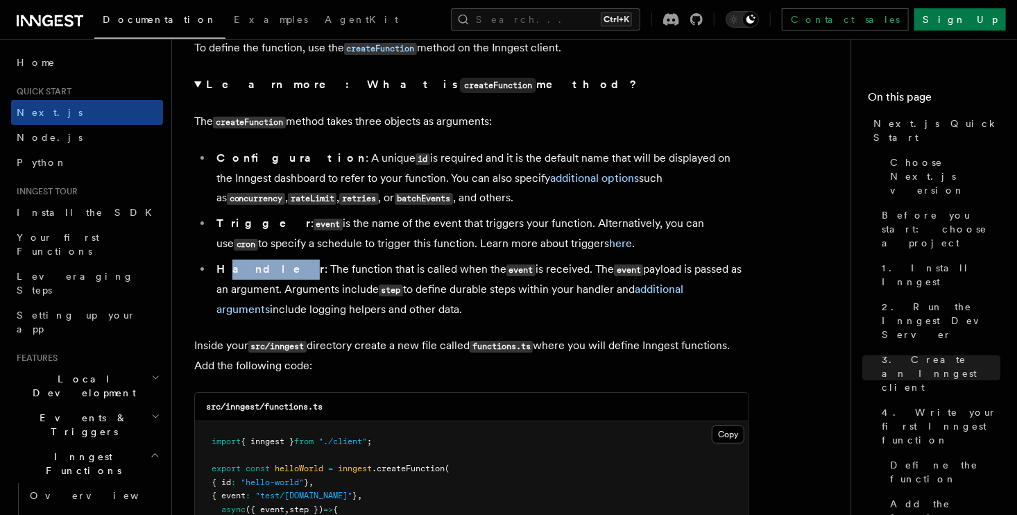
drag, startPoint x: 235, startPoint y: 278, endPoint x: 257, endPoint y: 280, distance: 22.4
click at [257, 280] on li "Handler : The function that is called when the event is received. The event pay…" at bounding box center [480, 290] width 537 height 60
drag, startPoint x: 481, startPoint y: 267, endPoint x: 526, endPoint y: 269, distance: 45.1
click at [526, 269] on li "Handler : The function that is called when the event is received. The event pay…" at bounding box center [480, 290] width 537 height 60
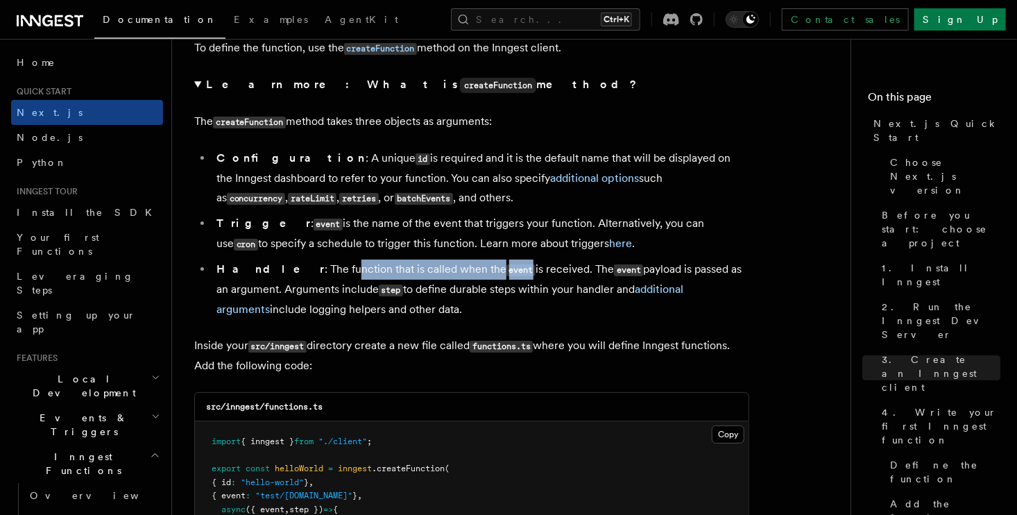
drag, startPoint x: 294, startPoint y: 279, endPoint x: 469, endPoint y: 271, distance: 175.7
click at [467, 271] on li "Handler : The function that is called when the event is received. The event pay…" at bounding box center [480, 290] width 537 height 60
click at [489, 271] on li "Handler : The function that is called when the event is received. The event pay…" at bounding box center [480, 290] width 537 height 60
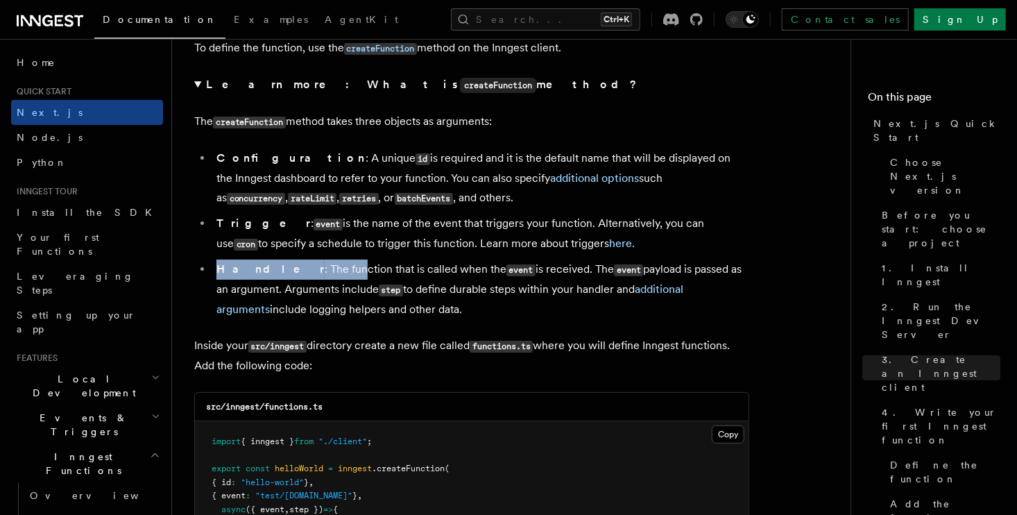
drag, startPoint x: 209, startPoint y: 271, endPoint x: 300, endPoint y: 271, distance: 91.6
click at [299, 271] on ul "Configuration : A unique id is required and it is the default name that will be…" at bounding box center [471, 233] width 555 height 171
click at [300, 271] on li "Handler : The function that is called when the event is received. The event pay…" at bounding box center [480, 290] width 537 height 60
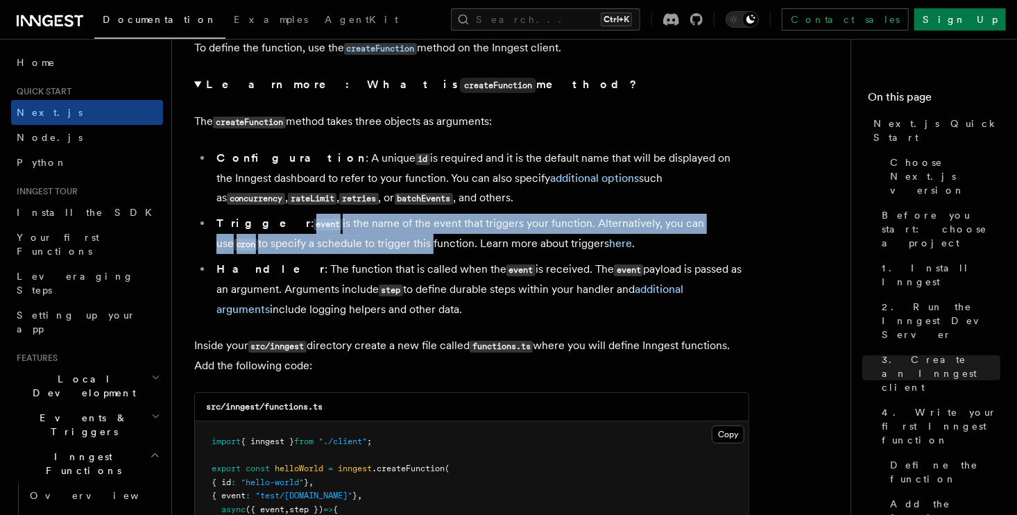
drag, startPoint x: 259, startPoint y: 219, endPoint x: 337, endPoint y: 248, distance: 83.2
click at [336, 248] on ul "Configuration : A unique id is required and it is the default name that will be…" at bounding box center [471, 233] width 555 height 171
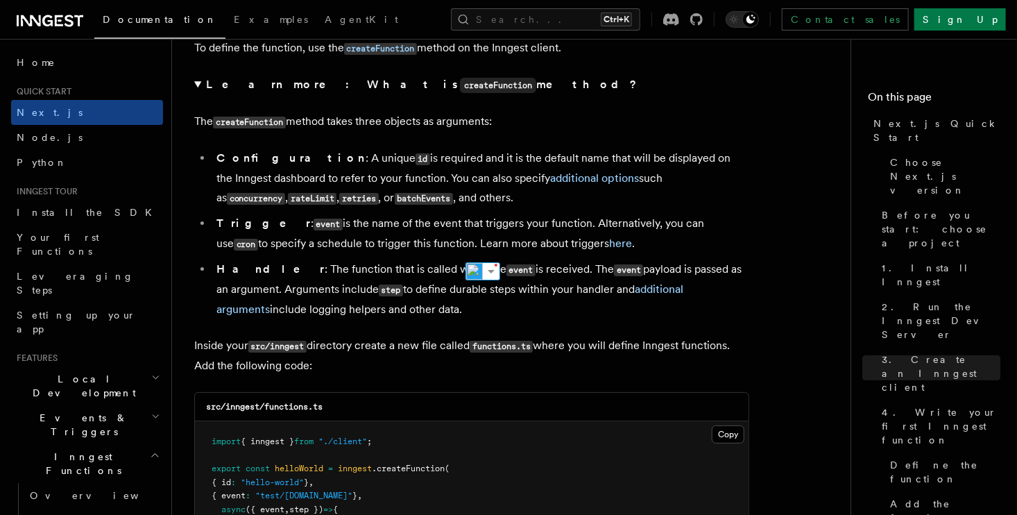
click at [341, 251] on li "Trigger : event is the name of the event that triggers your function. Alternati…" at bounding box center [480, 234] width 537 height 40
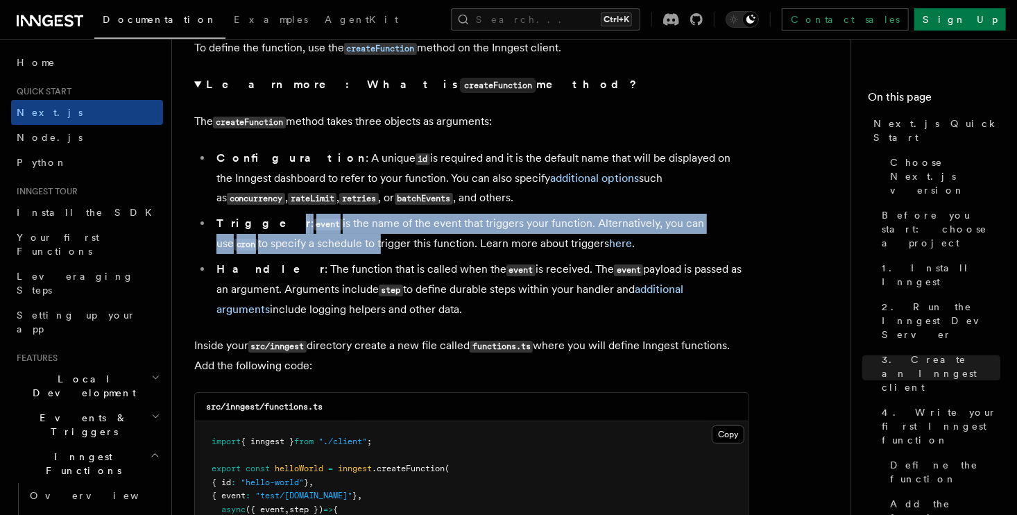
drag, startPoint x: 250, startPoint y: 226, endPoint x: 289, endPoint y: 252, distance: 46.6
click at [287, 251] on li "Trigger : event is the name of the event that triggers your function. Alternati…" at bounding box center [480, 234] width 537 height 40
click at [289, 252] on li "Trigger : event is the name of the event that triggers your function. Alternati…" at bounding box center [480, 234] width 537 height 40
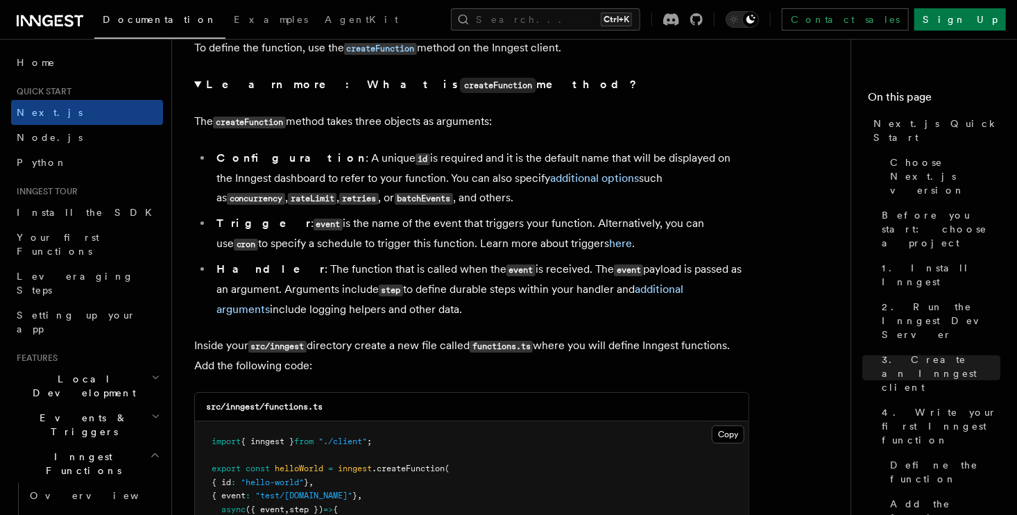
drag, startPoint x: 254, startPoint y: 221, endPoint x: 277, endPoint y: 262, distance: 46.9
click at [275, 254] on li "Trigger : event is the name of the event that triggers your function. Alternati…" at bounding box center [480, 234] width 537 height 40
click at [277, 262] on ul "Configuration : A unique id is required and it is the default name that will be…" at bounding box center [471, 233] width 555 height 171
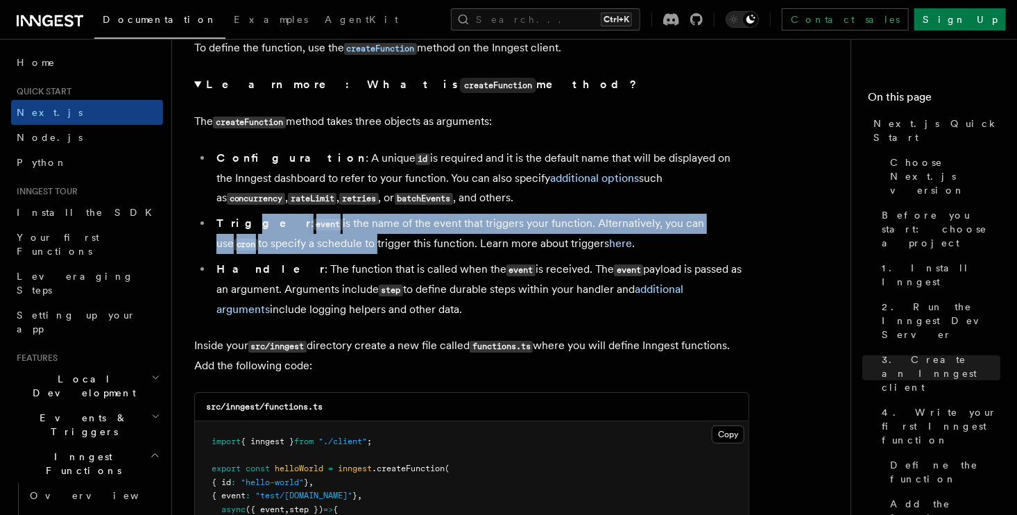
drag, startPoint x: 280, startPoint y: 251, endPoint x: 230, endPoint y: 222, distance: 57.2
click at [231, 222] on li "Trigger : event is the name of the event that triggers your function. Alternati…" at bounding box center [480, 234] width 537 height 40
click at [229, 224] on strong "Trigger" at bounding box center [263, 222] width 94 height 13
drag, startPoint x: 266, startPoint y: 246, endPoint x: 323, endPoint y: 258, distance: 58.3
click at [323, 254] on li "Trigger : event is the name of the event that triggers your function. Alternati…" at bounding box center [480, 234] width 537 height 40
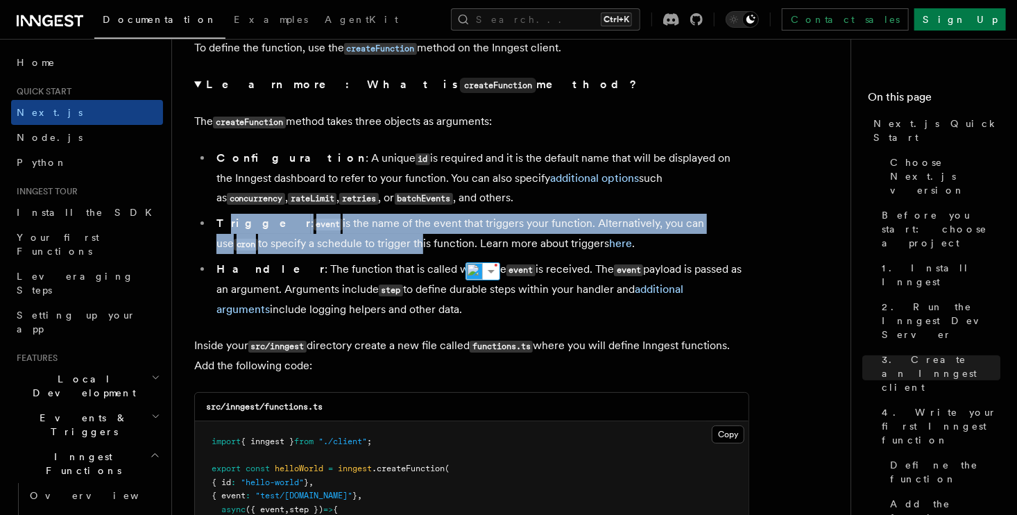
click at [325, 254] on li "Trigger : event is the name of the event that triggers your function. Alternati…" at bounding box center [480, 234] width 537 height 40
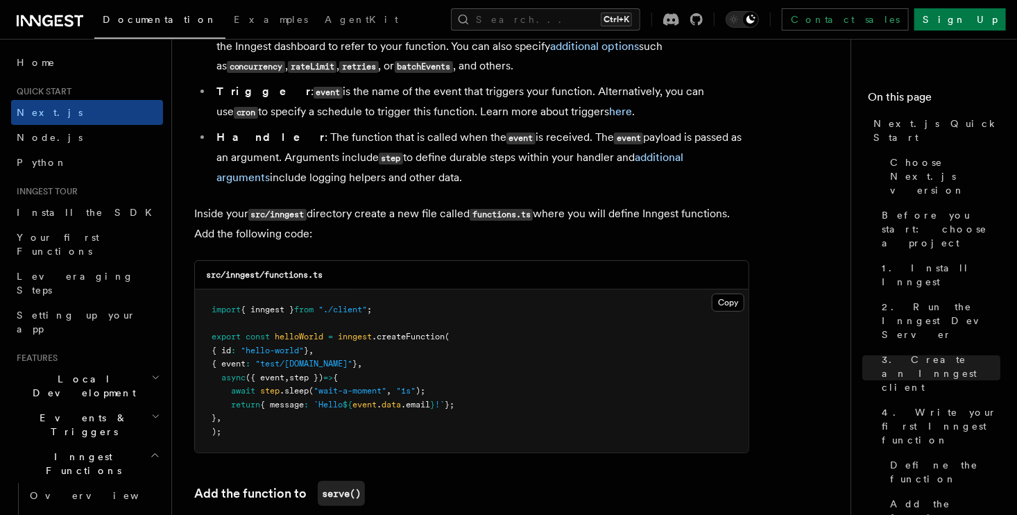
scroll to position [2545, 0]
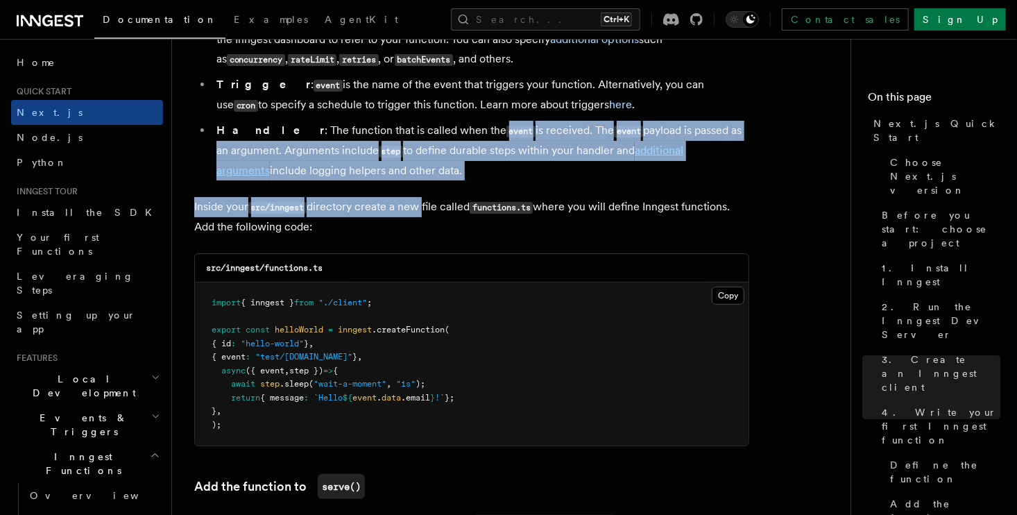
drag, startPoint x: 434, startPoint y: 141, endPoint x: 421, endPoint y: 204, distance: 64.5
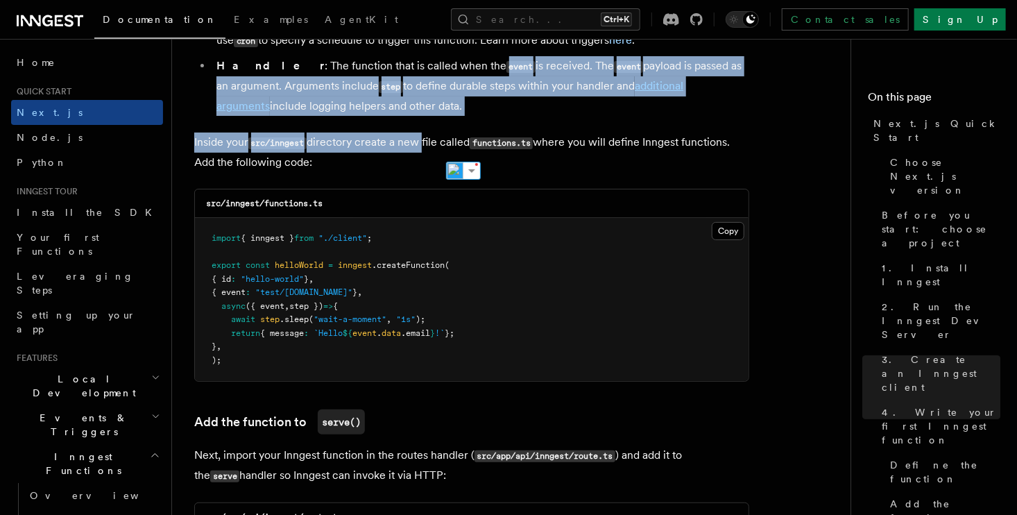
scroll to position [2614, 0]
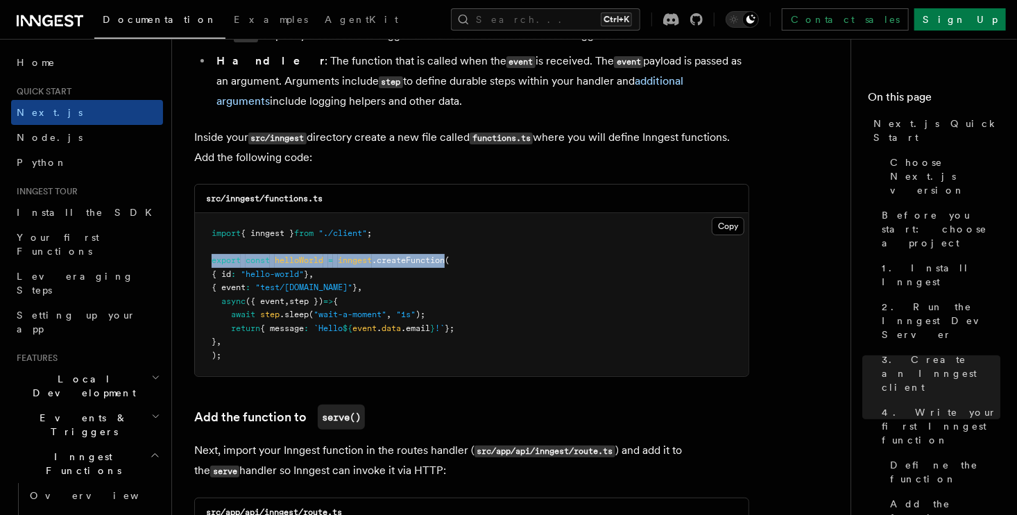
drag, startPoint x: 212, startPoint y: 262, endPoint x: 453, endPoint y: 261, distance: 240.8
click at [450, 264] on span "export const helloWorld = inngest .createFunction (" at bounding box center [331, 260] width 238 height 10
click at [401, 280] on pre "import { inngest } from "./client" ; export const helloWorld = inngest .createF…" at bounding box center [472, 294] width 554 height 163
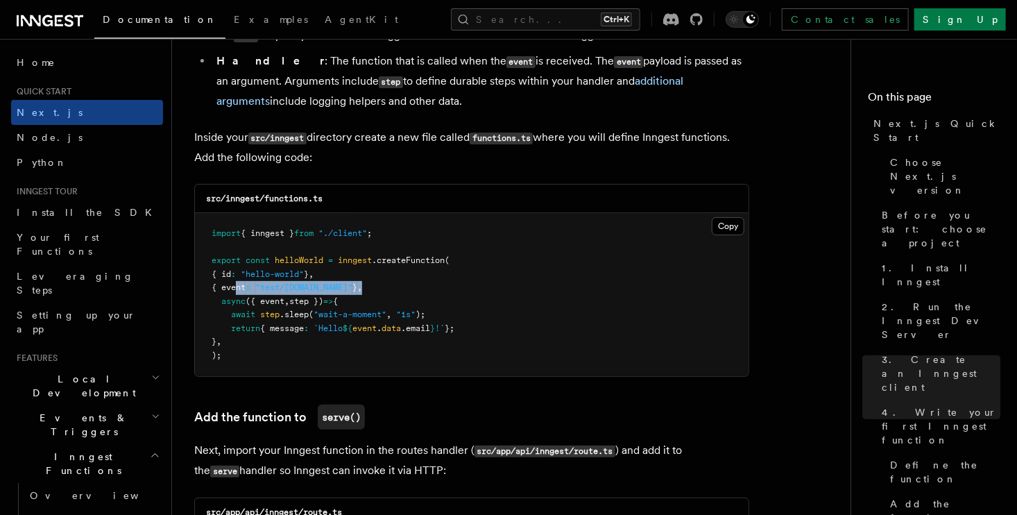
drag, startPoint x: 235, startPoint y: 293, endPoint x: 389, endPoint y: 291, distance: 154.0
click at [386, 291] on pre "import { inngest } from "./client" ; export const helloWorld = inngest .createF…" at bounding box center [472, 294] width 554 height 163
click at [389, 291] on pre "import { inngest } from "./client" ; export const helloWorld = inngest .createF…" at bounding box center [472, 294] width 554 height 163
drag
click at [214, 289] on pre "import { inngest } from "./client" ; export const helloWorld = inngest .createF…" at bounding box center [472, 294] width 554 height 163
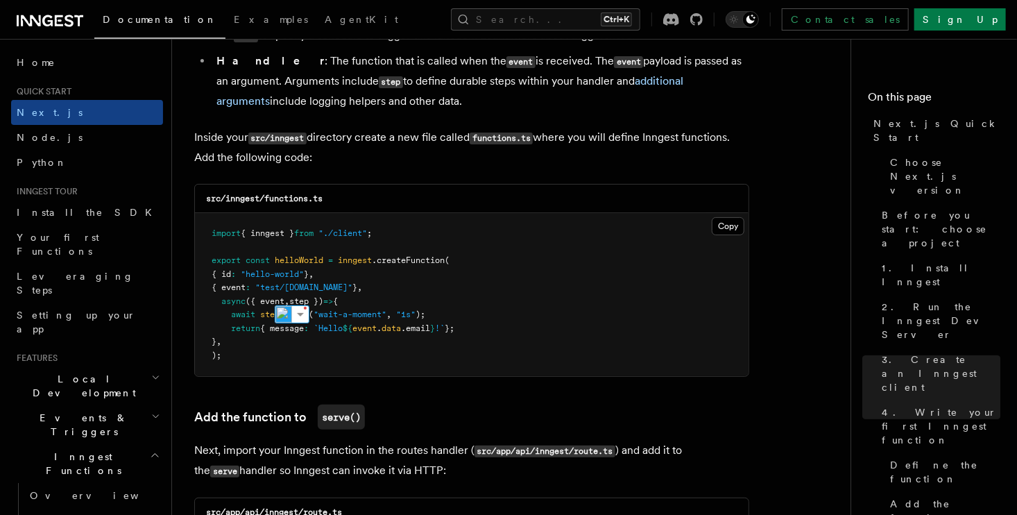
click at [212, 265] on span "export" at bounding box center [226, 260] width 29 height 10
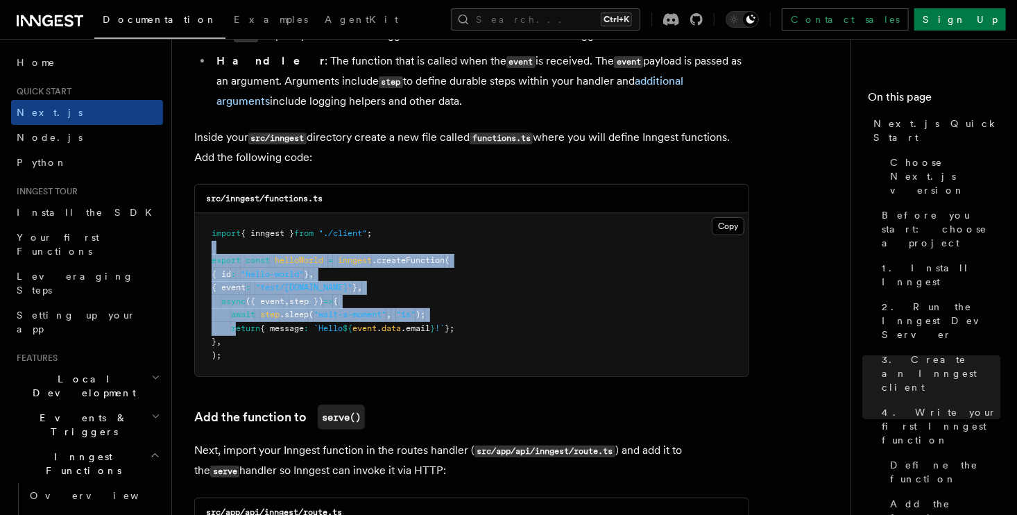
click at [238, 339] on pre "import { inngest } from "./client" ; export const helloWorld = inngest .createF…" at bounding box center [472, 294] width 554 height 163
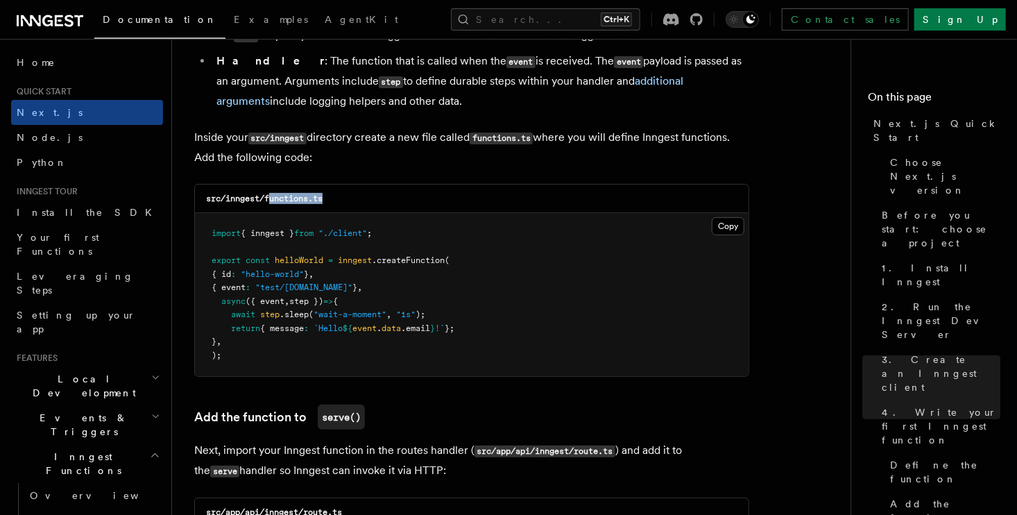
click at [271, 204] on div "src/inngest/functions.ts" at bounding box center [472, 199] width 554 height 28
copy code "unctions.ts"
click at [293, 286] on pre "import { inngest } from "./client" ; export const helloWorld = inngest .createF…" at bounding box center [472, 294] width 554 height 163
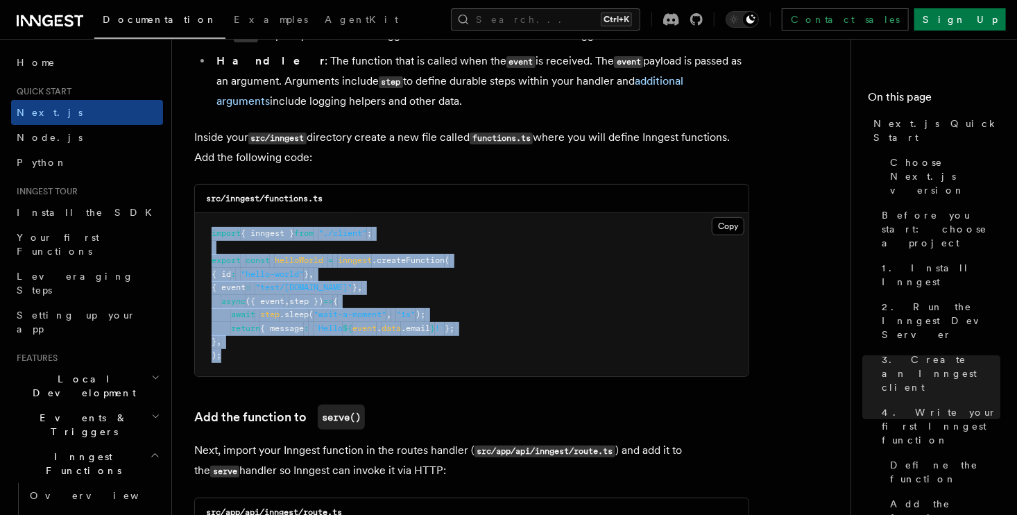
drag, startPoint x: 203, startPoint y: 240, endPoint x: 262, endPoint y: 362, distance: 134.7
click at [262, 362] on pre "import { inngest } from "./client" ; export const helloWorld = inngest .createF…" at bounding box center [472, 294] width 554 height 163
copy code "import { inngest } from "./client" ; export const helloWorld = inngest .createF…"
click at [323, 333] on span "`Hello" at bounding box center [328, 328] width 29 height 10
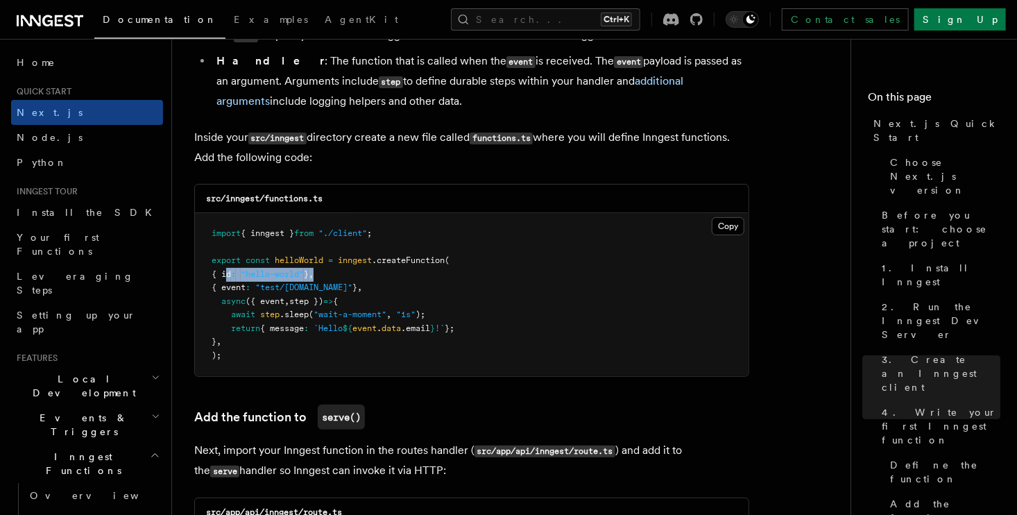
drag, startPoint x: 226, startPoint y: 282, endPoint x: 350, endPoint y: 286, distance: 124.3
click at [350, 286] on pre "import { inngest } from "./client" ; export const helloWorld = inngest .createF…" at bounding box center [472, 294] width 554 height 163
click at [357, 288] on span "}" at bounding box center [354, 287] width 5 height 10
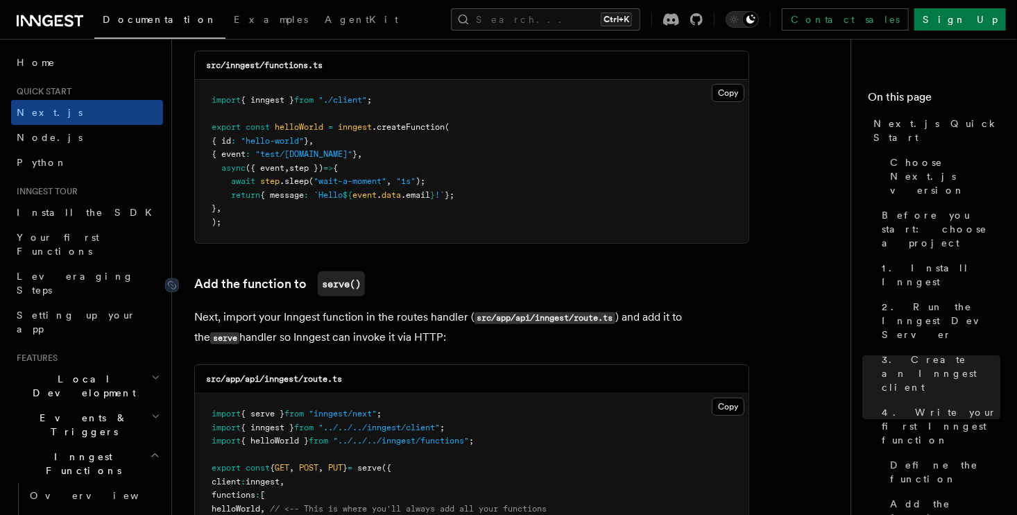
scroll to position [2753, 0]
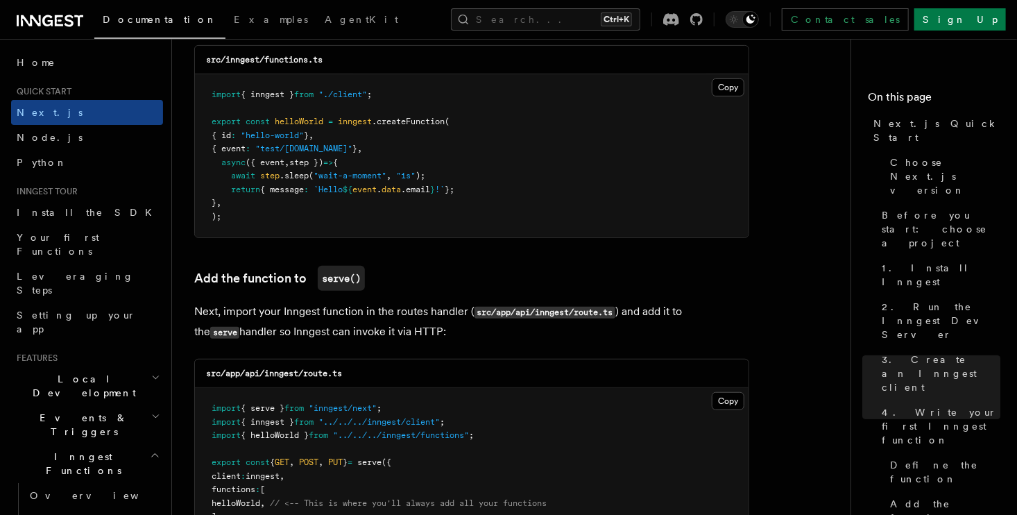
click at [377, 279] on h3 "Add the function to serve()" at bounding box center [471, 278] width 555 height 25
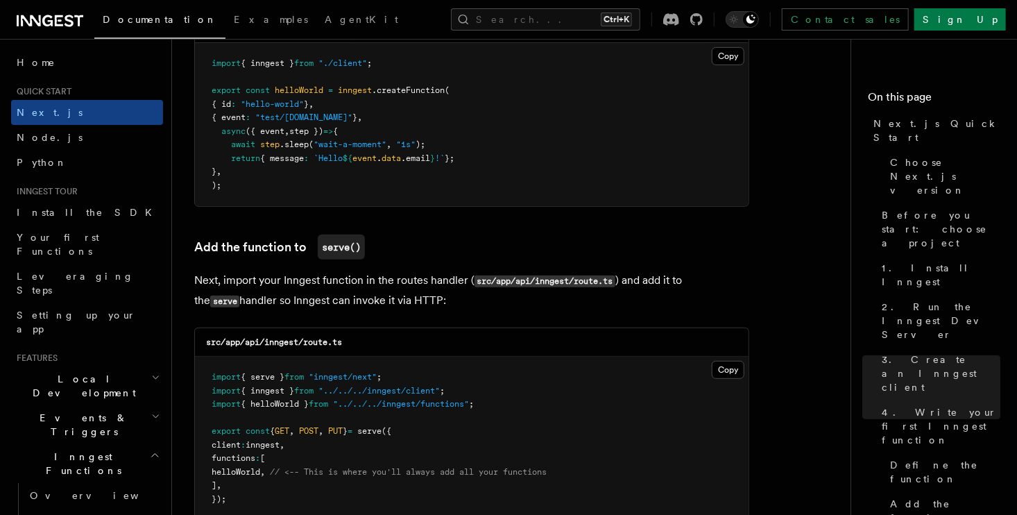
scroll to position [2892, 0]
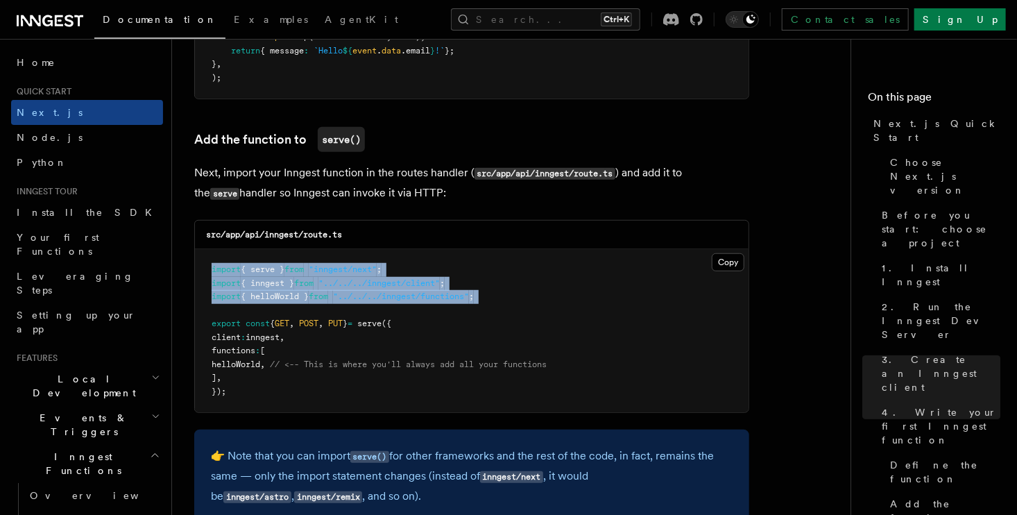
drag, startPoint x: 210, startPoint y: 265, endPoint x: 246, endPoint y: 324, distance: 69.1
click at [244, 321] on pre "import { serve } from "inngest/next" ; import { inngest } from "../../../innges…" at bounding box center [472, 330] width 554 height 163
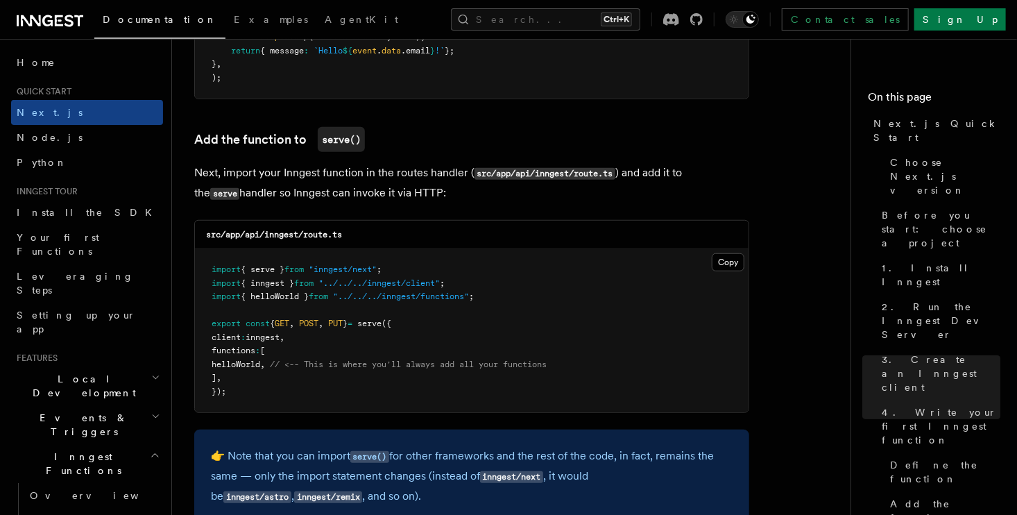
click at [249, 325] on span "const" at bounding box center [258, 323] width 24 height 10
click at [248, 322] on pre "import { serve } from "inngest/next" ; import { inngest } from "../../../innges…" at bounding box center [472, 330] width 554 height 163
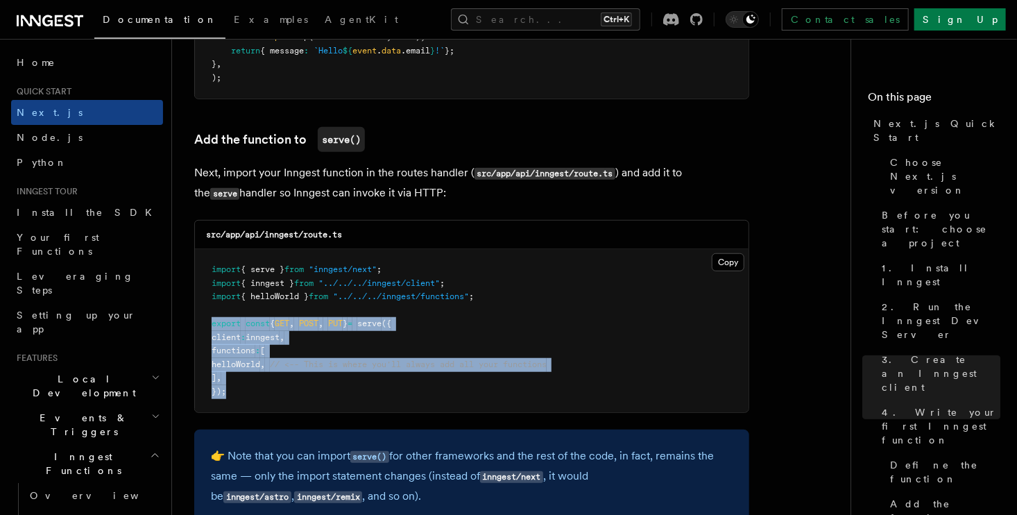
drag, startPoint x: 198, startPoint y: 326, endPoint x: 243, endPoint y: 411, distance: 96.2
click at [243, 411] on pre "import { serve } from "inngest/next" ; import { inngest } from "../../../innges…" at bounding box center [472, 330] width 554 height 163
copy code "export const { GET , POST , PUT } = serve ({ client : inngest , functions : [ h…"
click at [250, 369] on span "helloWorld" at bounding box center [236, 364] width 49 height 10
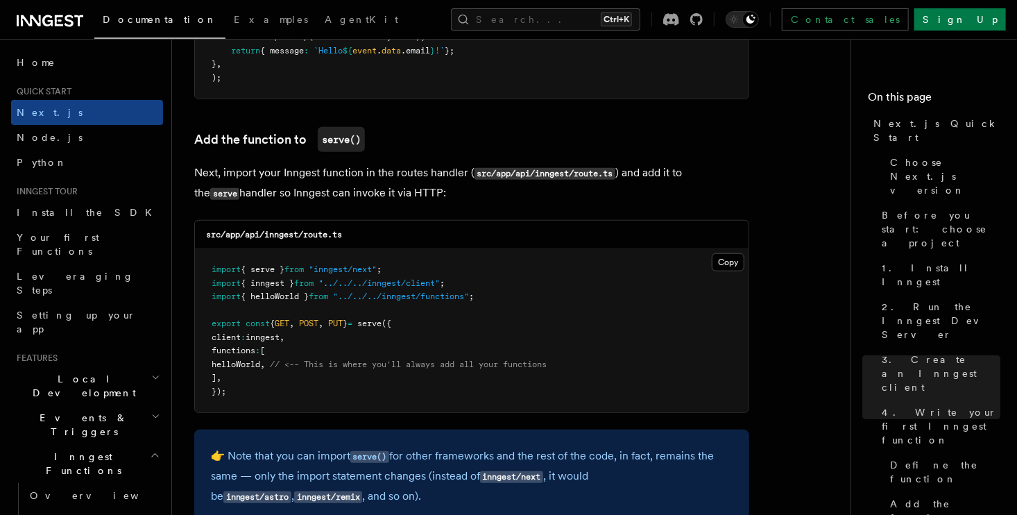
click at [251, 364] on span "helloWorld" at bounding box center [236, 364] width 49 height 10
click at [252, 366] on span "helloWorld" at bounding box center [236, 364] width 49 height 10
click at [260, 368] on span "helloWorld" at bounding box center [236, 364] width 49 height 10
click at [260, 369] on span "helloWorld" at bounding box center [236, 364] width 49 height 10
copy span "helloWorld"
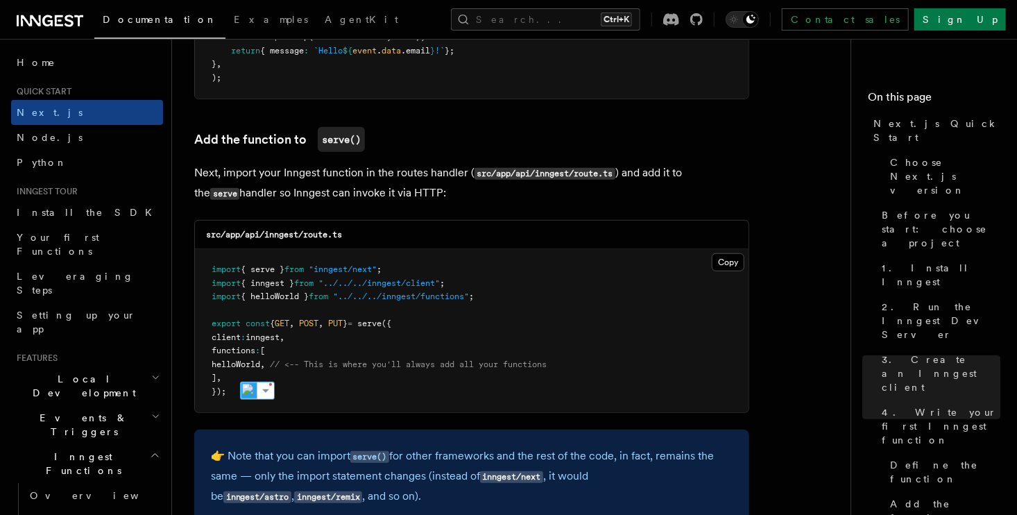
click at [463, 343] on pre "import { serve } from "inngest/next" ; import { inngest } from "../../../innges…" at bounding box center [472, 330] width 554 height 163
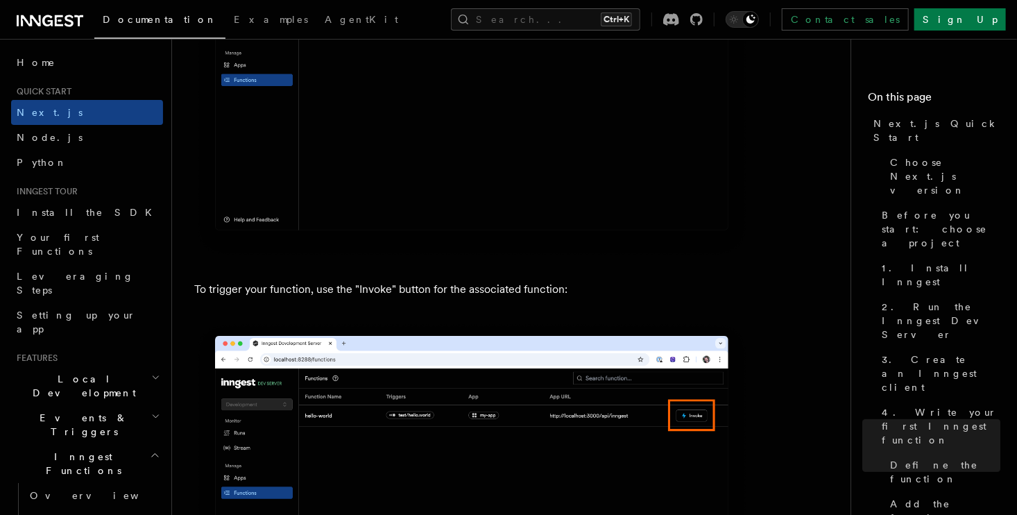
scroll to position [3794, 0]
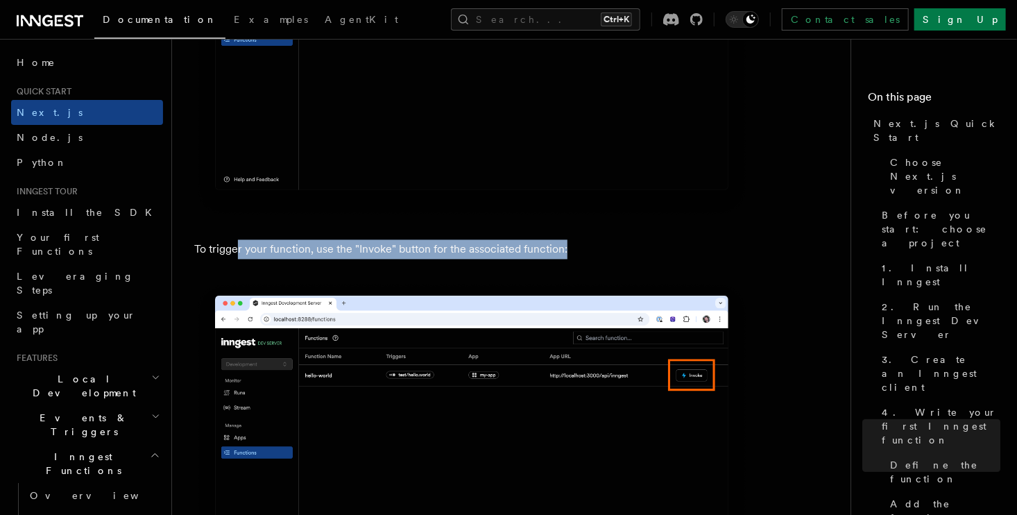
drag, startPoint x: 237, startPoint y: 264, endPoint x: 583, endPoint y: 247, distance: 346.6
click at [581, 247] on p "To trigger your function, use the "Invoke" button for the associated function:" at bounding box center [471, 249] width 555 height 19
click at [584, 247] on p "To trigger your function, use the "Invoke" button for the associated function:" at bounding box center [471, 249] width 555 height 19
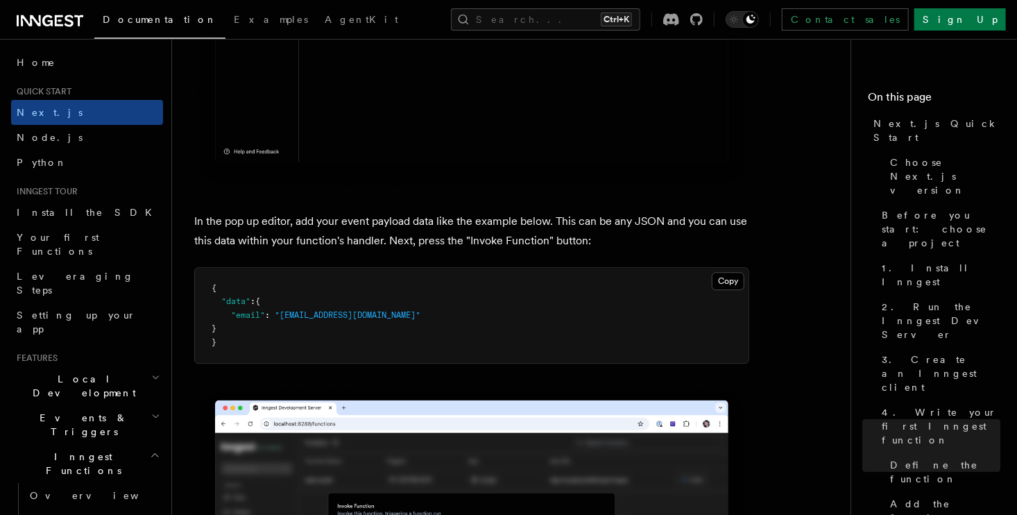
scroll to position [4280, 0]
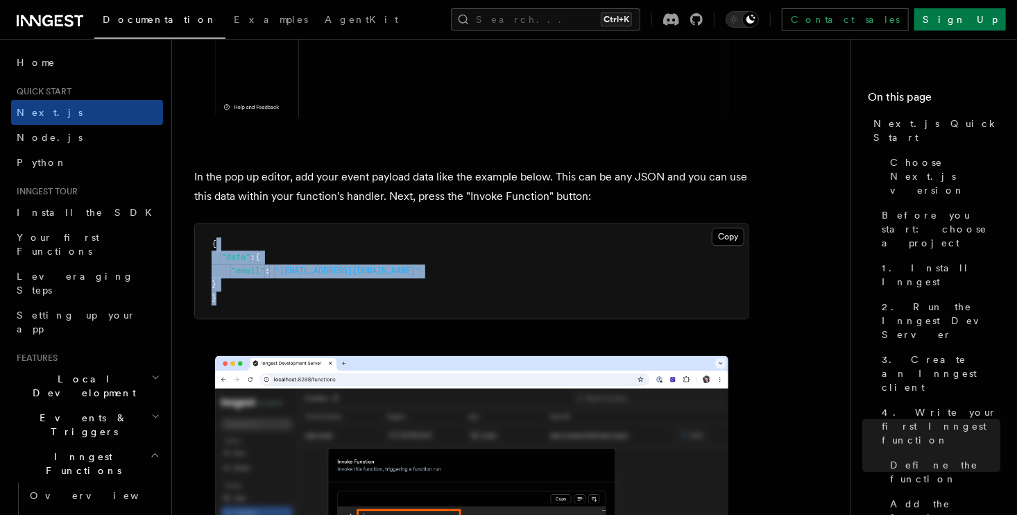
drag, startPoint x: 241, startPoint y: 244, endPoint x: 253, endPoint y: 308, distance: 65.6
click at [253, 307] on pre "{ "data" : { "email" : "[EMAIL_ADDRESS][DOMAIN_NAME]" } }" at bounding box center [472, 271] width 554 height 96
click at [253, 308] on pre "{ "data" : { "email" : "[EMAIL_ADDRESS][DOMAIN_NAME]" } }" at bounding box center [472, 271] width 554 height 96
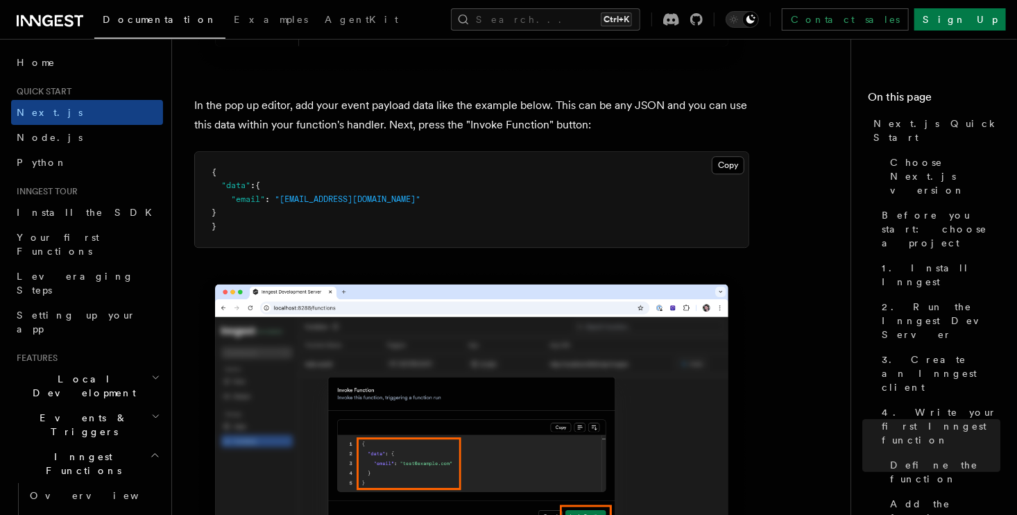
scroll to position [4349, 0]
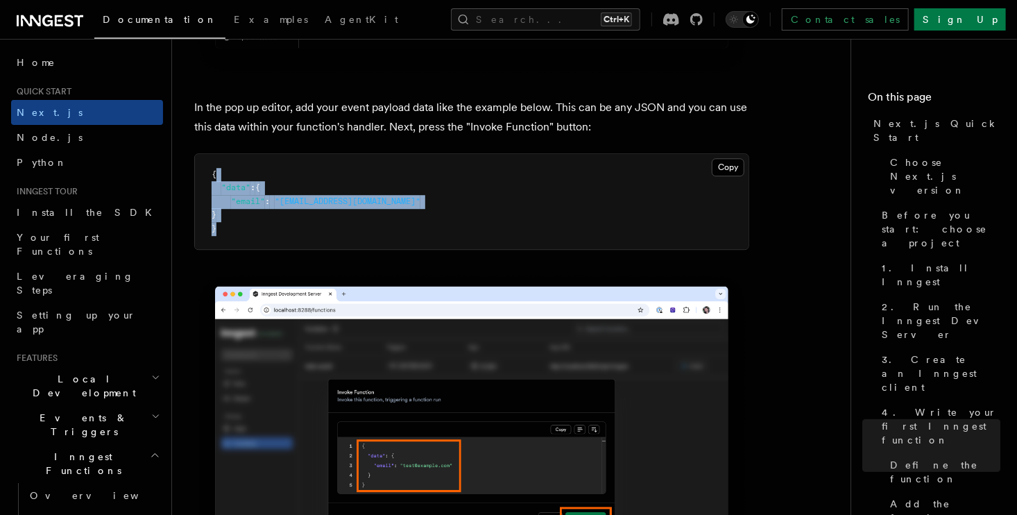
drag, startPoint x: 220, startPoint y: 156, endPoint x: 232, endPoint y: 250, distance: 95.2
click at [232, 250] on article "Quick start Next.js Quick Start In this tutorial you will add Inngest to a Next…" at bounding box center [516, 457] width 645 height 9490
click at [234, 250] on pre "{ "data" : { "email" : "[EMAIL_ADDRESS][DOMAIN_NAME]" } }" at bounding box center [472, 202] width 554 height 96
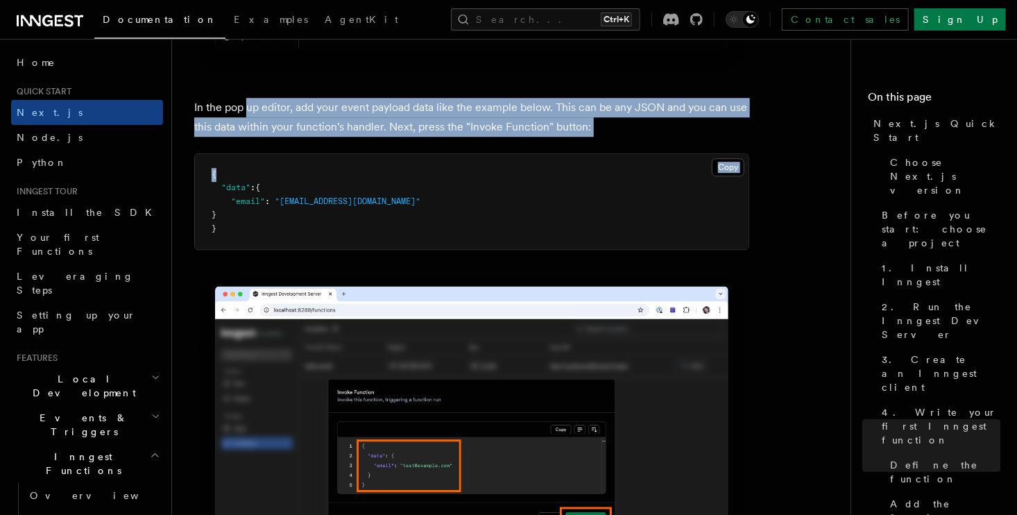
drag, startPoint x: 258, startPoint y: 127, endPoint x: 405, endPoint y: 151, distance: 149.0
click at [291, 146] on article "Quick start Next.js Quick Start In this tutorial you will add Inngest to a Next…" at bounding box center [516, 457] width 645 height 9490
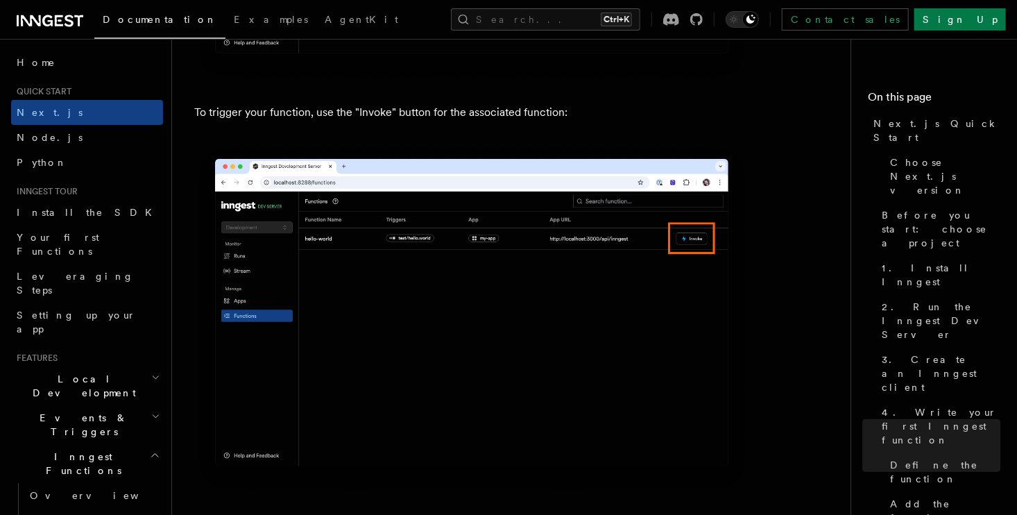
scroll to position [4210, 0]
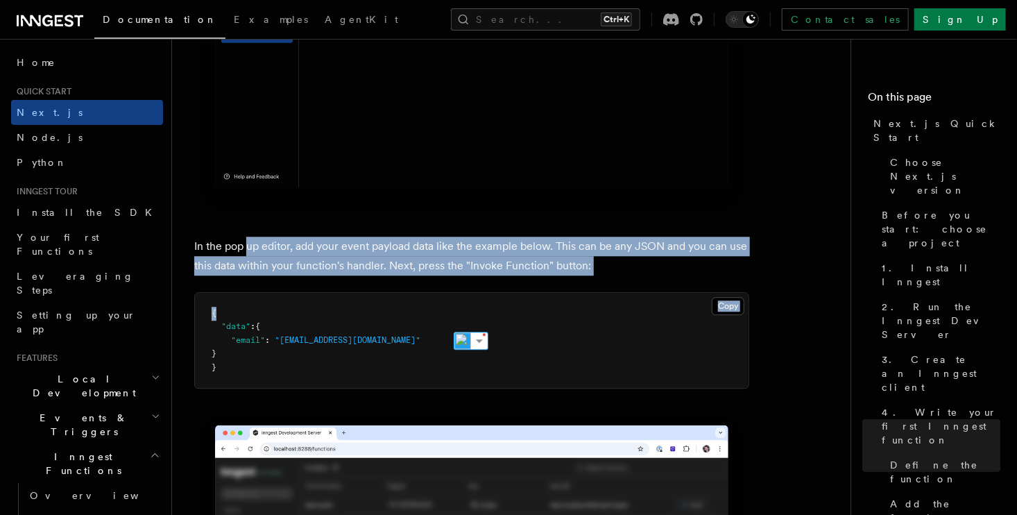
click at [327, 258] on p "In the pop up editor, add your event payload data like the example below. This …" at bounding box center [471, 256] width 555 height 39
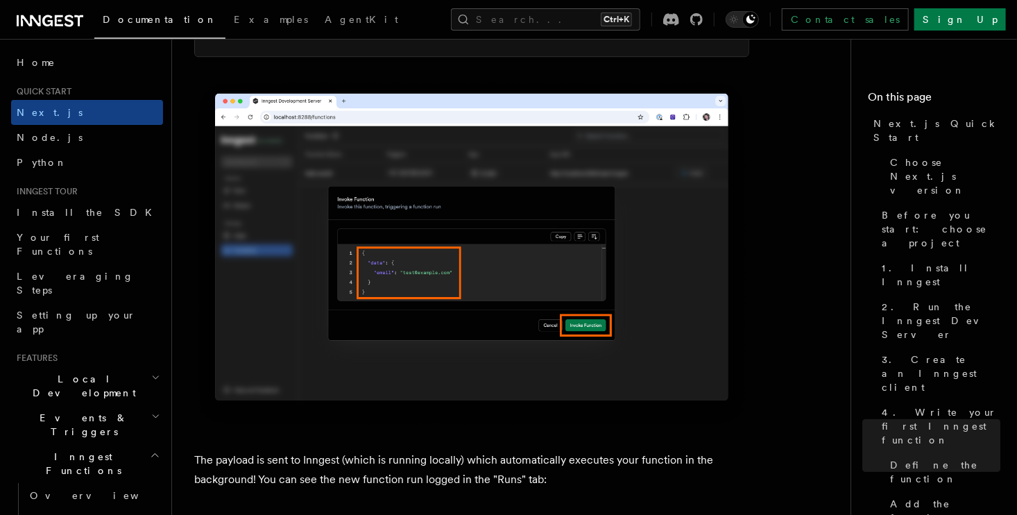
scroll to position [4349, 0]
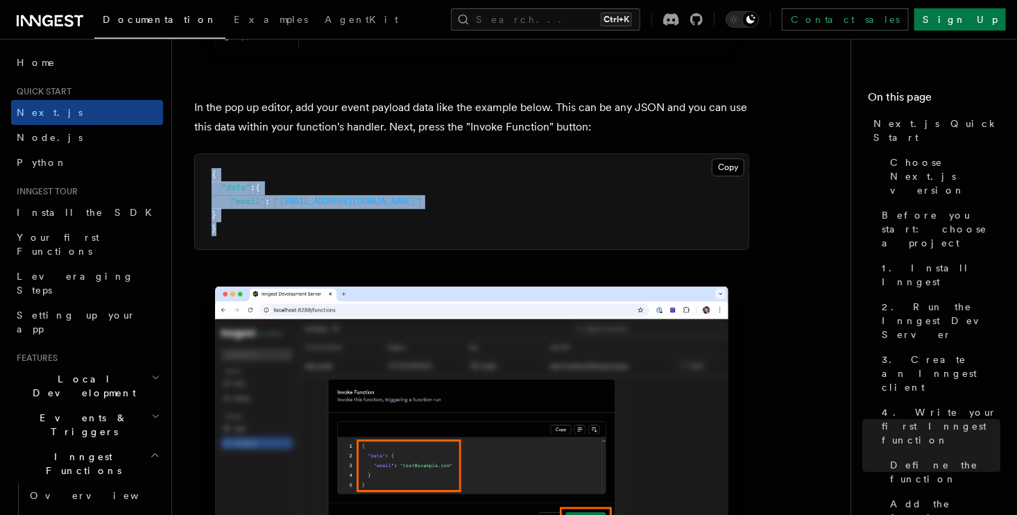
drag, startPoint x: 273, startPoint y: 230, endPoint x: 199, endPoint y: 173, distance: 93.0
click at [199, 173] on pre "{ "data" : { "email" : "[EMAIL_ADDRESS][DOMAIN_NAME]" } }" at bounding box center [472, 202] width 554 height 96
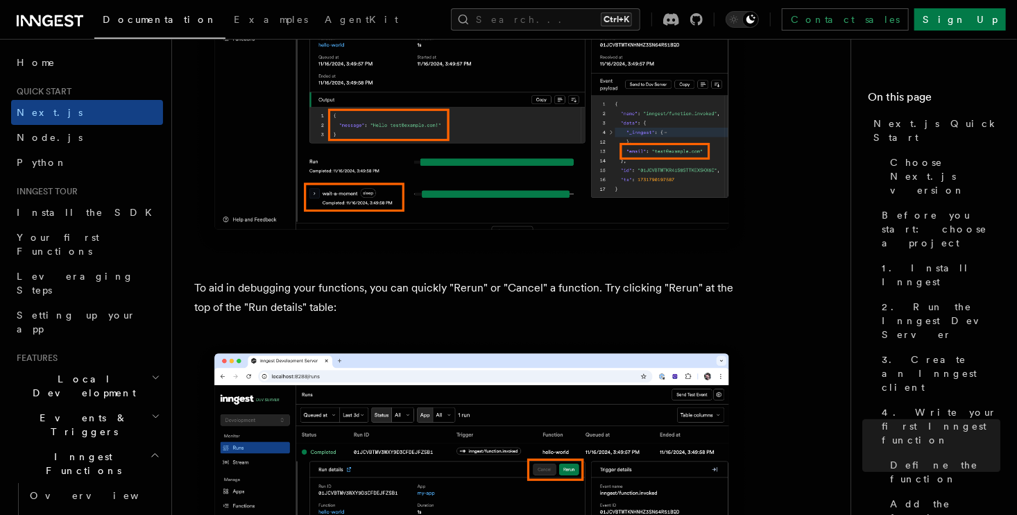
scroll to position [6084, 0]
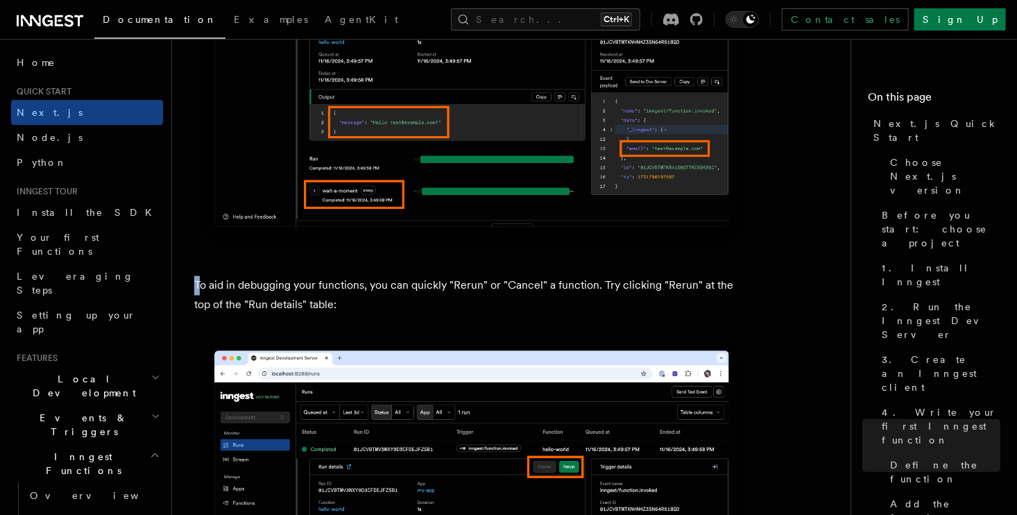
drag, startPoint x: 199, startPoint y: 282, endPoint x: 312, endPoint y: 323, distance: 120.3
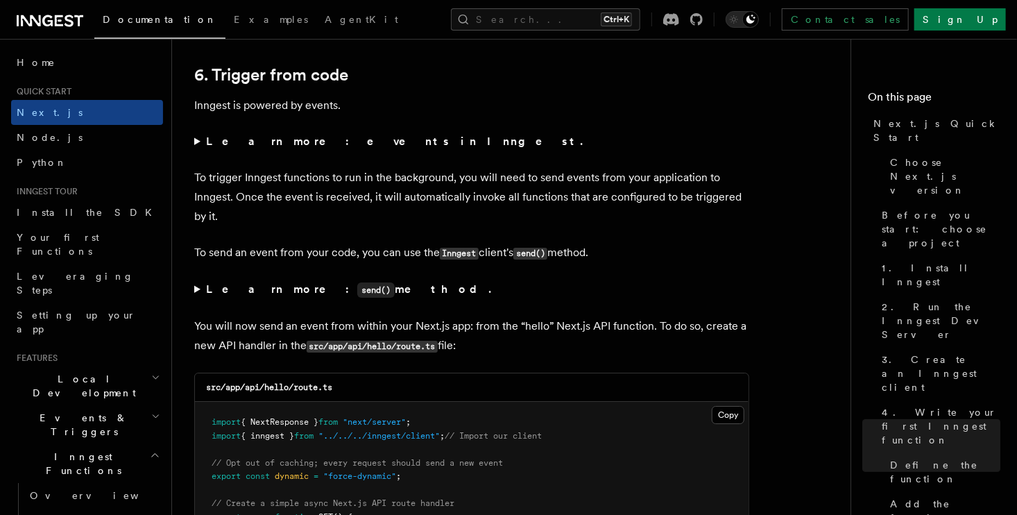
scroll to position [7263, 0]
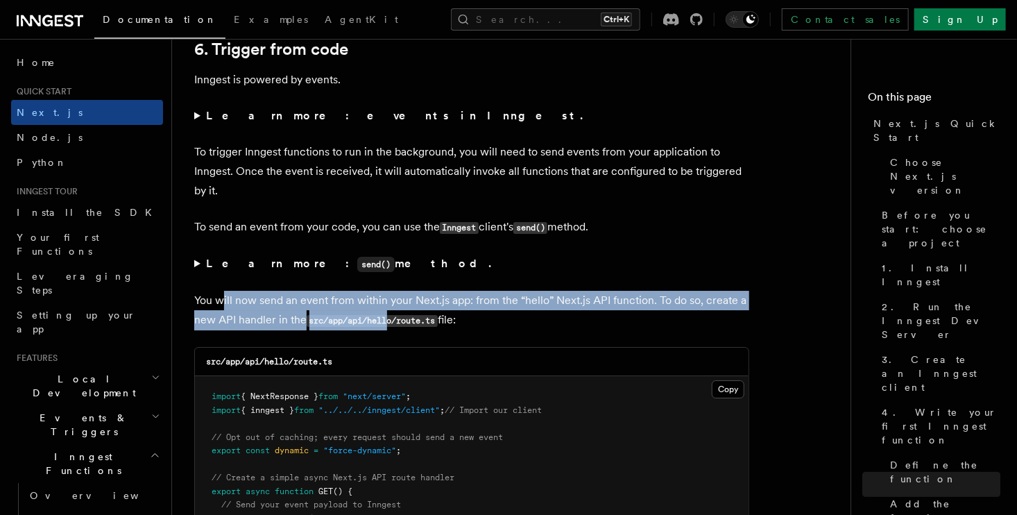
drag, startPoint x: 221, startPoint y: 304, endPoint x: 391, endPoint y: 325, distance: 170.6
click at [389, 325] on p "You will now send an event from within your Next.js app: from the “hello” Next.…" at bounding box center [471, 311] width 555 height 40
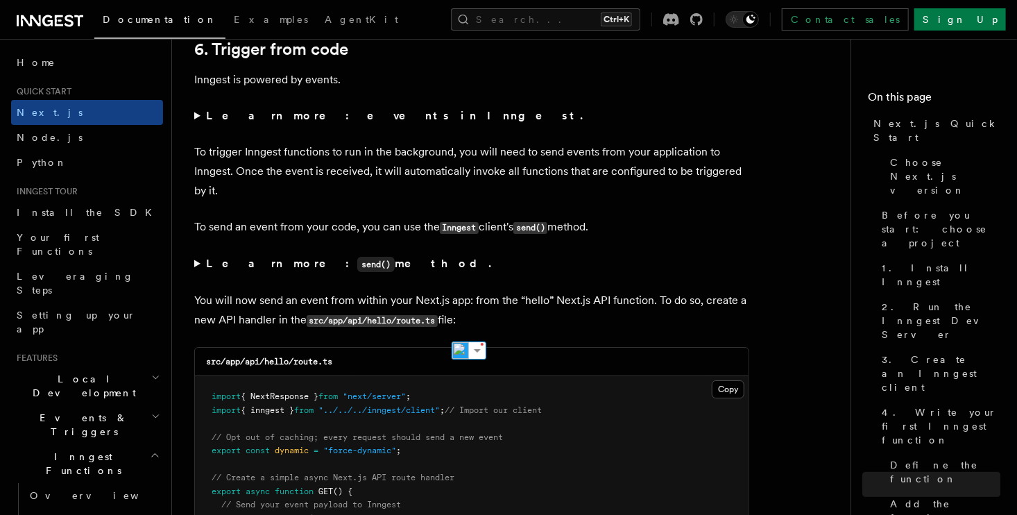
click at [402, 326] on code "src/app/api/hello/route.ts" at bounding box center [372, 321] width 131 height 12
drag, startPoint x: 291, startPoint y: 328, endPoint x: 402, endPoint y: 329, distance: 110.3
click at [402, 329] on p "You will now send an event from within your Next.js app: from the “hello” Next.…" at bounding box center [471, 311] width 555 height 40
click at [450, 323] on p "You will now send an event from within your Next.js app: from the “hello” Next.…" at bounding box center [471, 311] width 555 height 40
drag, startPoint x: 427, startPoint y: 238, endPoint x: 631, endPoint y: 235, distance: 204.0
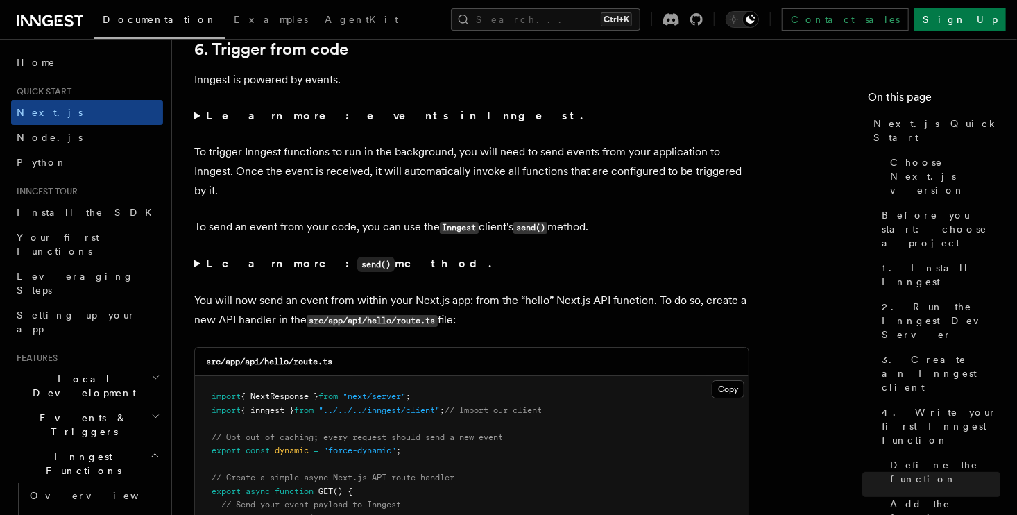
click at [631, 235] on p "To send an event from your code, you can use the Inngest client's send() method." at bounding box center [471, 227] width 555 height 20
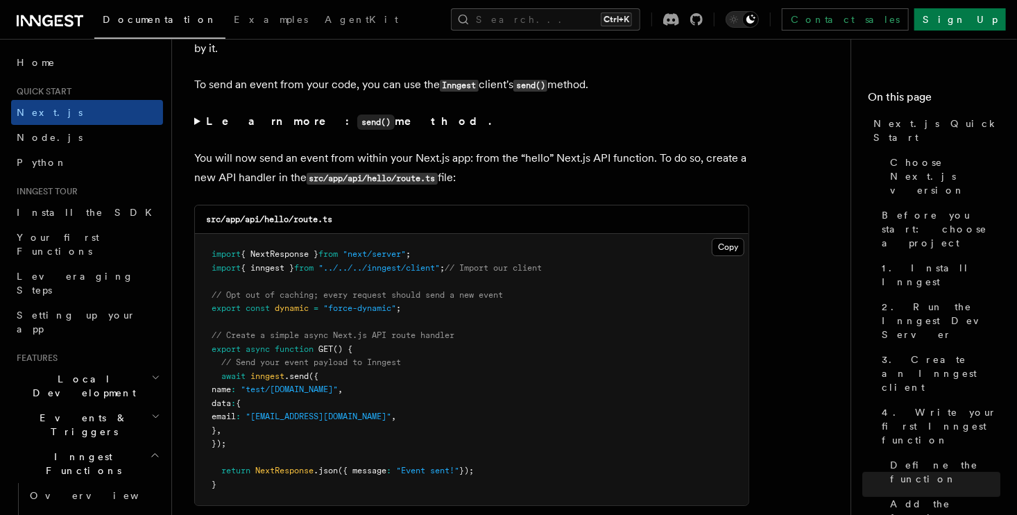
scroll to position [7402, 0]
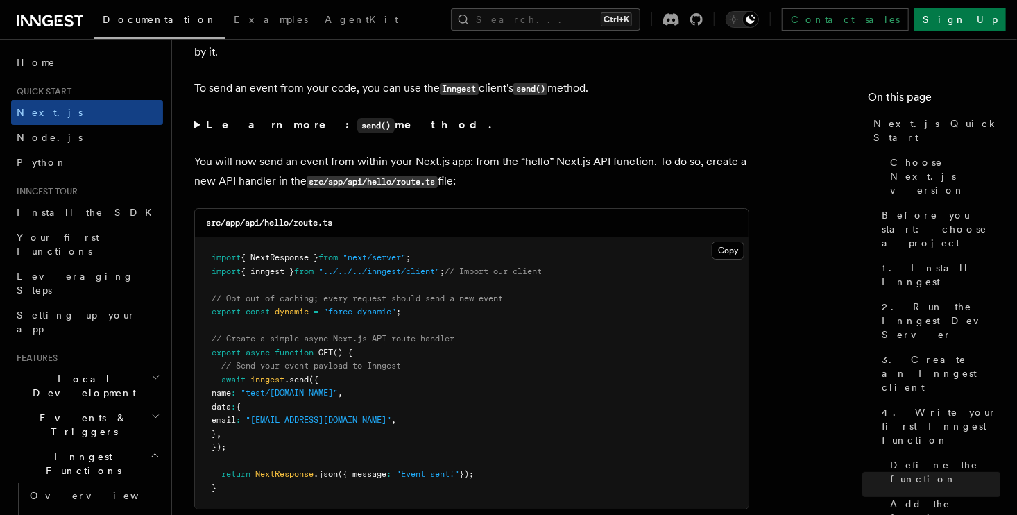
click at [210, 131] on strong "Learn more: send() method." at bounding box center [350, 124] width 288 height 13
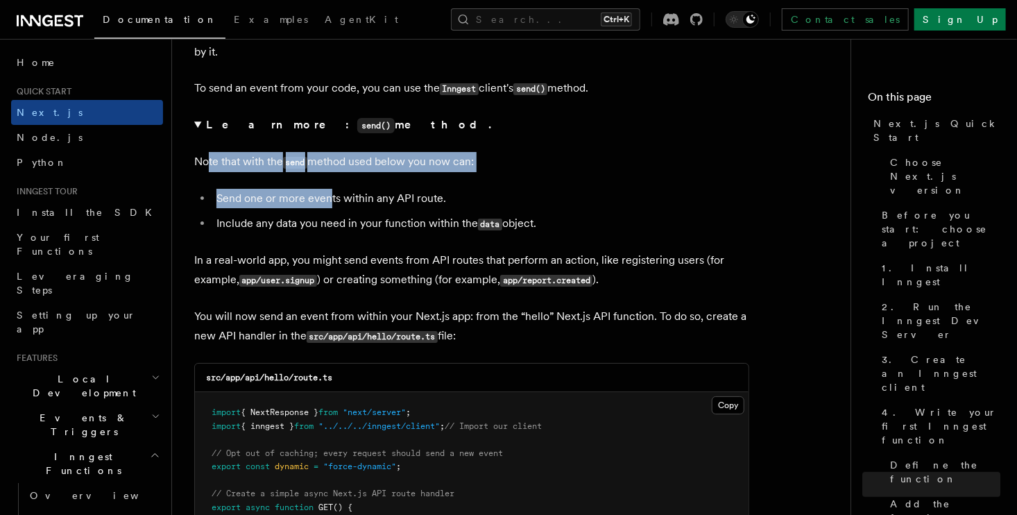
drag, startPoint x: 208, startPoint y: 172, endPoint x: 337, endPoint y: 207, distance: 133.0
click at [334, 201] on details "Learn more: send() method. Note that with the send method used below you now ca…" at bounding box center [471, 202] width 555 height 175
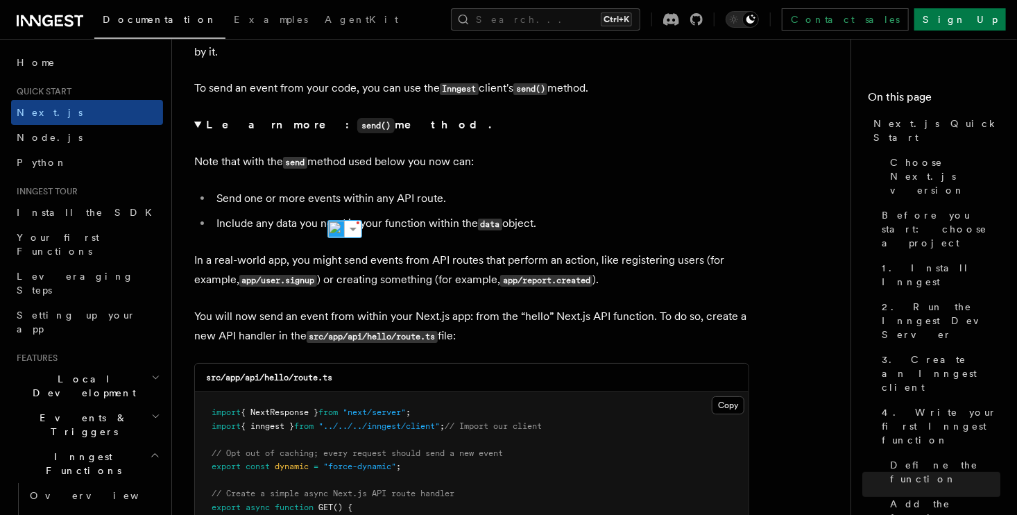
click at [323, 229] on li "Include any data you need in your function within the data object." at bounding box center [480, 224] width 537 height 20
drag, startPoint x: 215, startPoint y: 221, endPoint x: 553, endPoint y: 243, distance: 338.6
click at [547, 234] on ul "Send one or more events within any API route. Include any data you need in your…" at bounding box center [471, 211] width 555 height 45
click at [554, 243] on details "Learn more: send() method. Note that with the send method used below you now ca…" at bounding box center [471, 202] width 555 height 175
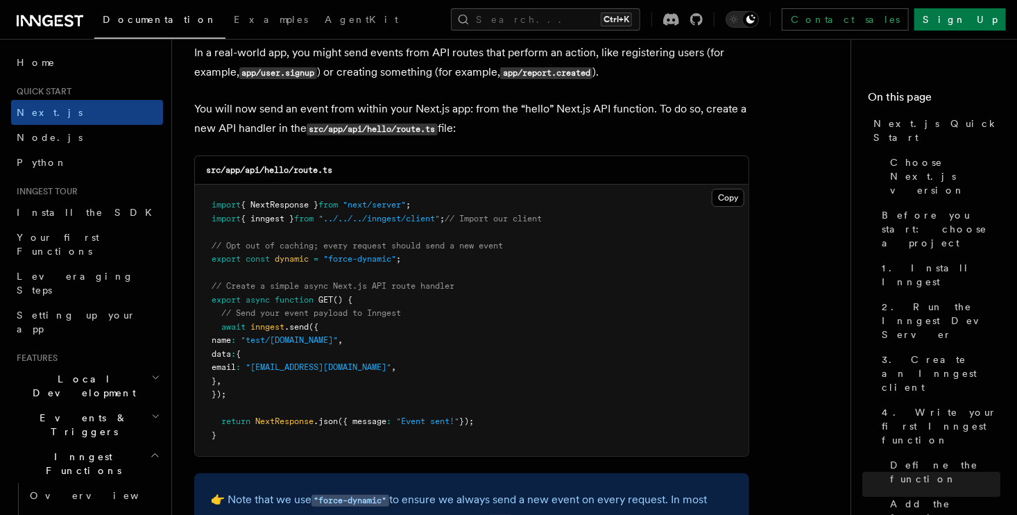
scroll to position [7610, 0]
drag, startPoint x: 248, startPoint y: 321, endPoint x: 258, endPoint y: 407, distance: 86.6
click at [257, 407] on pre "import { NextResponse } from "next/server" ; import { inngest } from "../../../…" at bounding box center [472, 319] width 554 height 271
click at [258, 407] on pre "import { NextResponse } from "next/server" ; import { inngest } from "../../../…" at bounding box center [472, 319] width 554 height 271
drag, startPoint x: 227, startPoint y: 351, endPoint x: 427, endPoint y: 346, distance: 199.9
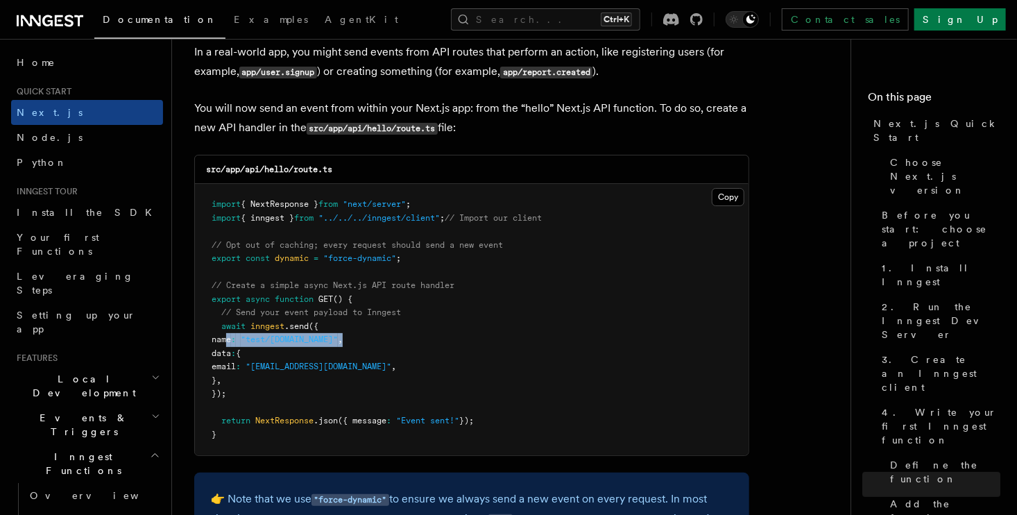
click at [409, 343] on pre "import { NextResponse } from "next/server" ; import { inngest } from "../../../…" at bounding box center [472, 319] width 554 height 271
click at [434, 344] on pre "import { NextResponse } from "next/server" ; import { inngest } from "../../../…" at bounding box center [472, 319] width 554 height 271
click at [222, 344] on span "name" at bounding box center [221, 339] width 19 height 10
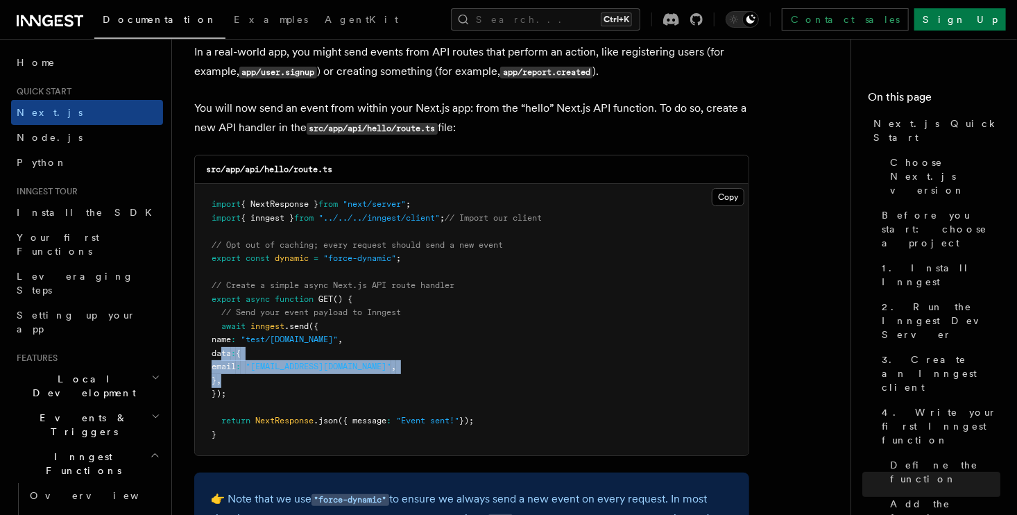
drag, startPoint x: 223, startPoint y: 366, endPoint x: 253, endPoint y: 393, distance: 40.3
click at [248, 391] on pre "import { NextResponse } from "next/server" ; import { inngest } from "../../../…" at bounding box center [472, 319] width 554 height 271
click at [253, 393] on pre "import { NextResponse } from "next/server" ; import { inngest } from "../../../…" at bounding box center [472, 319] width 554 height 271
drag, startPoint x: 246, startPoint y: 414, endPoint x: 211, endPoint y: 337, distance: 84.5
click at [211, 337] on pre "import { NextResponse } from "next/server" ; import { inngest } from "../../../…" at bounding box center [472, 319] width 554 height 271
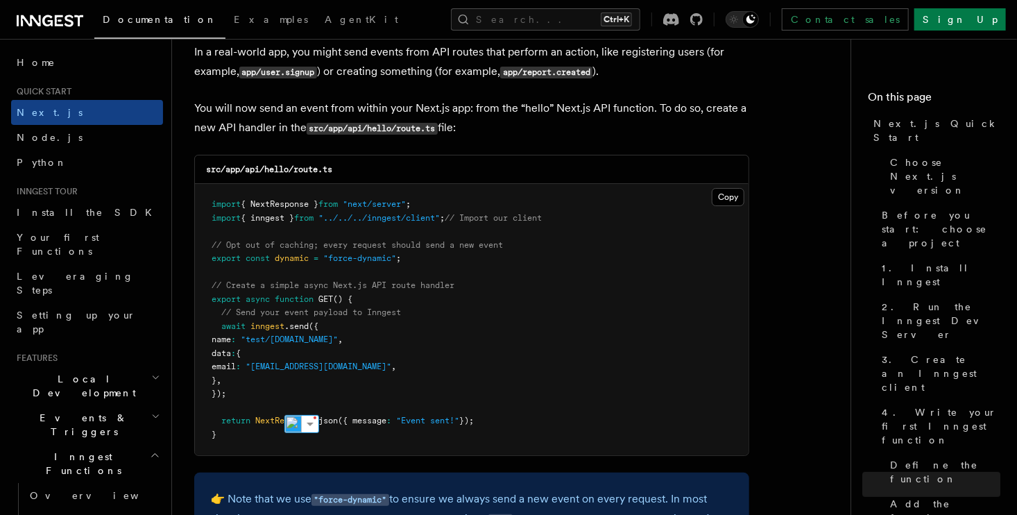
click at [328, 304] on span "GET" at bounding box center [325, 299] width 15 height 10
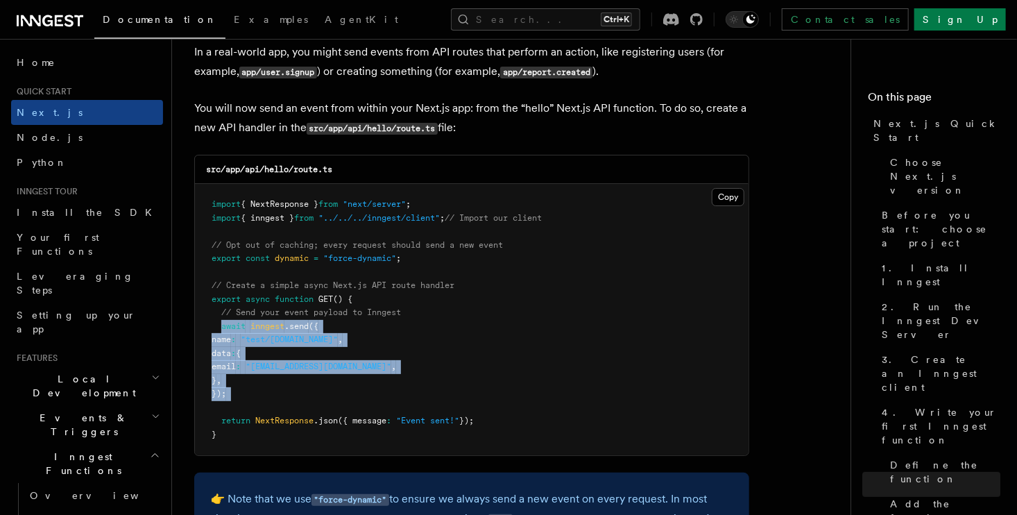
drag, startPoint x: 231, startPoint y: 380, endPoint x: 240, endPoint y: 412, distance: 33.2
click at [239, 412] on pre "import { NextResponse } from "next/server" ; import { inngest } from "../../../…" at bounding box center [472, 319] width 554 height 271
click at [241, 415] on pre "import { NextResponse } from "next/server" ; import { inngest } from "../../../…" at bounding box center [472, 319] width 554 height 271
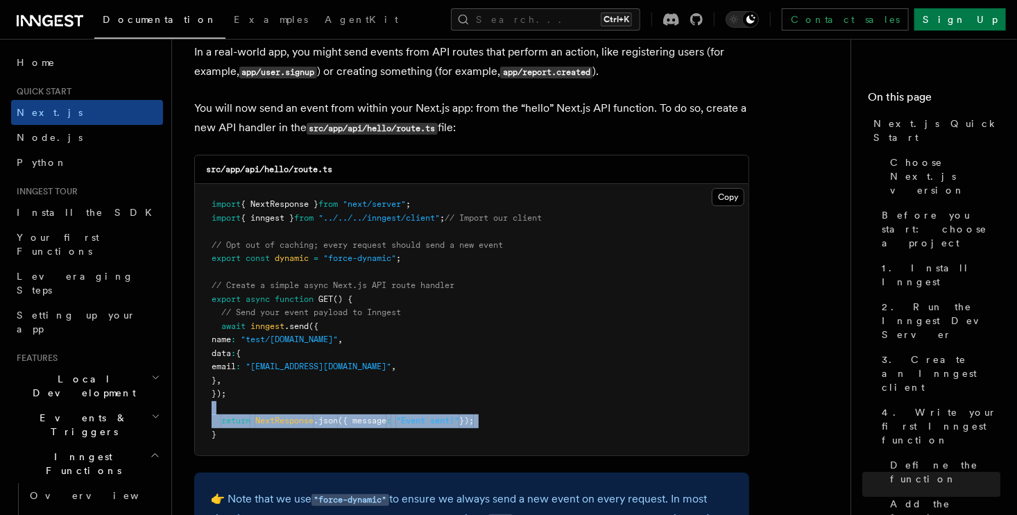
drag, startPoint x: 201, startPoint y: 438, endPoint x: 567, endPoint y: 403, distance: 368.0
click at [567, 412] on pre "import { NextResponse } from "next/server" ; import { inngest } from "../../../…" at bounding box center [472, 319] width 554 height 271
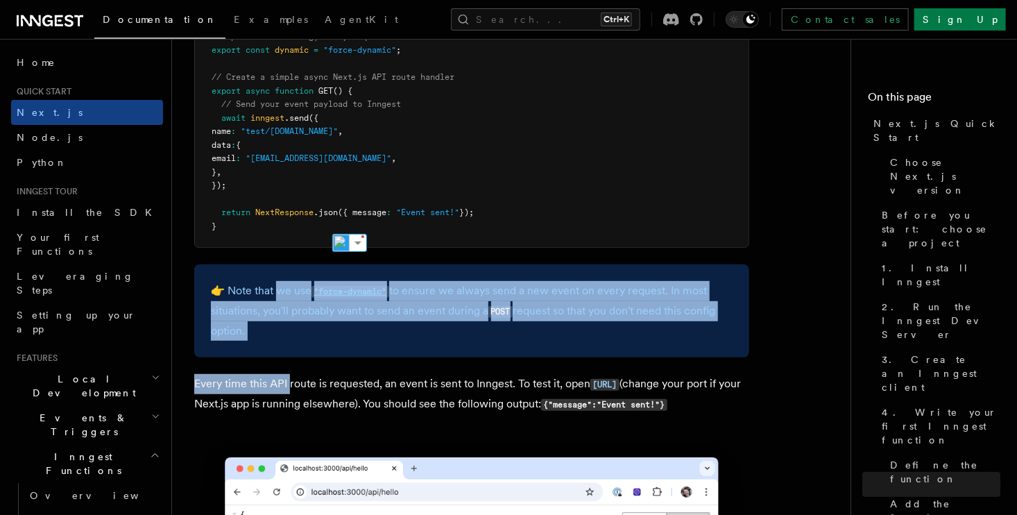
drag, startPoint x: 278, startPoint y: 298, endPoint x: 292, endPoint y: 385, distance: 87.8
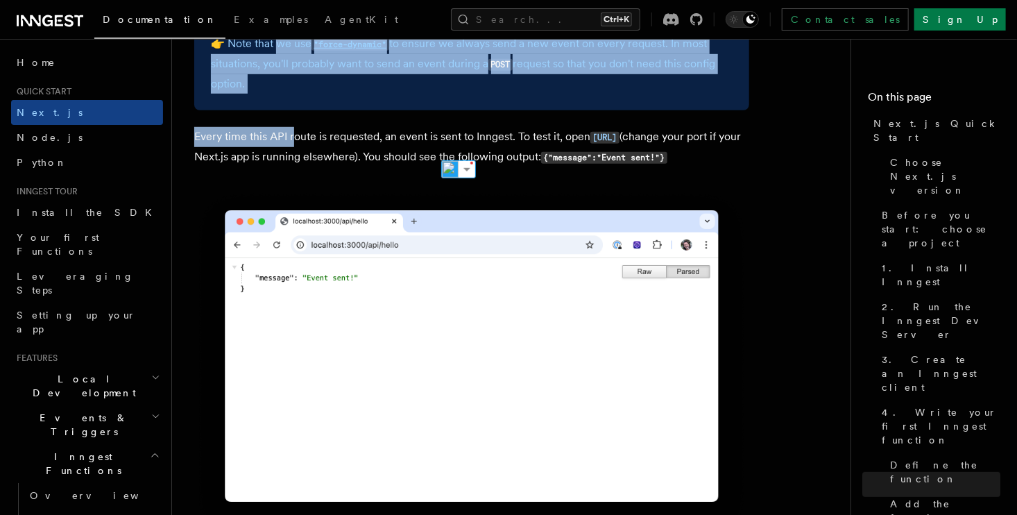
scroll to position [8374, 0]
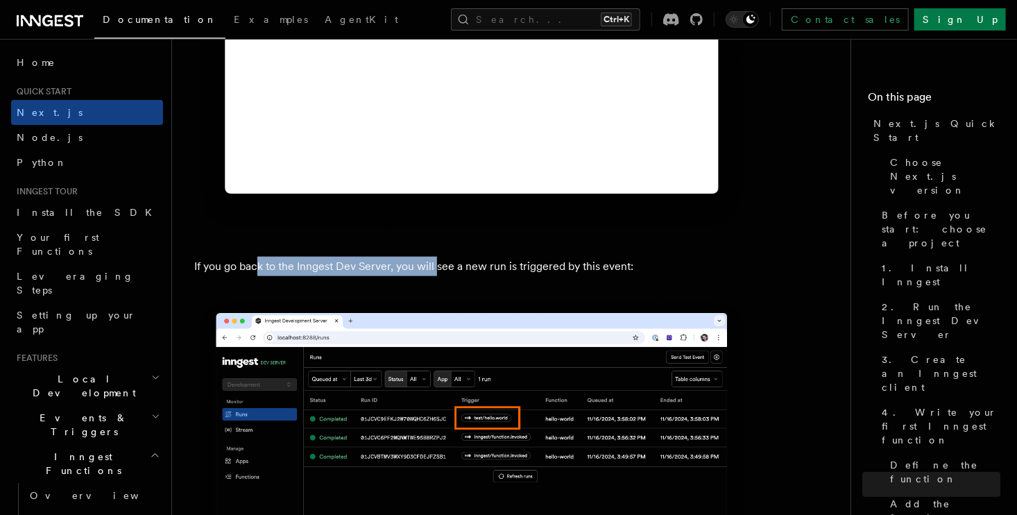
drag, startPoint x: 344, startPoint y: 300, endPoint x: 440, endPoint y: 304, distance: 95.8
click at [440, 276] on p "If you go back to the Inngest Dev Server, you will see a new run is triggered b…" at bounding box center [471, 266] width 555 height 19
click at [455, 276] on p "If you go back to the Inngest Dev Server, you will see a new run is triggered b…" at bounding box center [471, 266] width 555 height 19
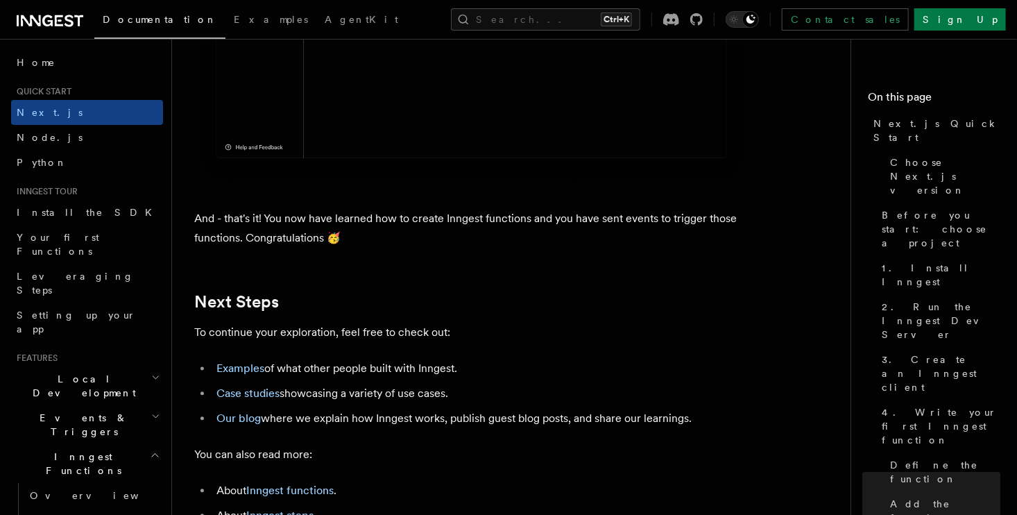
scroll to position [8998, 0]
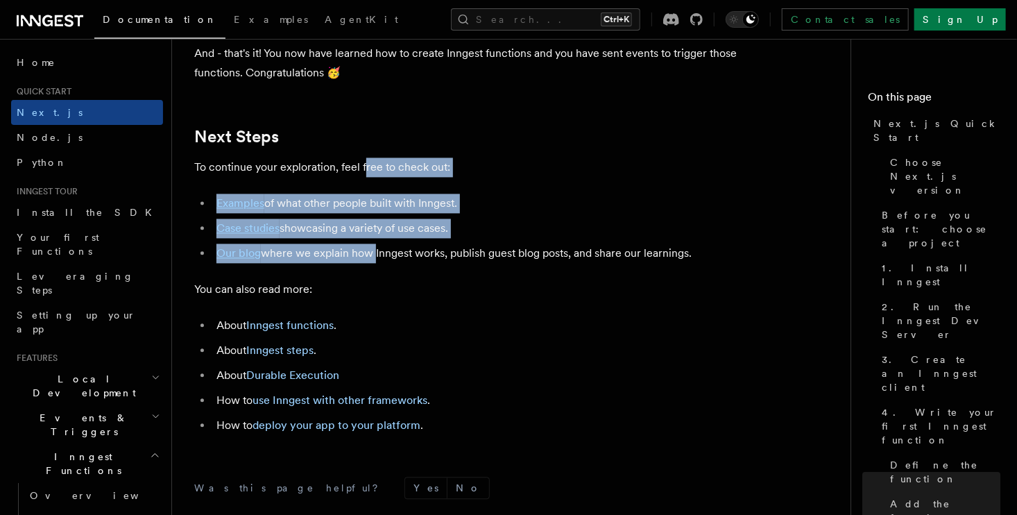
drag, startPoint x: 366, startPoint y: 195, endPoint x: 377, endPoint y: 307, distance: 112.3
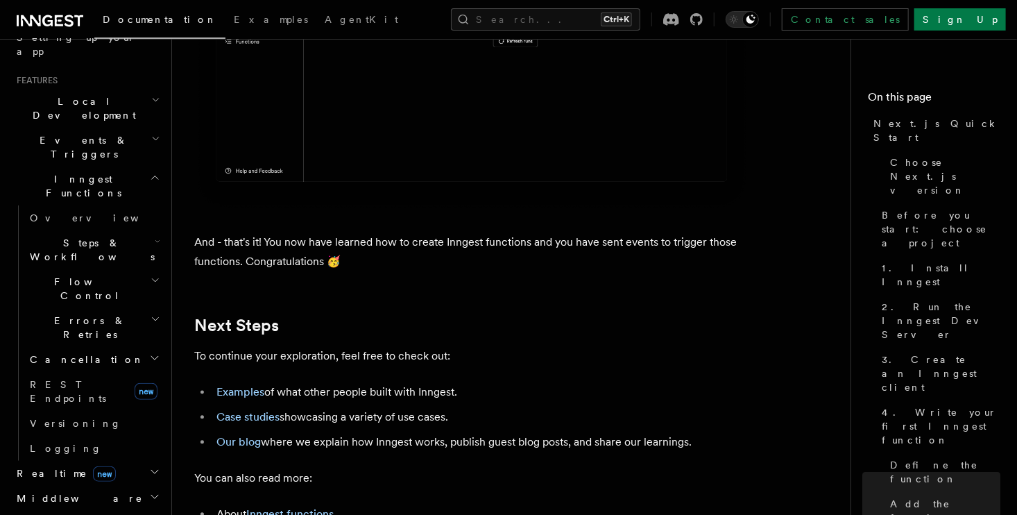
scroll to position [8804, 0]
